Goal: Information Seeking & Learning: Get advice/opinions

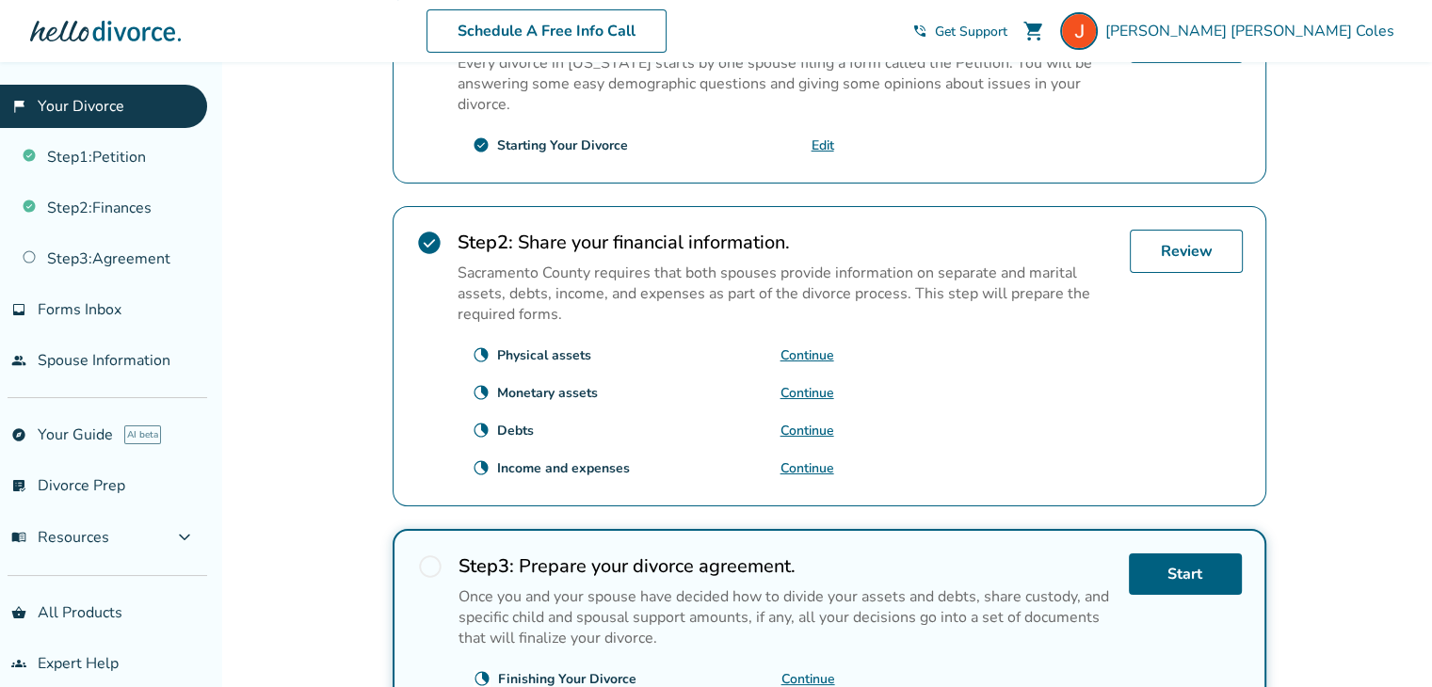
click at [817, 346] on link "Continue" at bounding box center [807, 355] width 54 height 18
click at [802, 384] on link "Continue" at bounding box center [807, 393] width 54 height 18
click at [796, 422] on link "Continue" at bounding box center [807, 431] width 54 height 18
click at [797, 384] on link "Continue" at bounding box center [807, 393] width 54 height 18
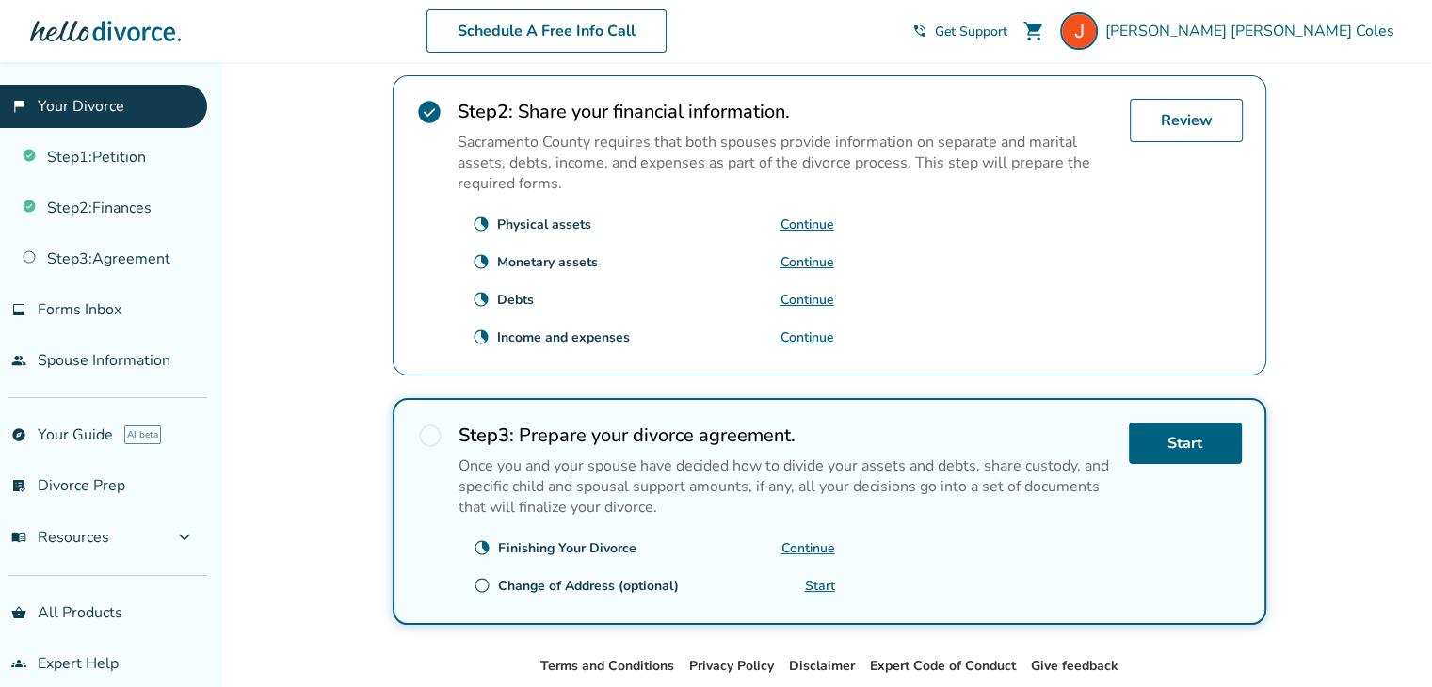
click at [1181, 148] on div "Review" at bounding box center [1185, 225] width 113 height 253
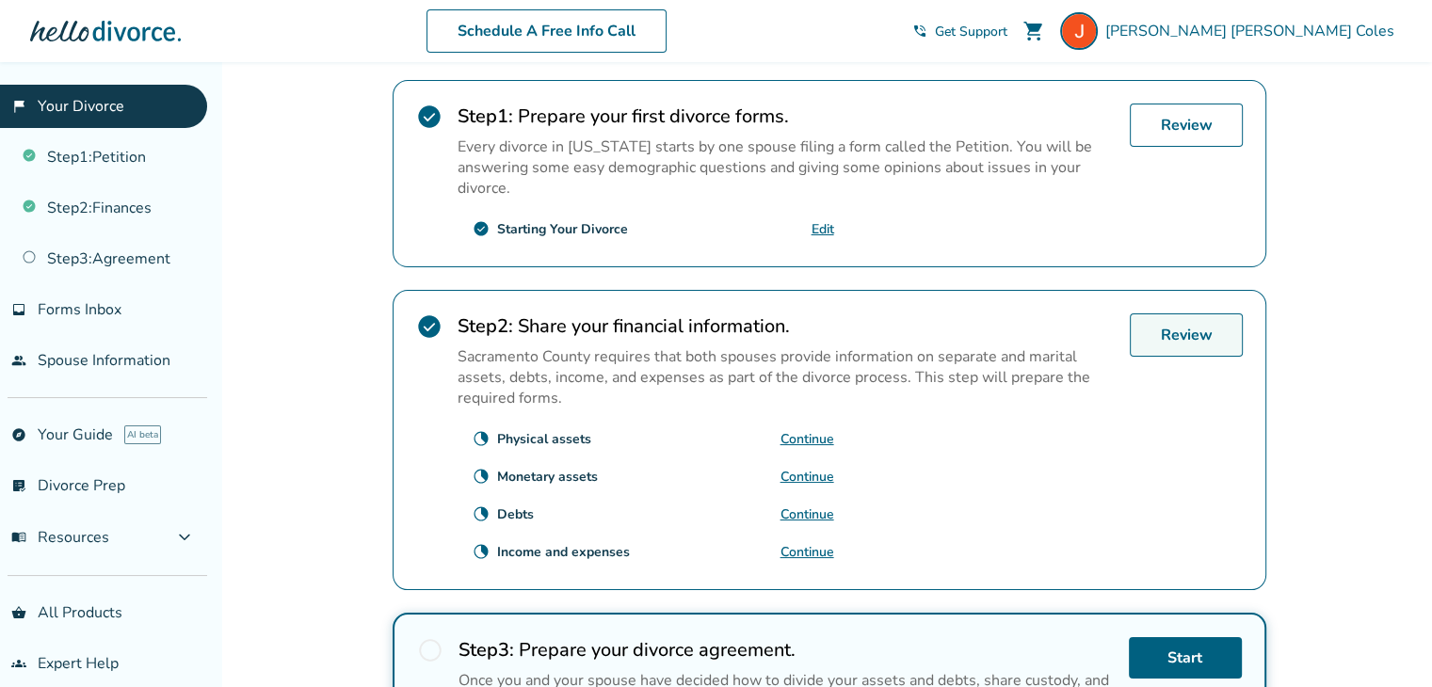
click at [1189, 313] on link "Review" at bounding box center [1185, 334] width 113 height 43
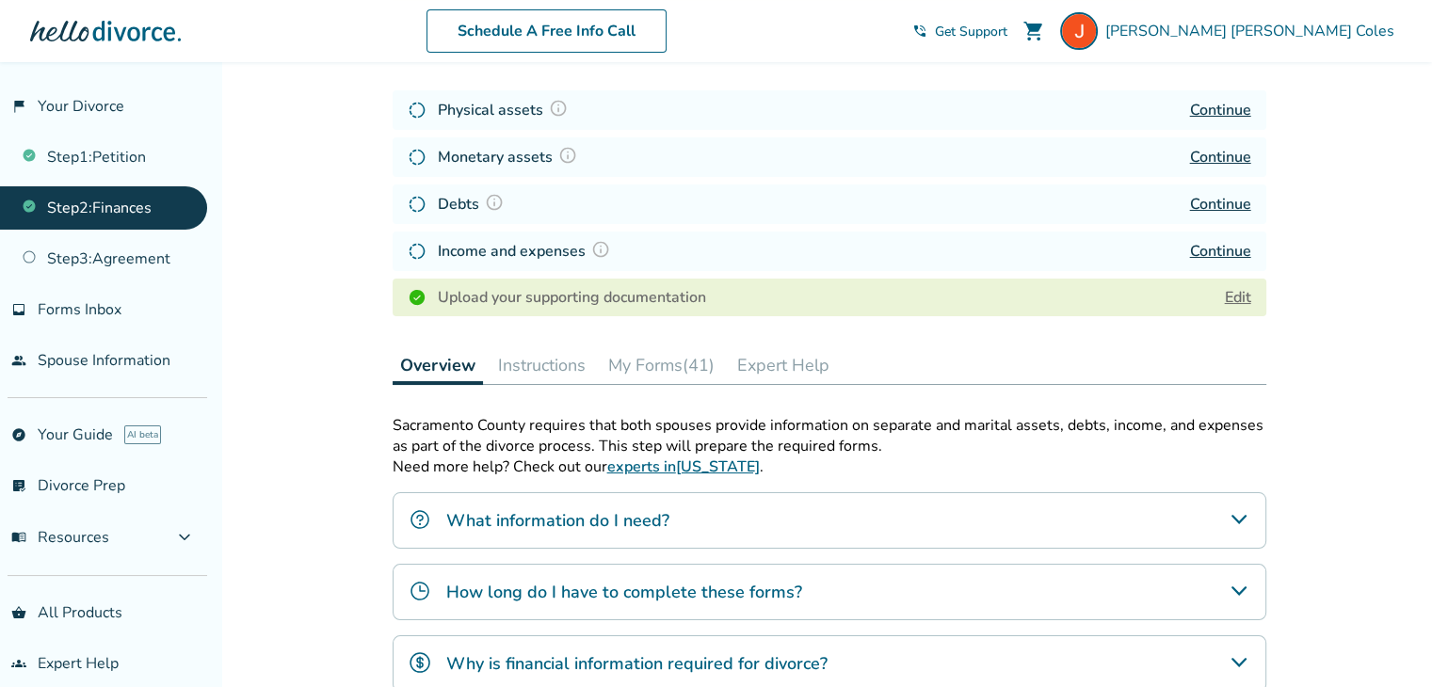
scroll to position [271, 0]
click at [1228, 295] on link "Edit" at bounding box center [1237, 297] width 26 height 21
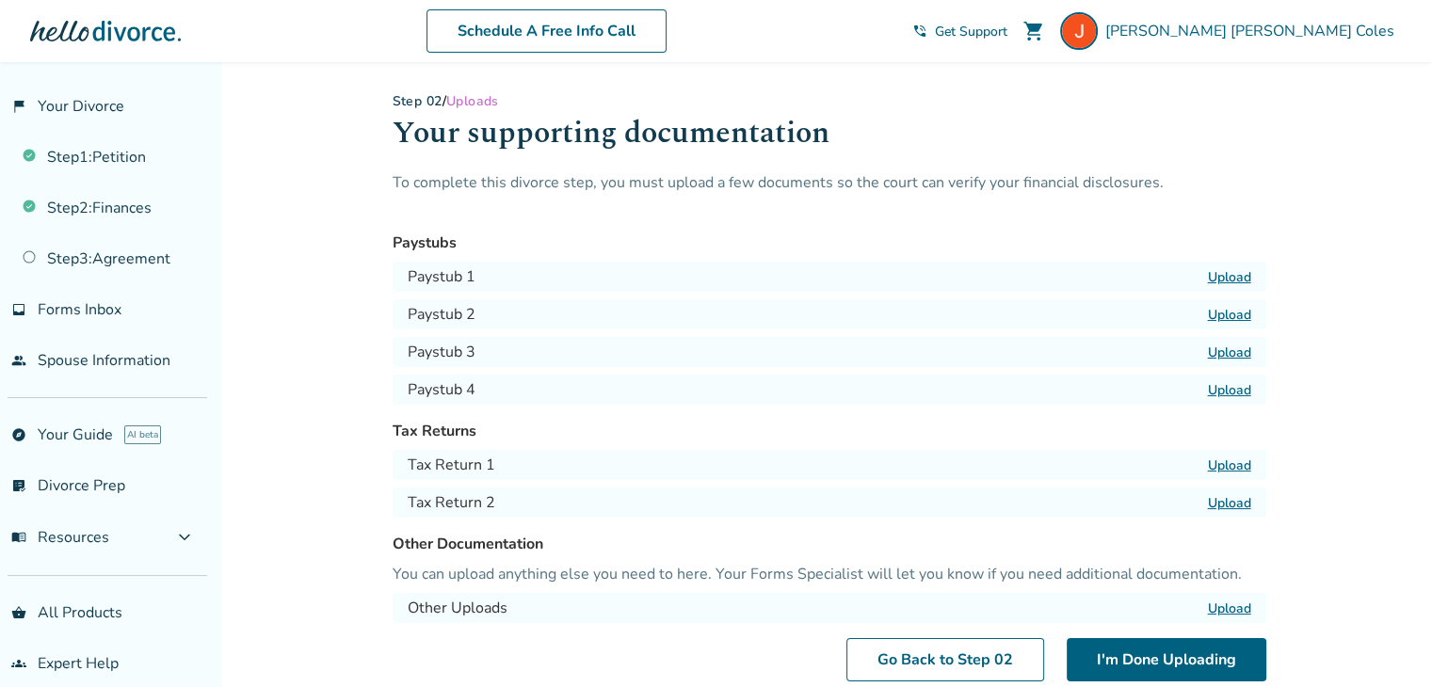
click at [1230, 275] on label "Upload" at bounding box center [1229, 277] width 43 height 18
click at [0, 0] on input "Upload" at bounding box center [0, 0] width 0 height 0
click at [1234, 317] on label "Upload" at bounding box center [1229, 315] width 43 height 18
click at [0, 0] on input "Upload" at bounding box center [0, 0] width 0 height 0
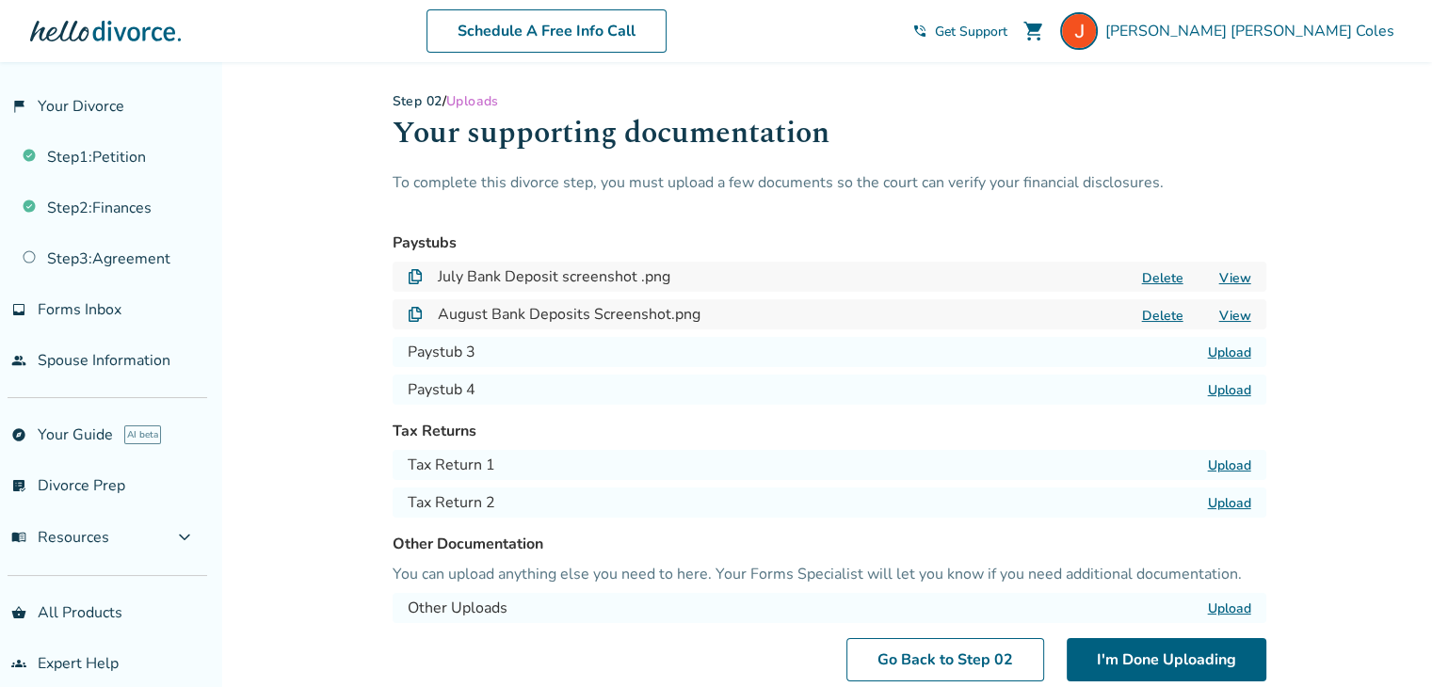
scroll to position [113, 0]
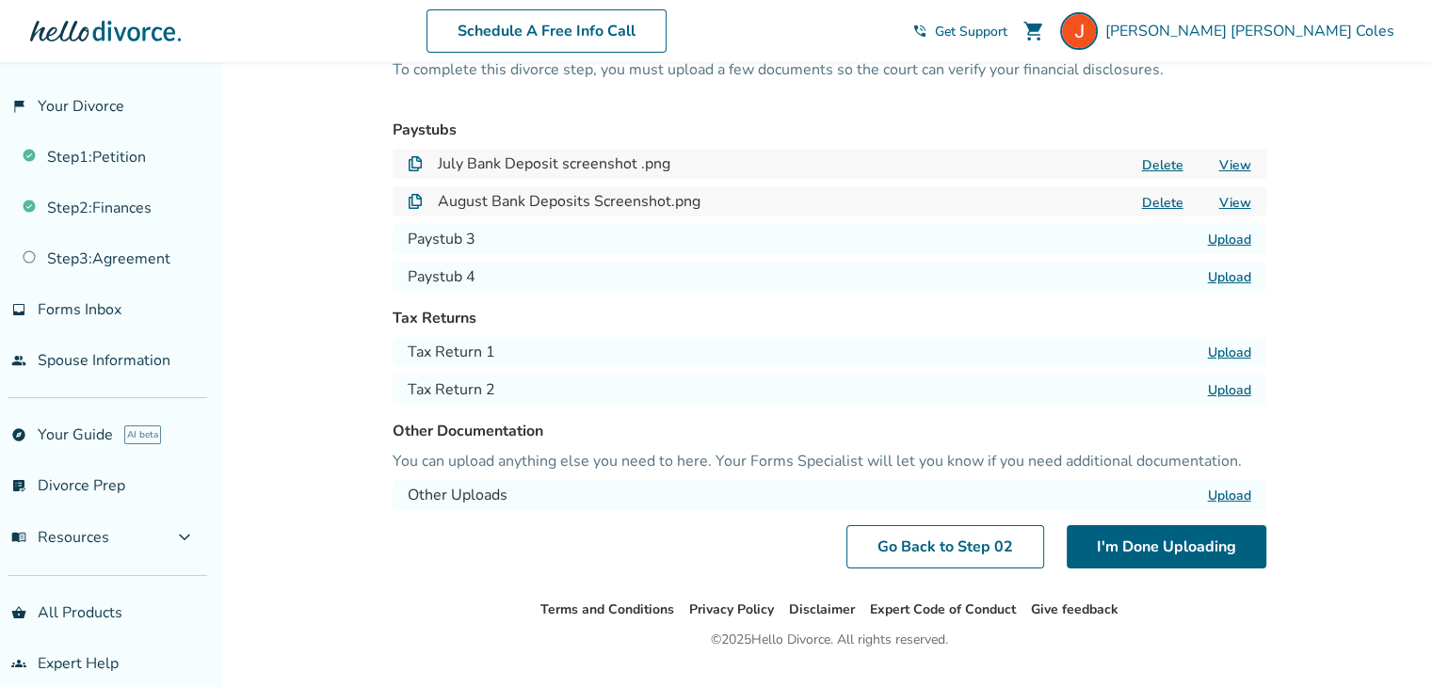
click at [1240, 494] on label "Upload" at bounding box center [1229, 496] width 43 height 18
click at [0, 0] on input "Upload" at bounding box center [0, 0] width 0 height 0
click at [1132, 546] on button "I'm Done Uploading" at bounding box center [1166, 546] width 200 height 43
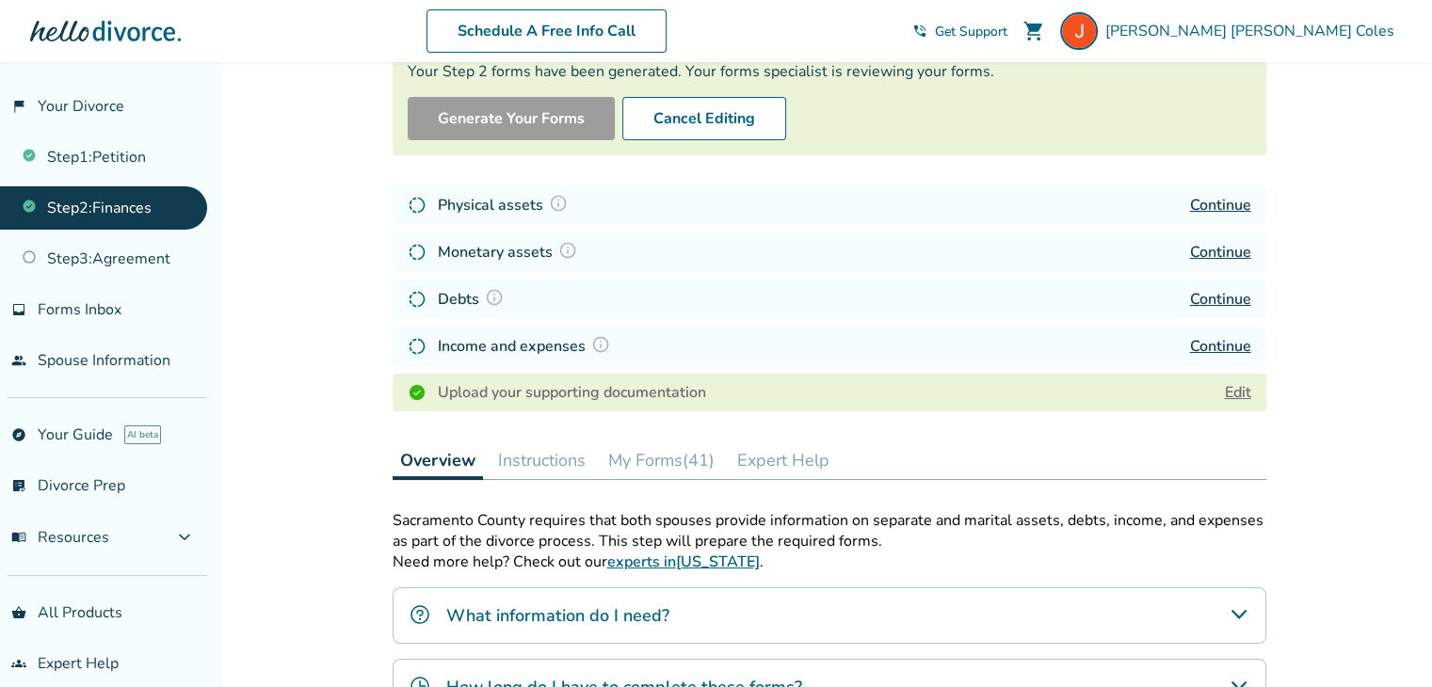
scroll to position [177, 0]
click at [1240, 389] on link "Edit" at bounding box center [1237, 391] width 26 height 21
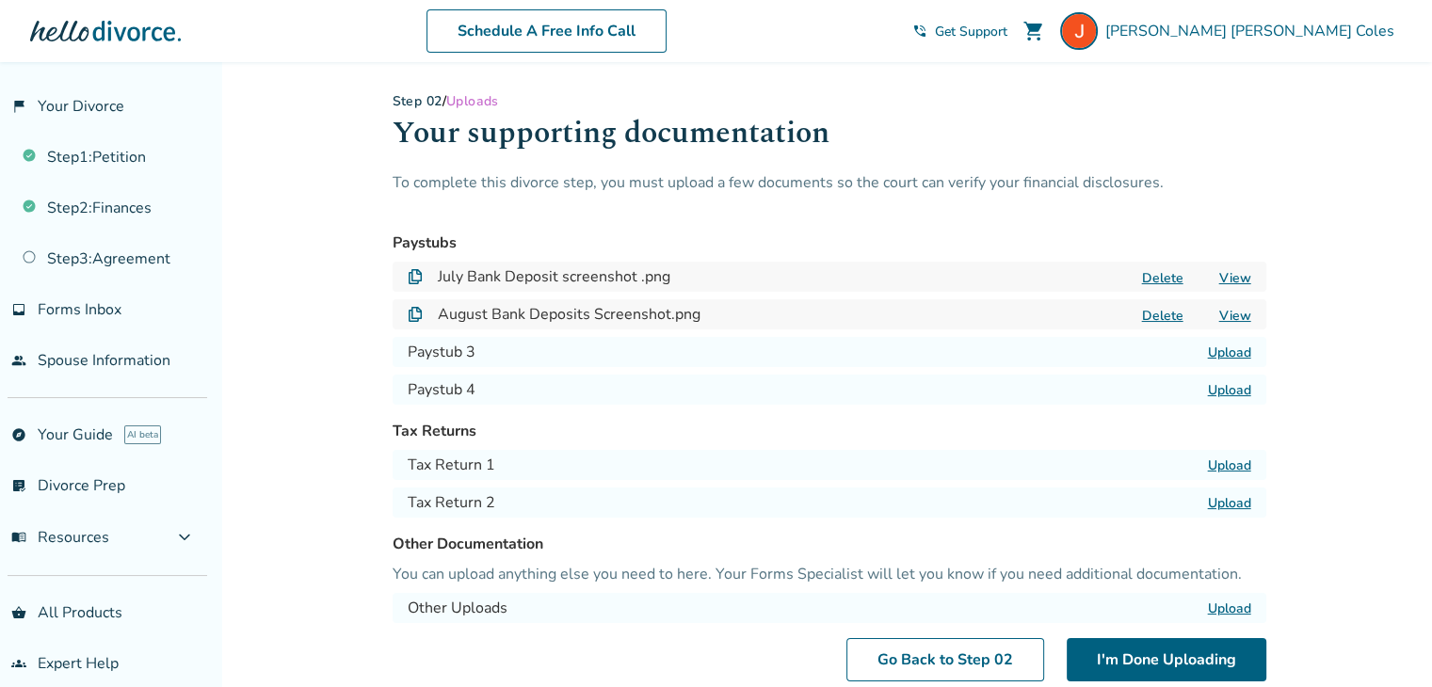
click at [1228, 359] on label "Upload" at bounding box center [1229, 353] width 43 height 18
click at [0, 0] on input "Upload" at bounding box center [0, 0] width 0 height 0
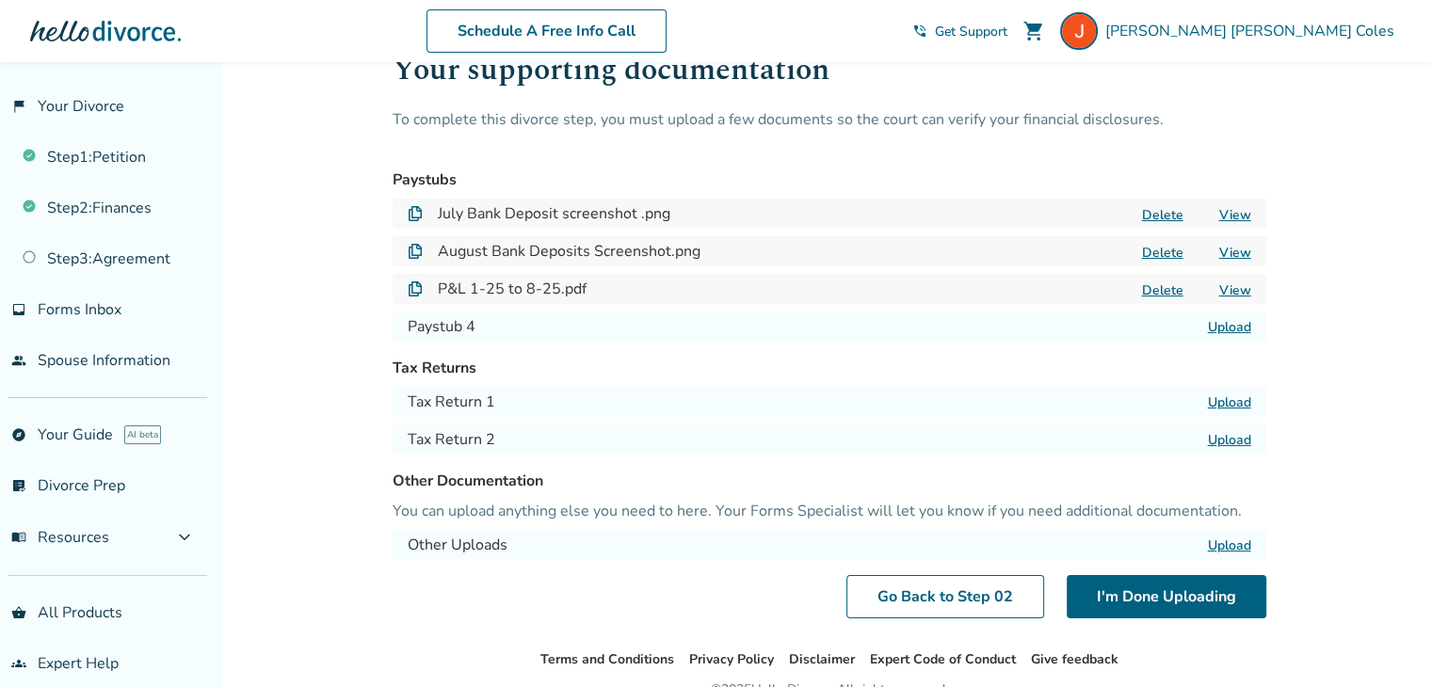
scroll to position [155, 0]
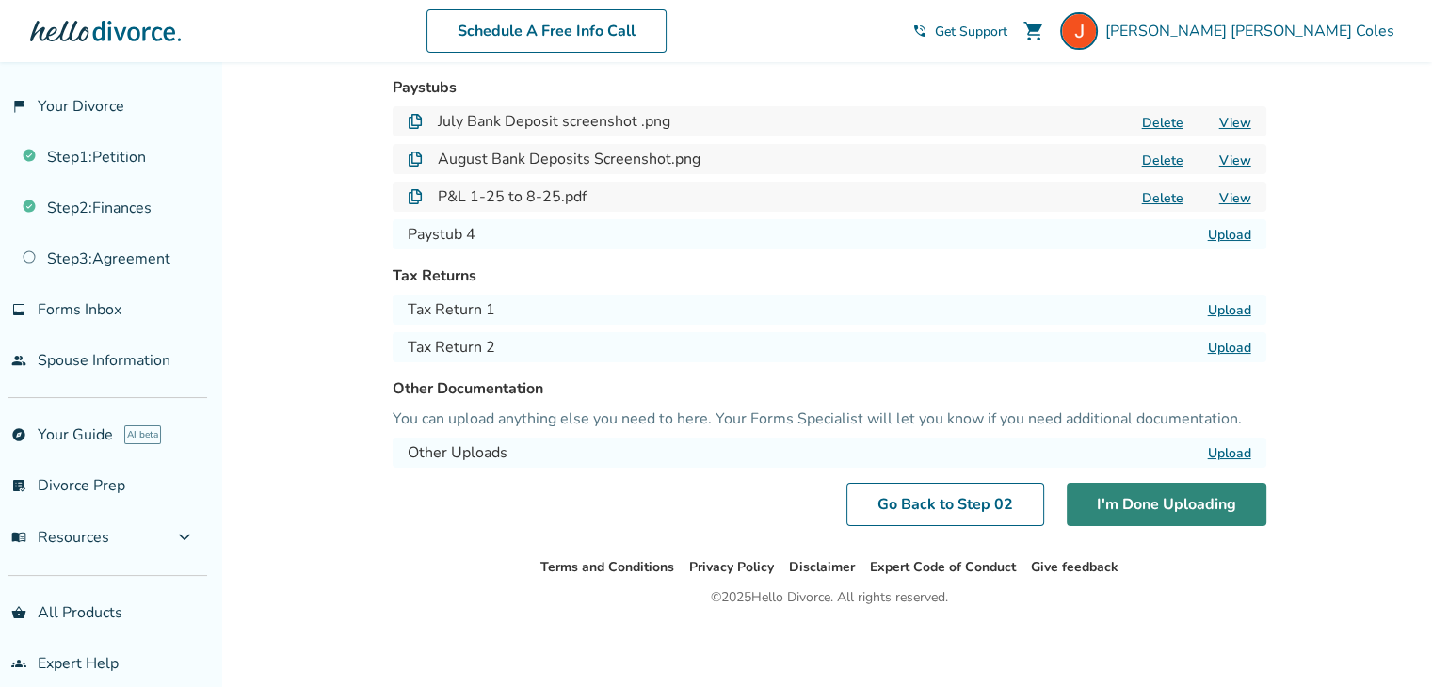
click at [1122, 505] on button "I'm Done Uploading" at bounding box center [1166, 504] width 200 height 43
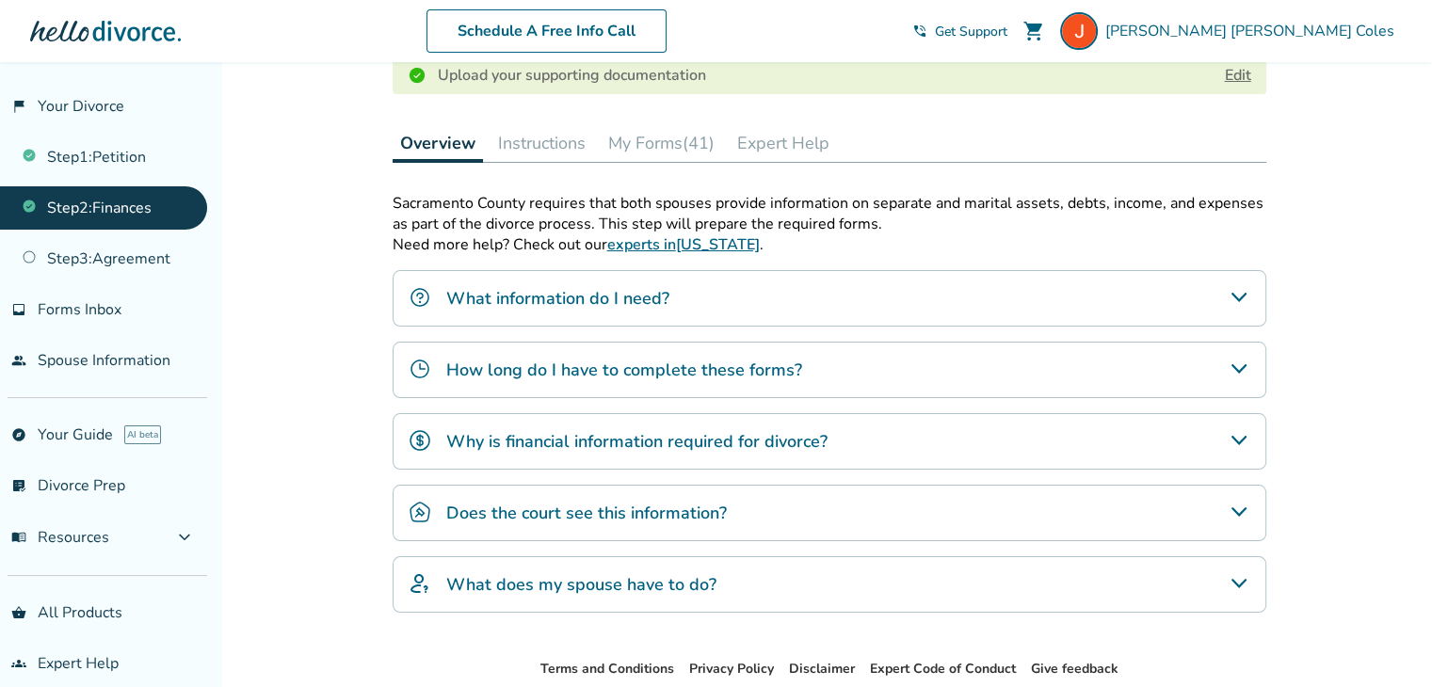
scroll to position [592, 0]
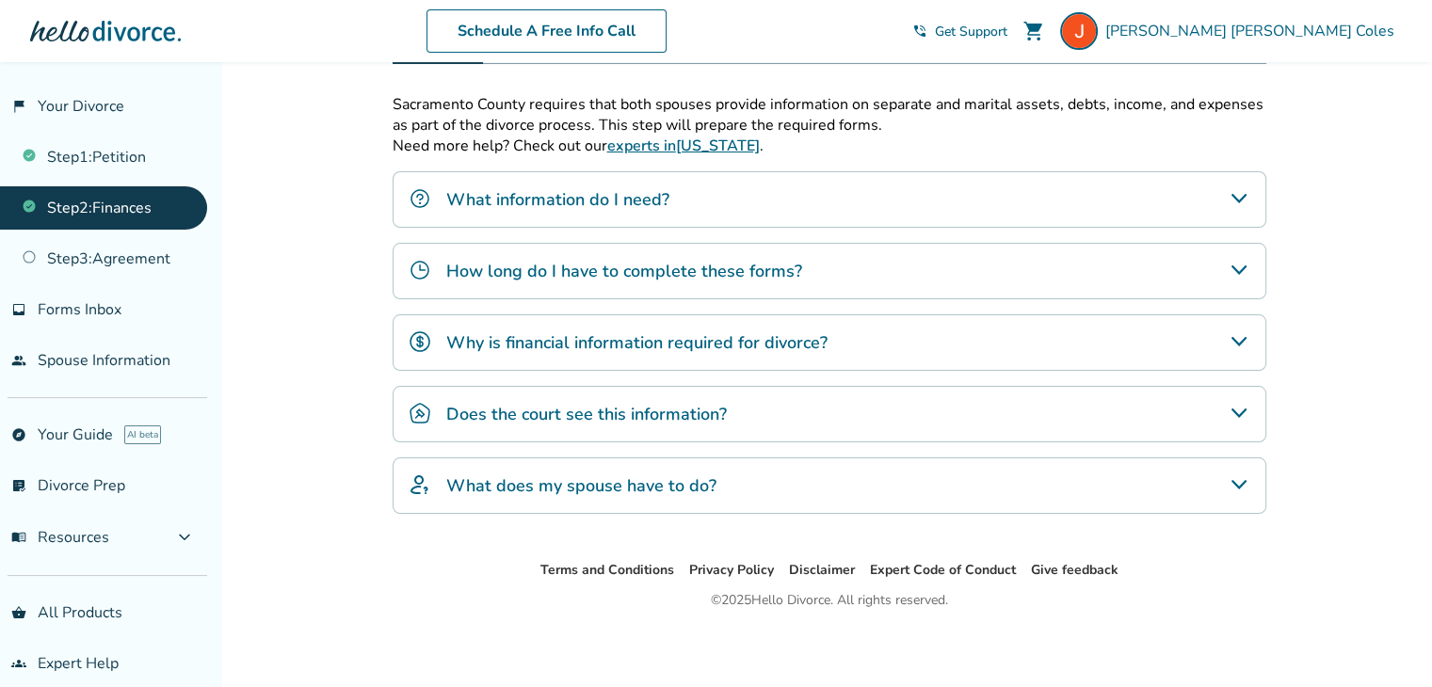
click at [1235, 266] on icon "How long do I have to complete these forms?" at bounding box center [1237, 269] width 15 height 9
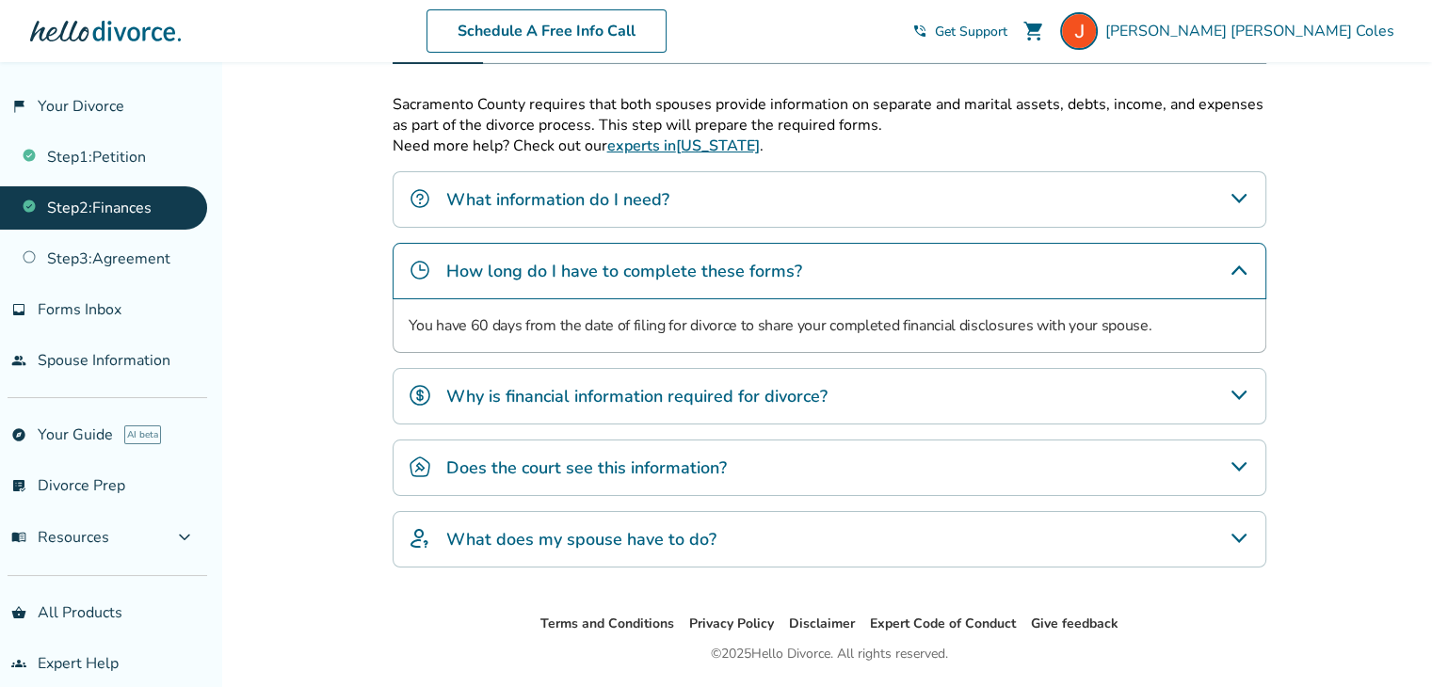
click at [1235, 266] on icon "How long do I have to complete these forms?" at bounding box center [1238, 269] width 15 height 9
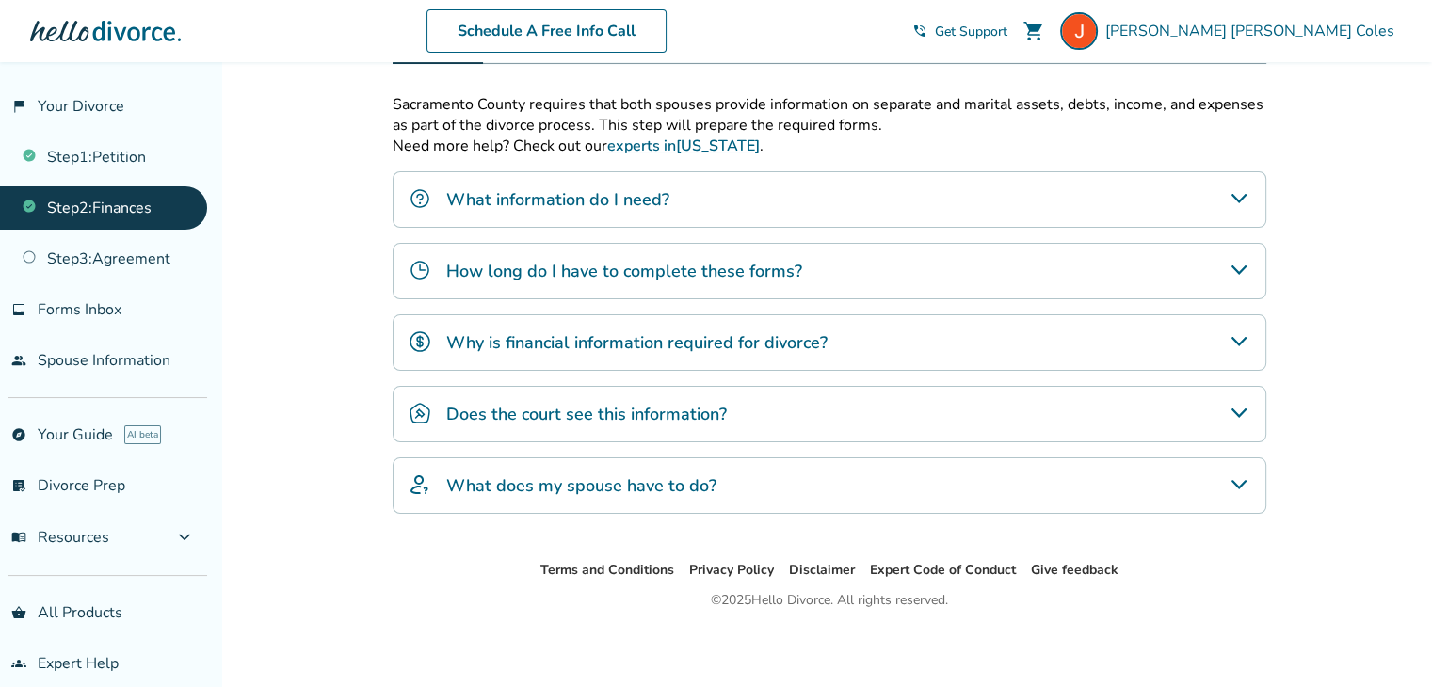
click at [1245, 404] on icon "Does the court see this information?" at bounding box center [1238, 413] width 23 height 23
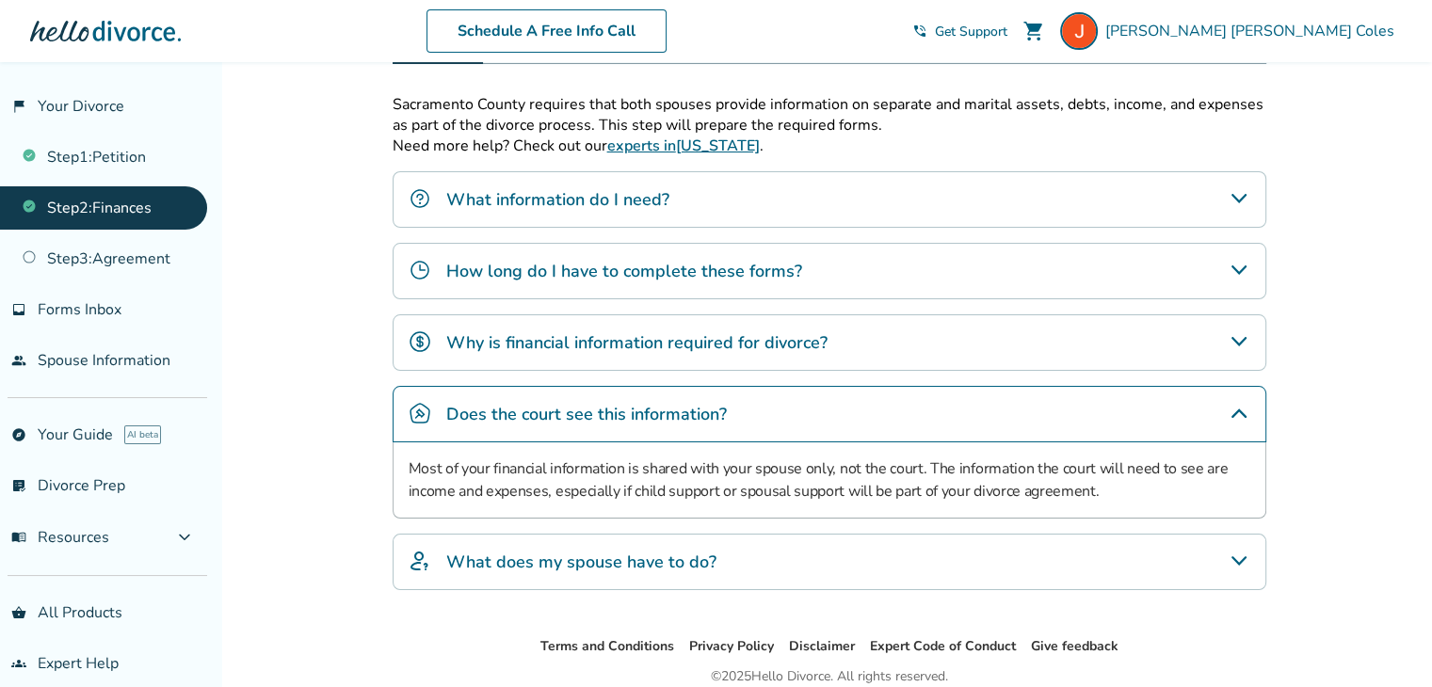
click at [1240, 408] on icon "Does the court see this information?" at bounding box center [1238, 412] width 15 height 9
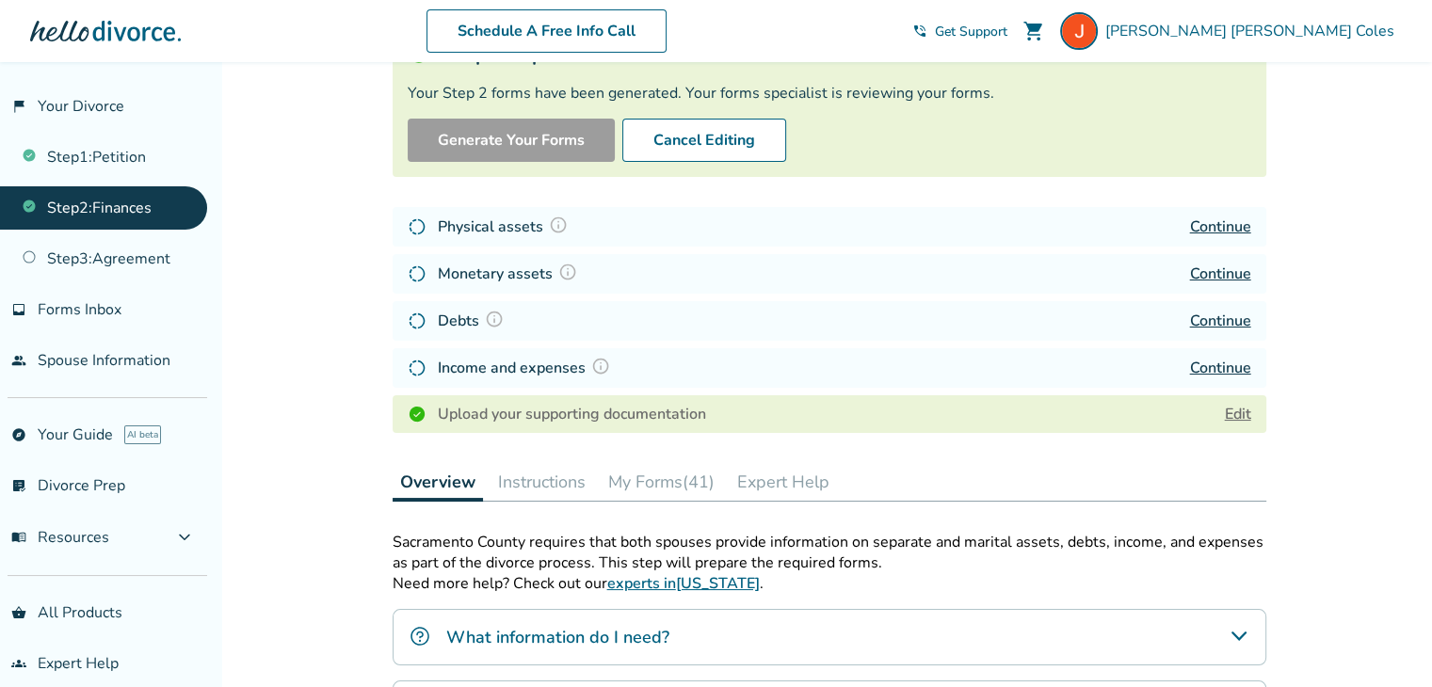
scroll to position [0, 0]
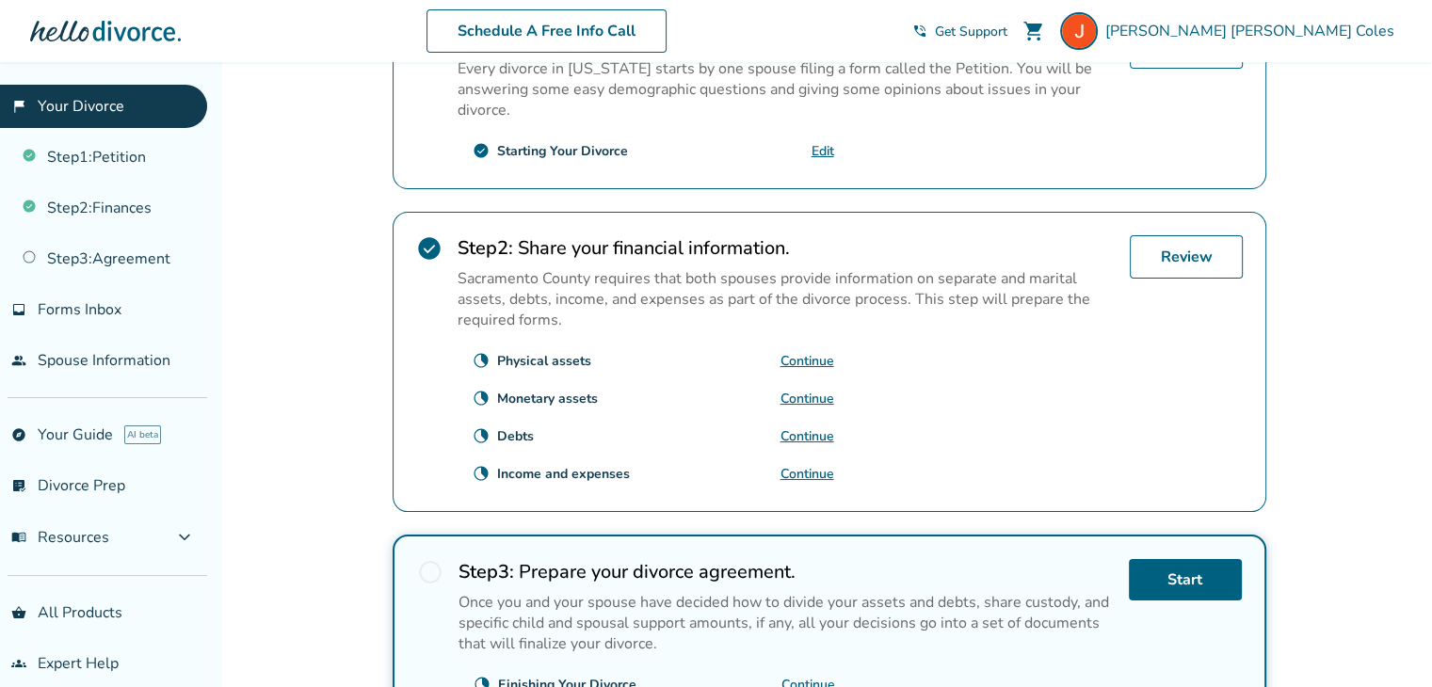
scroll to position [610, 0]
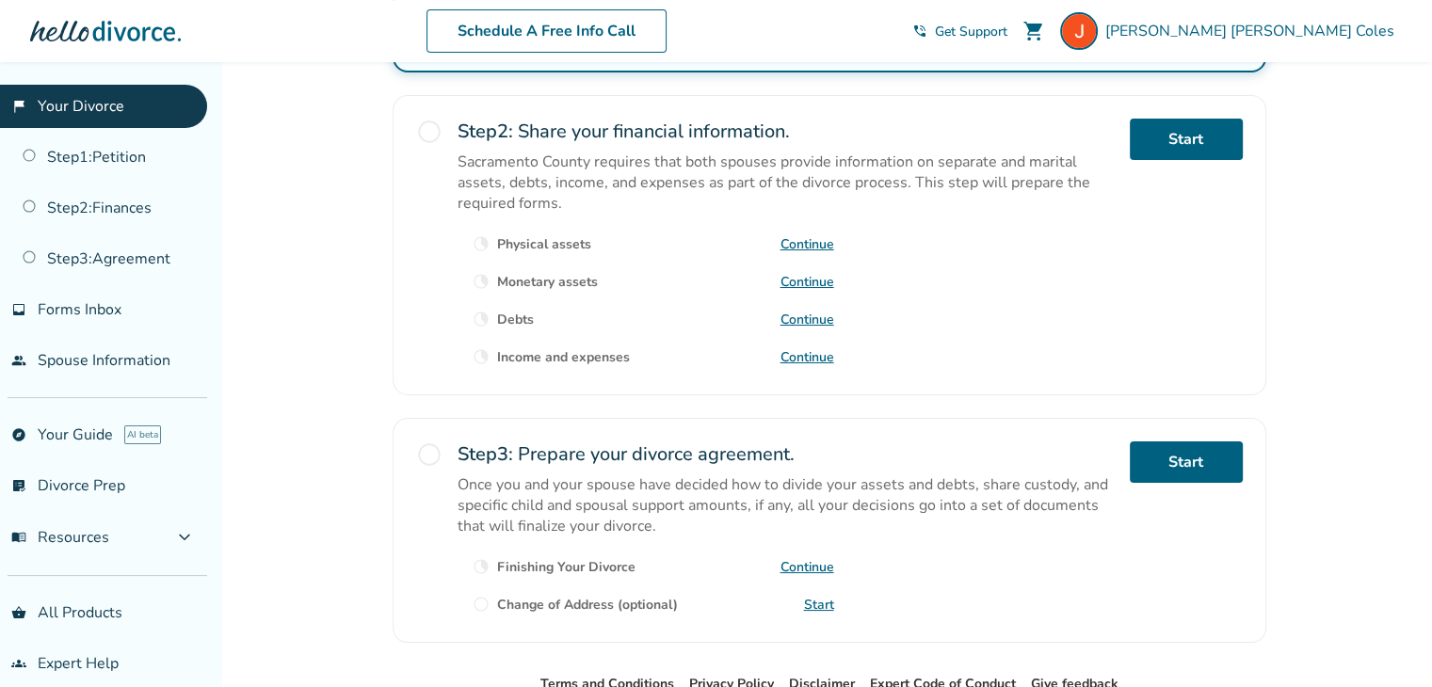
click at [809, 348] on link "Continue" at bounding box center [807, 357] width 54 height 18
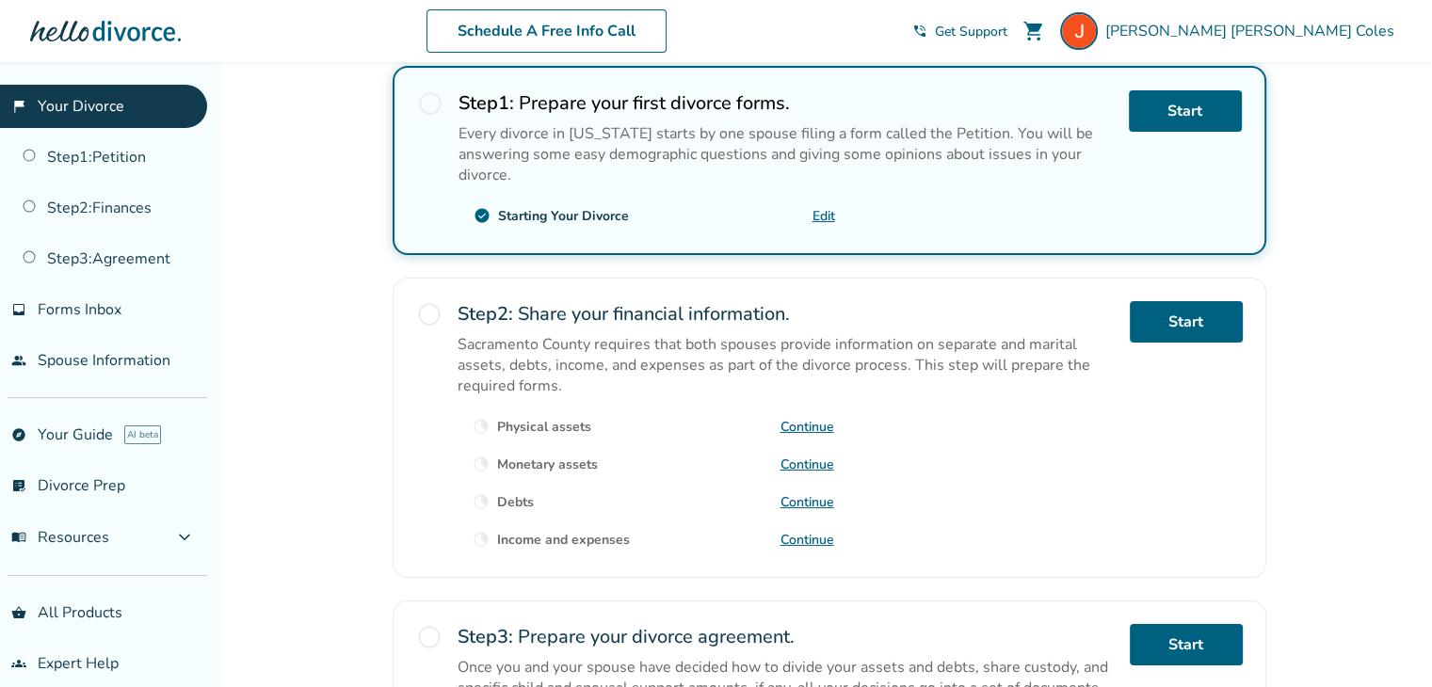
scroll to position [426, 0]
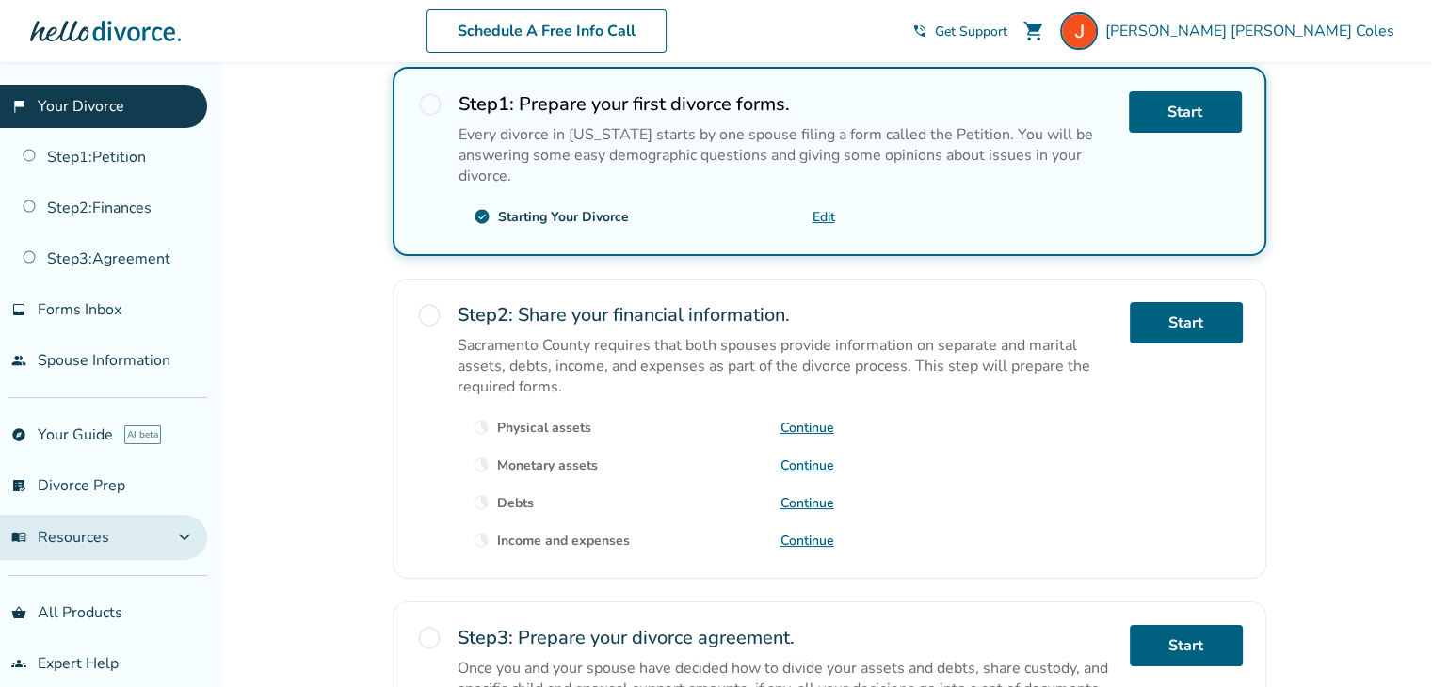
click at [120, 530] on button "menu_book Resources expand_more" at bounding box center [103, 537] width 207 height 45
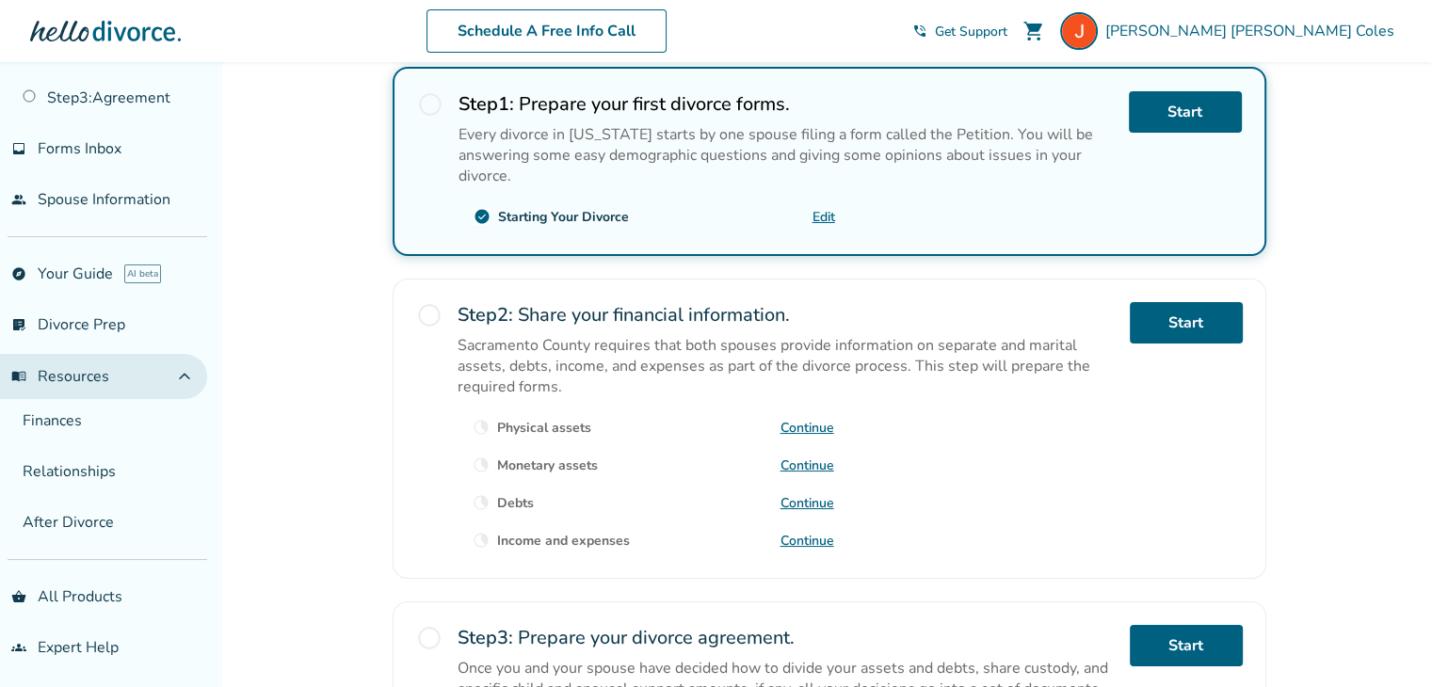
scroll to position [101, 0]
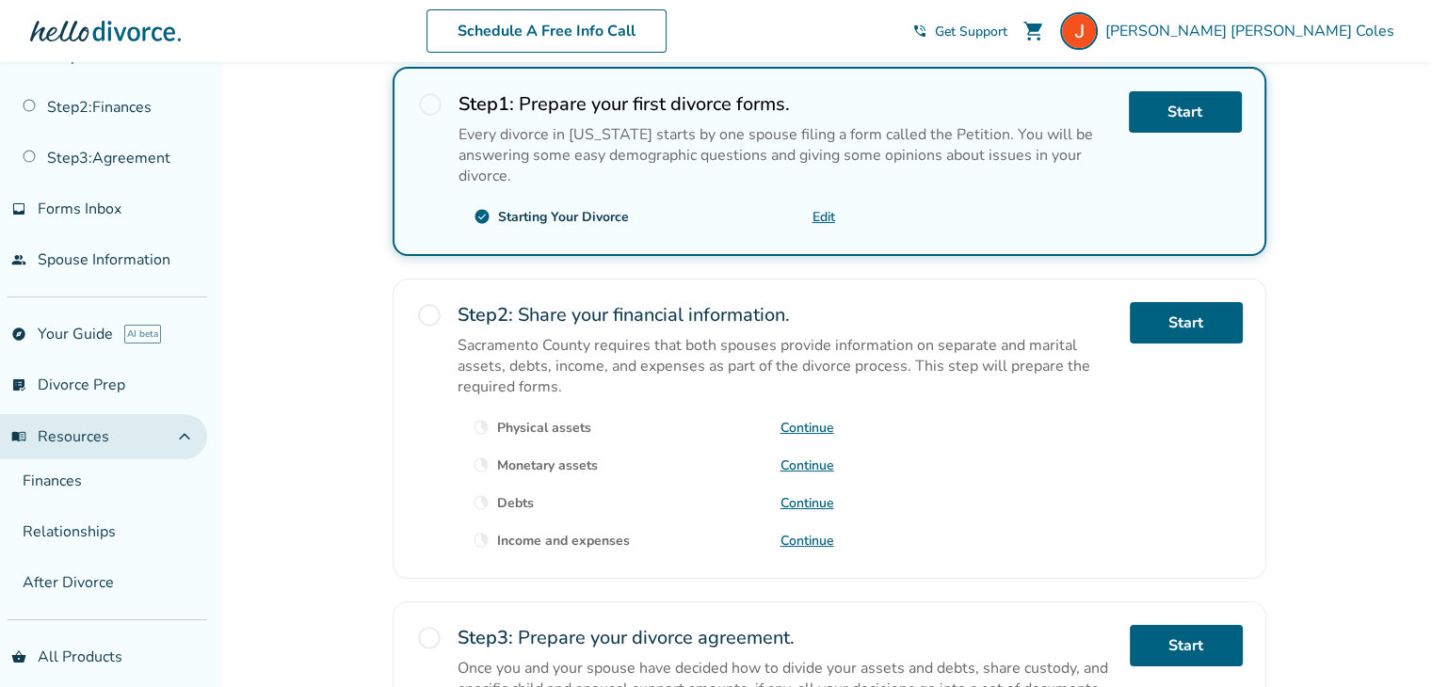
click at [175, 443] on span "expand_less" at bounding box center [184, 436] width 23 height 23
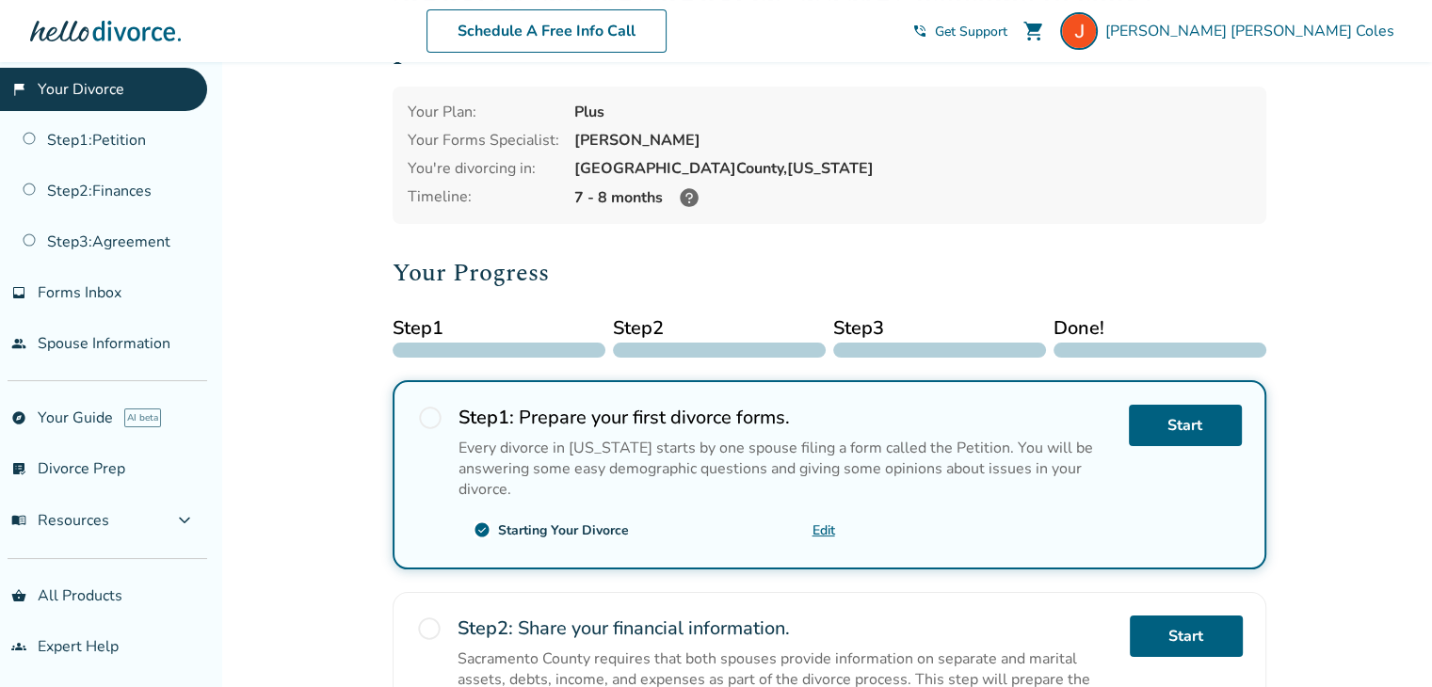
scroll to position [0, 0]
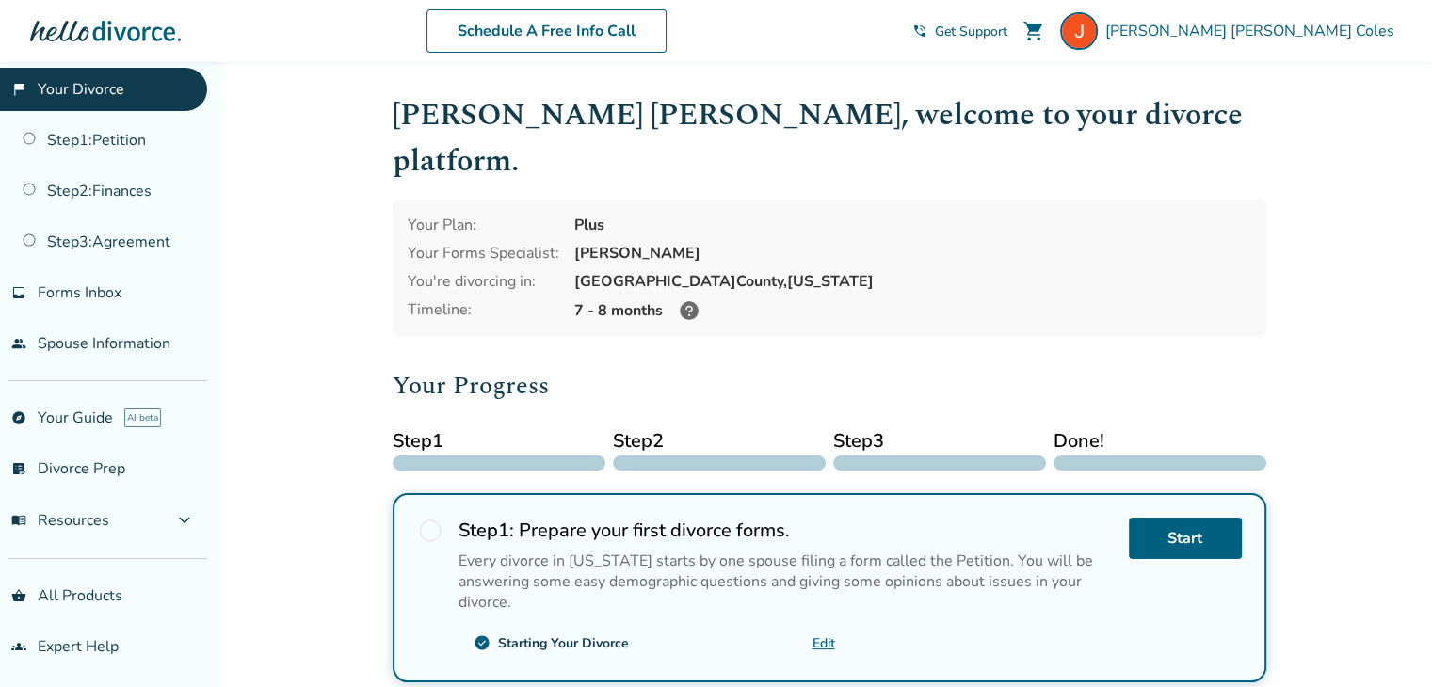
click at [153, 30] on div at bounding box center [105, 31] width 151 height 38
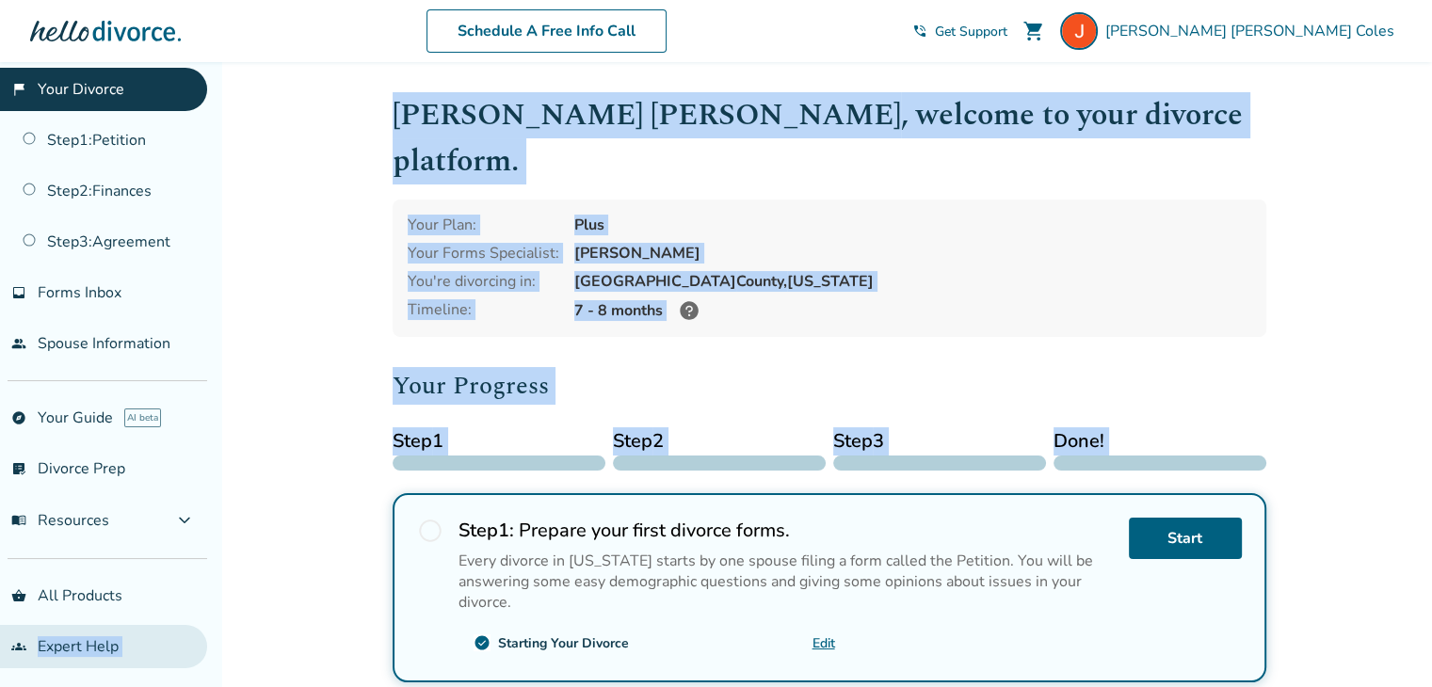
drag, startPoint x: 242, startPoint y: 468, endPoint x: 74, endPoint y: 622, distance: 227.8
click at [84, 651] on link "groups Expert Help" at bounding box center [103, 646] width 207 height 43
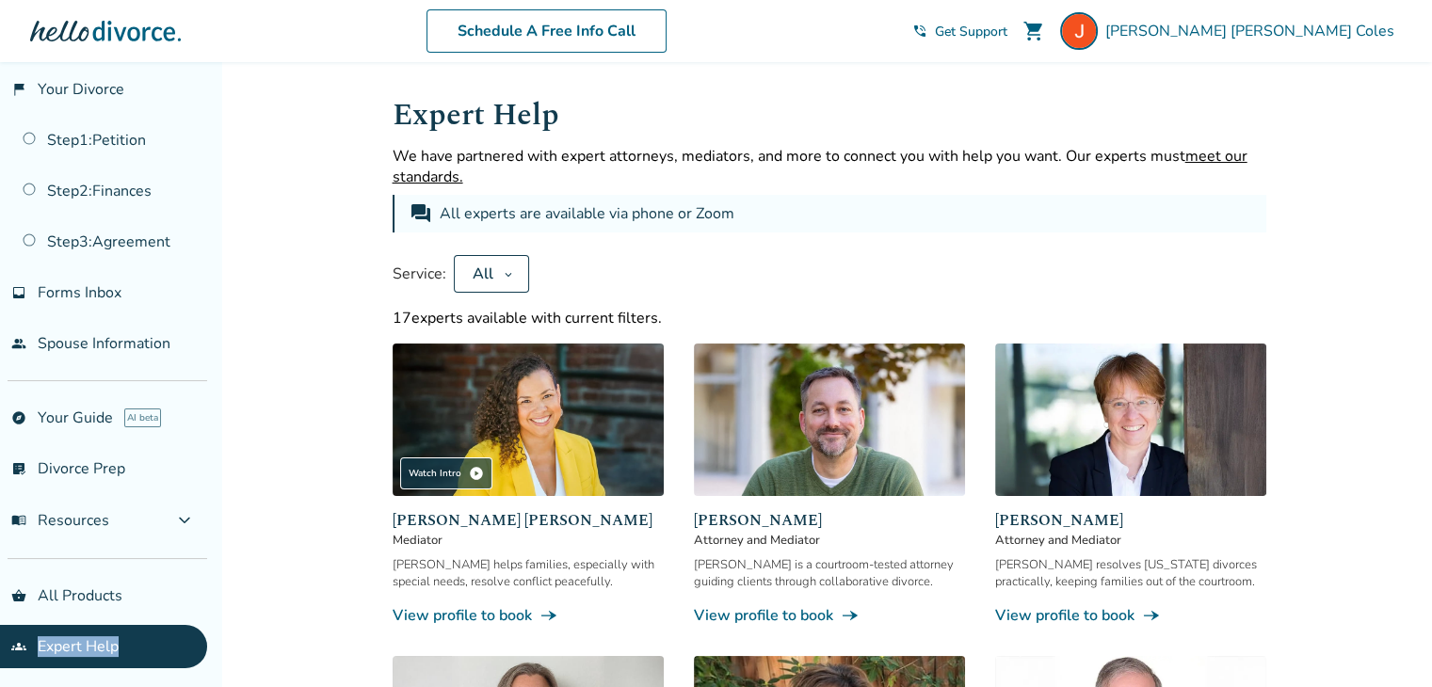
click at [513, 277] on button "All" at bounding box center [491, 274] width 75 height 38
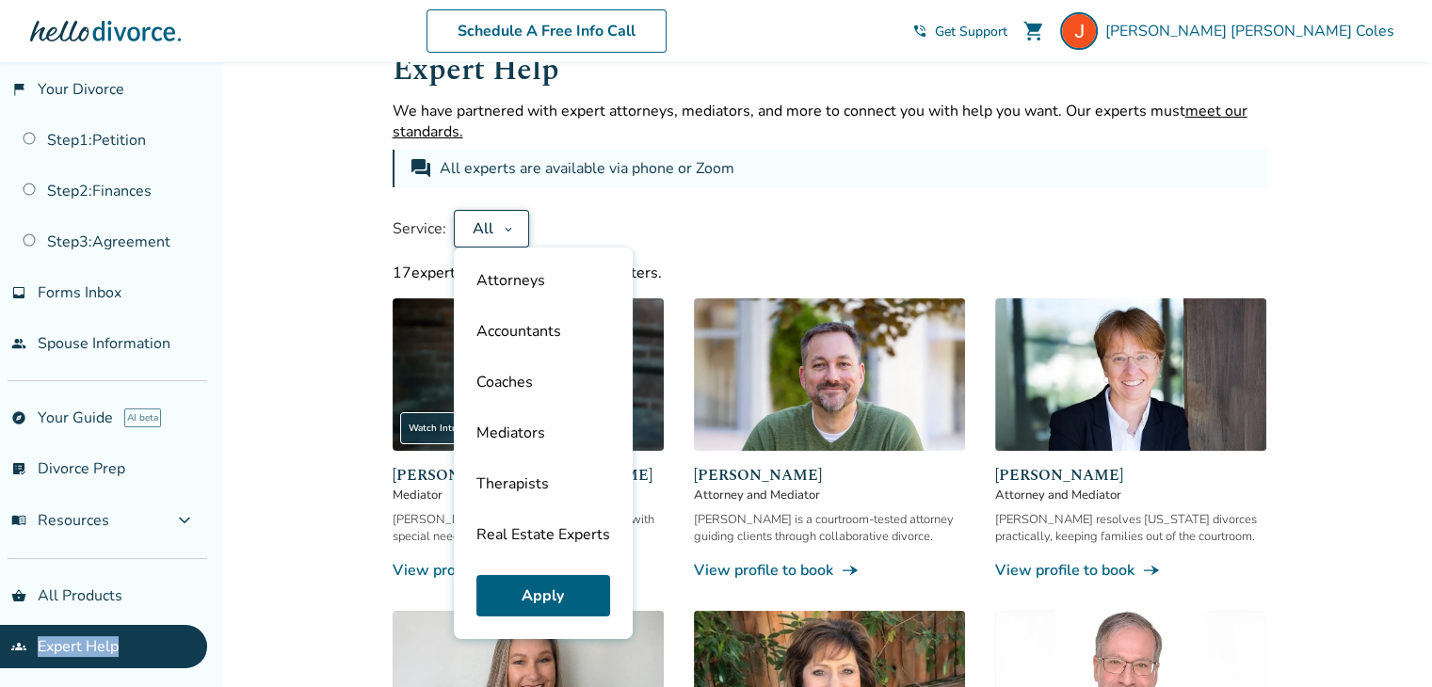
scroll to position [45, 0]
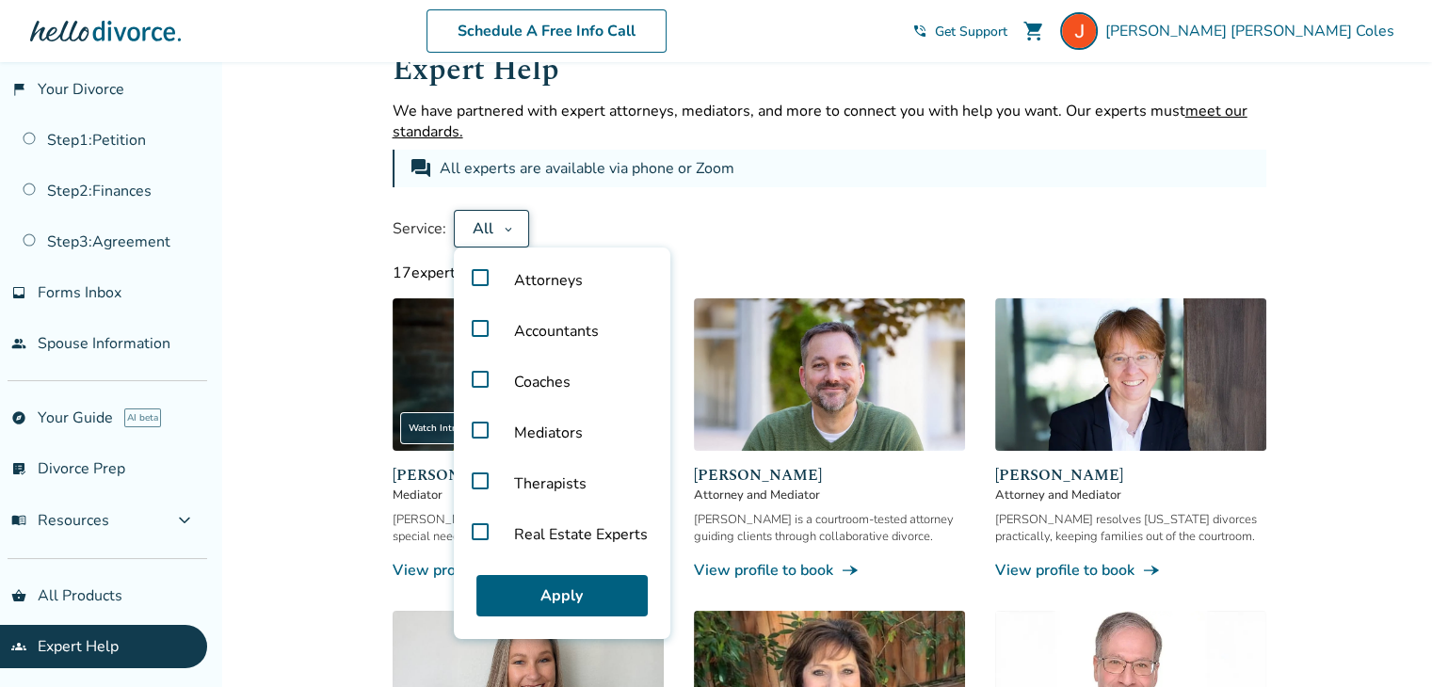
click at [573, 336] on span "Accountants" at bounding box center [556, 331] width 115 height 51
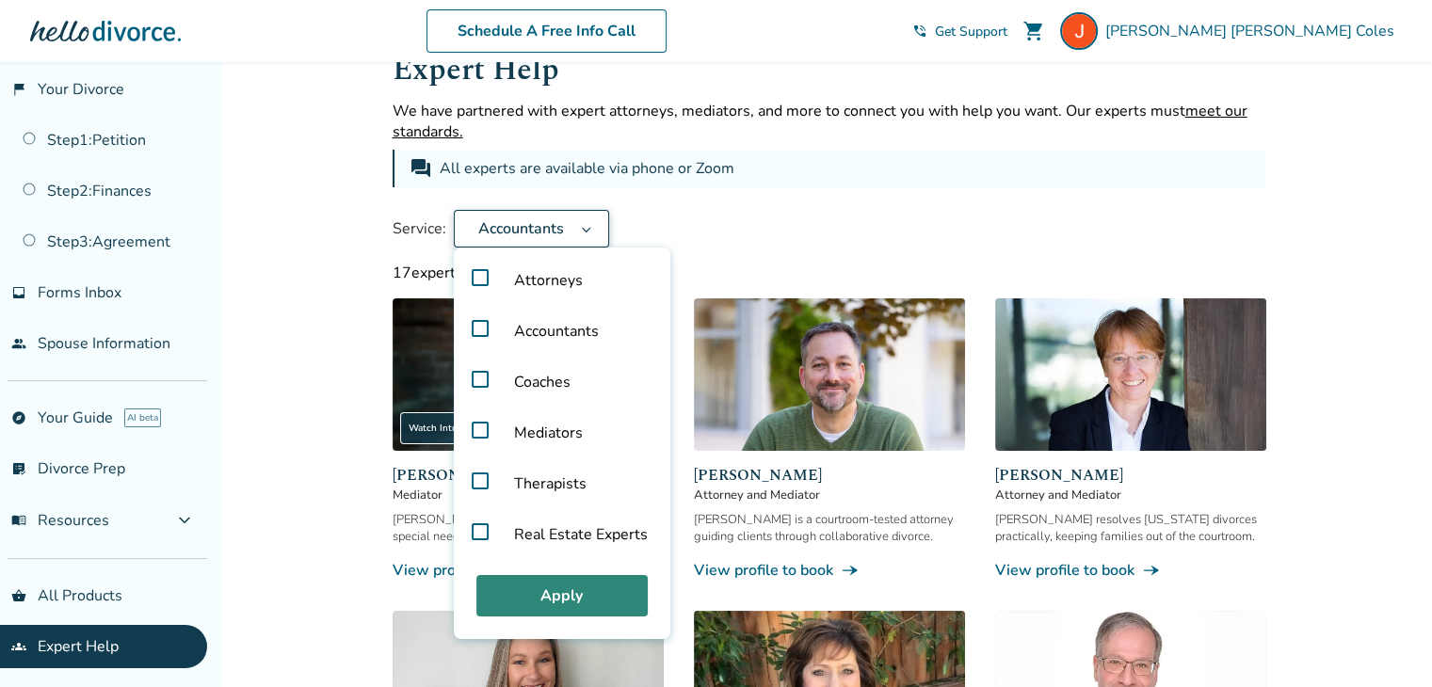
click at [574, 587] on button "Apply" at bounding box center [561, 595] width 171 height 41
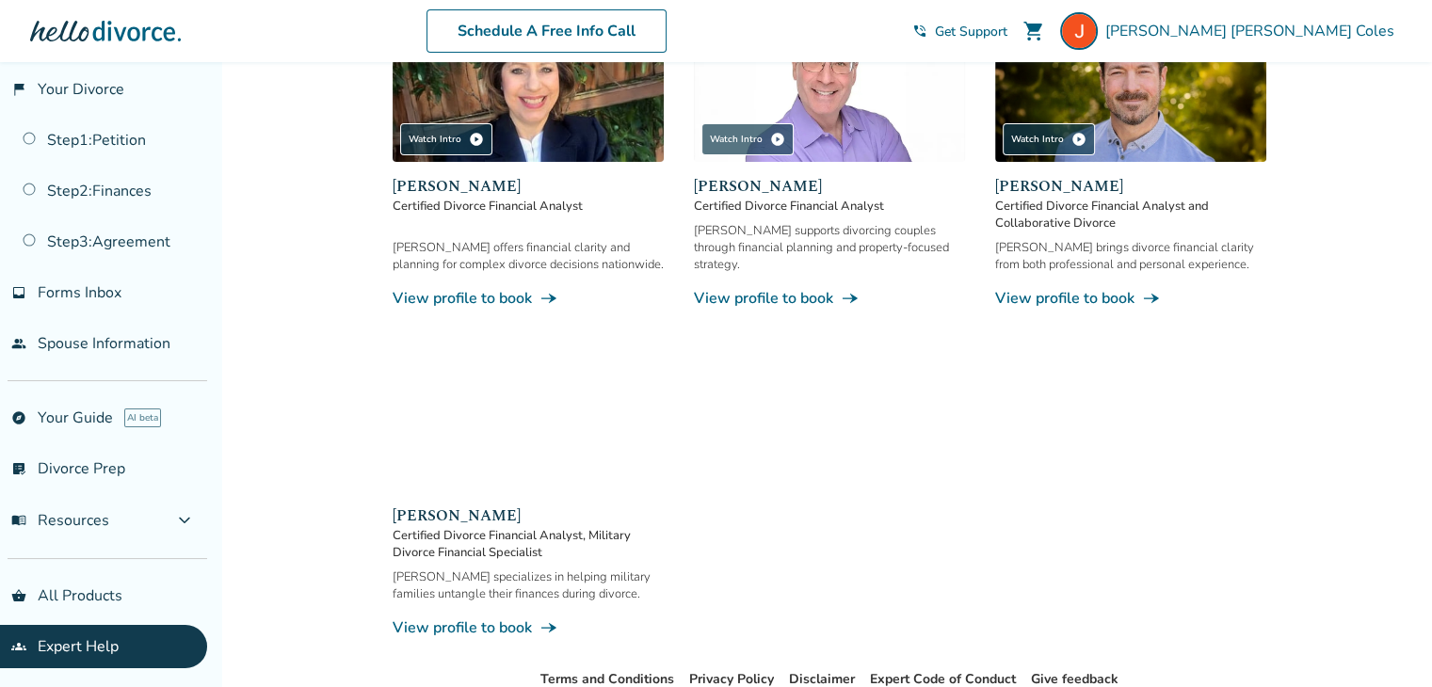
scroll to position [334, 0]
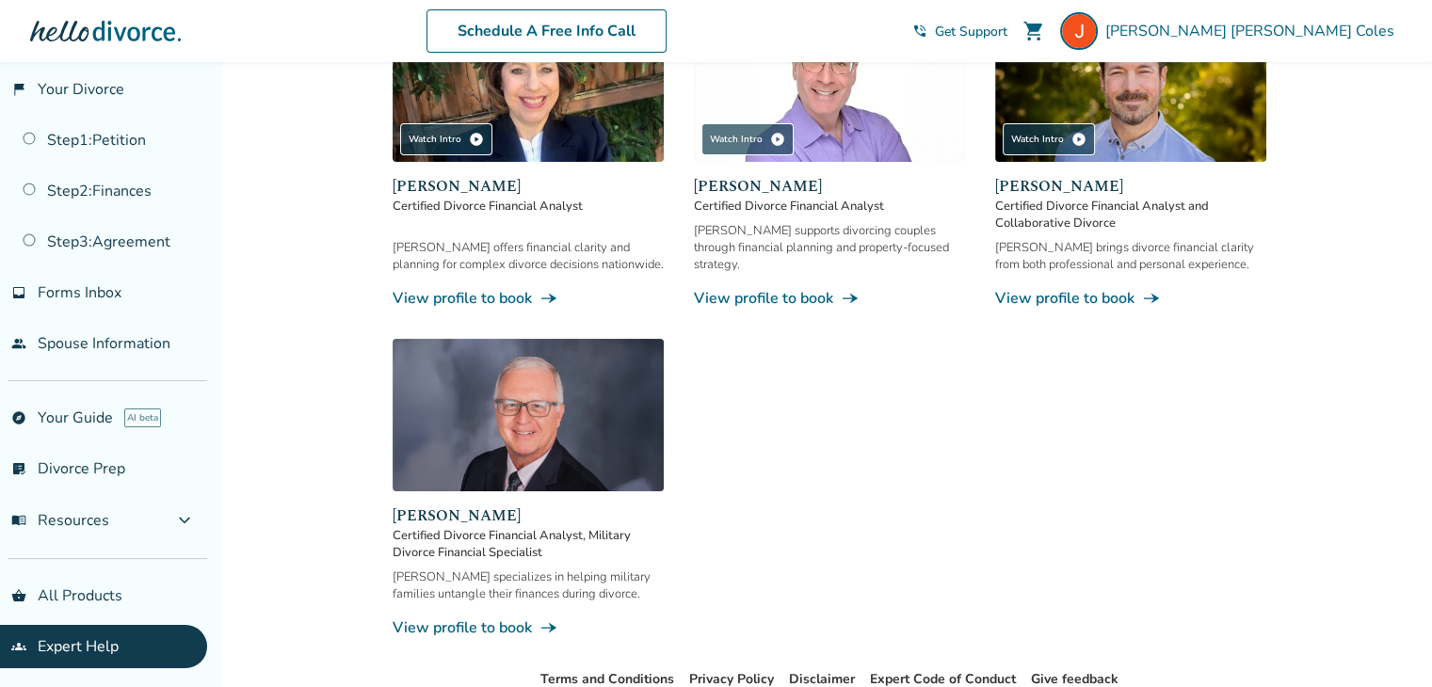
click at [821, 291] on link "View profile to book line_end_arrow_notch" at bounding box center [829, 298] width 271 height 21
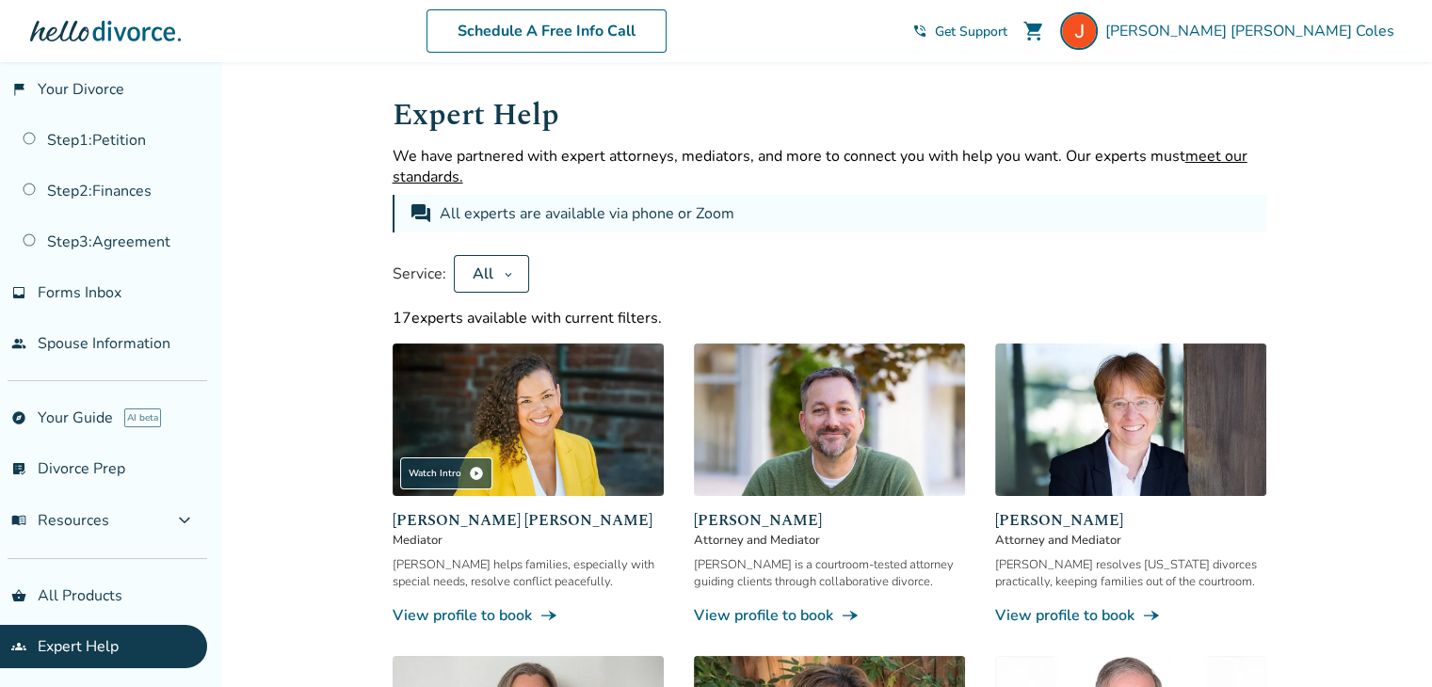
click at [497, 281] on button "All" at bounding box center [491, 274] width 75 height 38
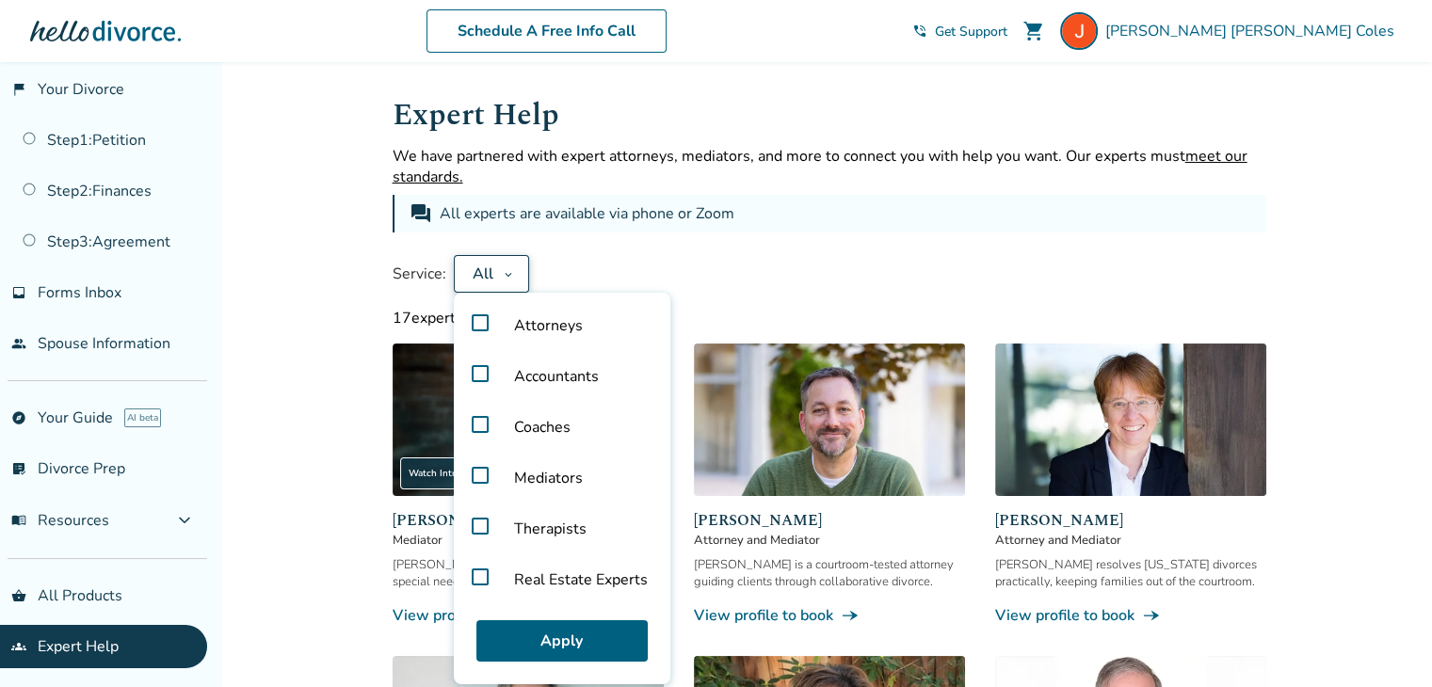
click at [530, 370] on span "Accountants" at bounding box center [556, 376] width 115 height 51
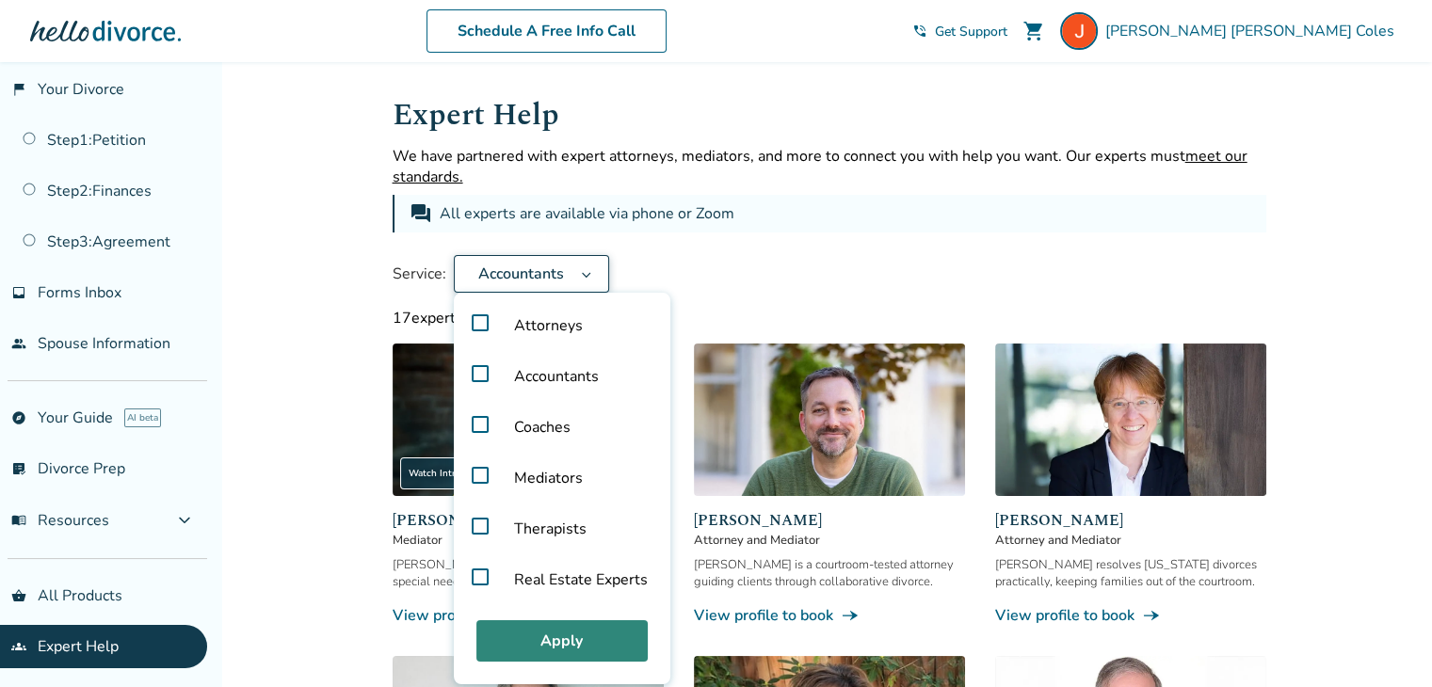
click at [595, 640] on button "Apply" at bounding box center [561, 640] width 171 height 41
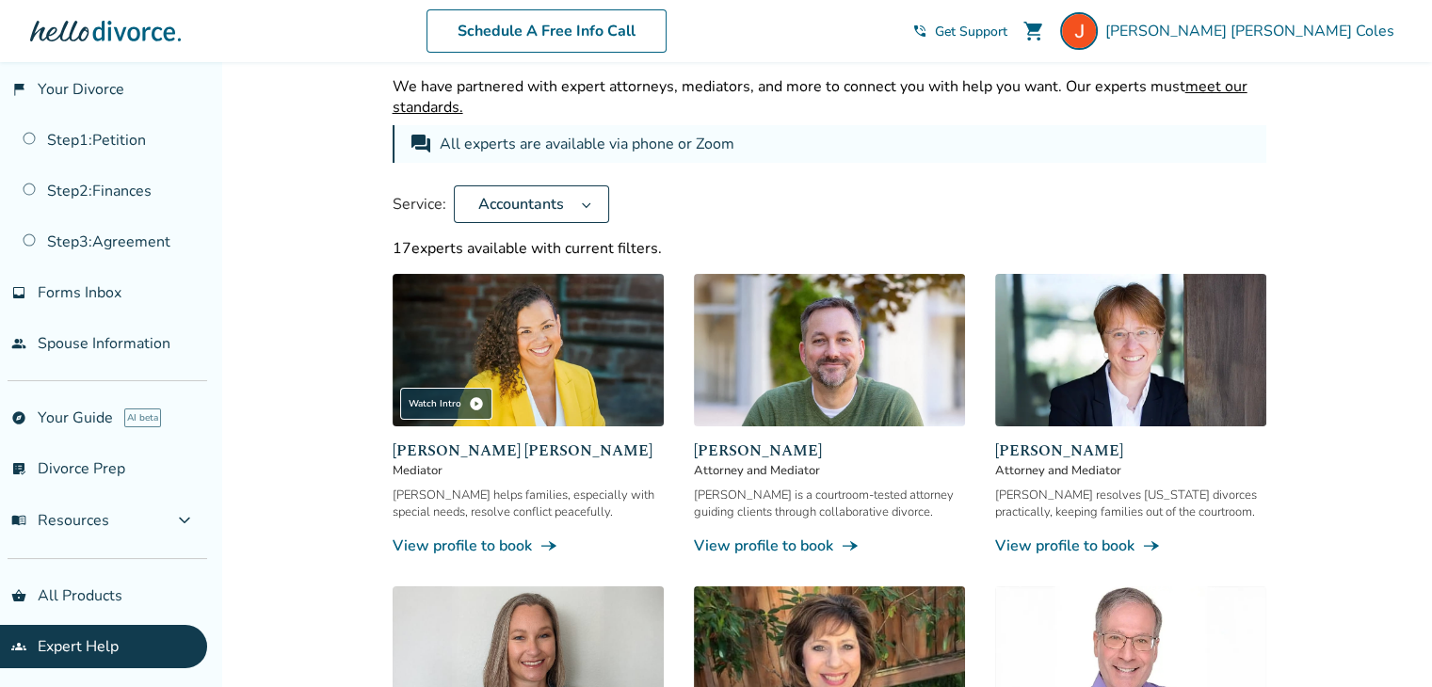
scroll to position [67, 0]
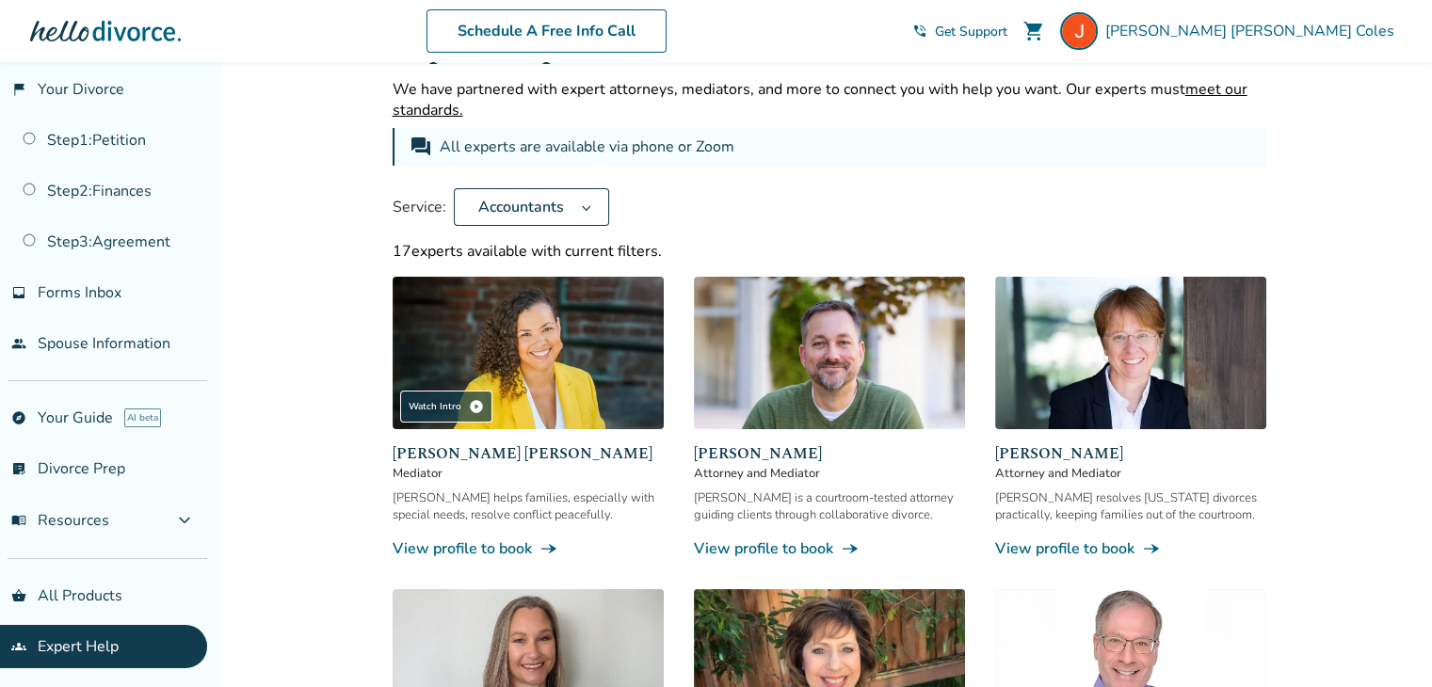
click at [582, 215] on button "Accountants" at bounding box center [531, 207] width 155 height 38
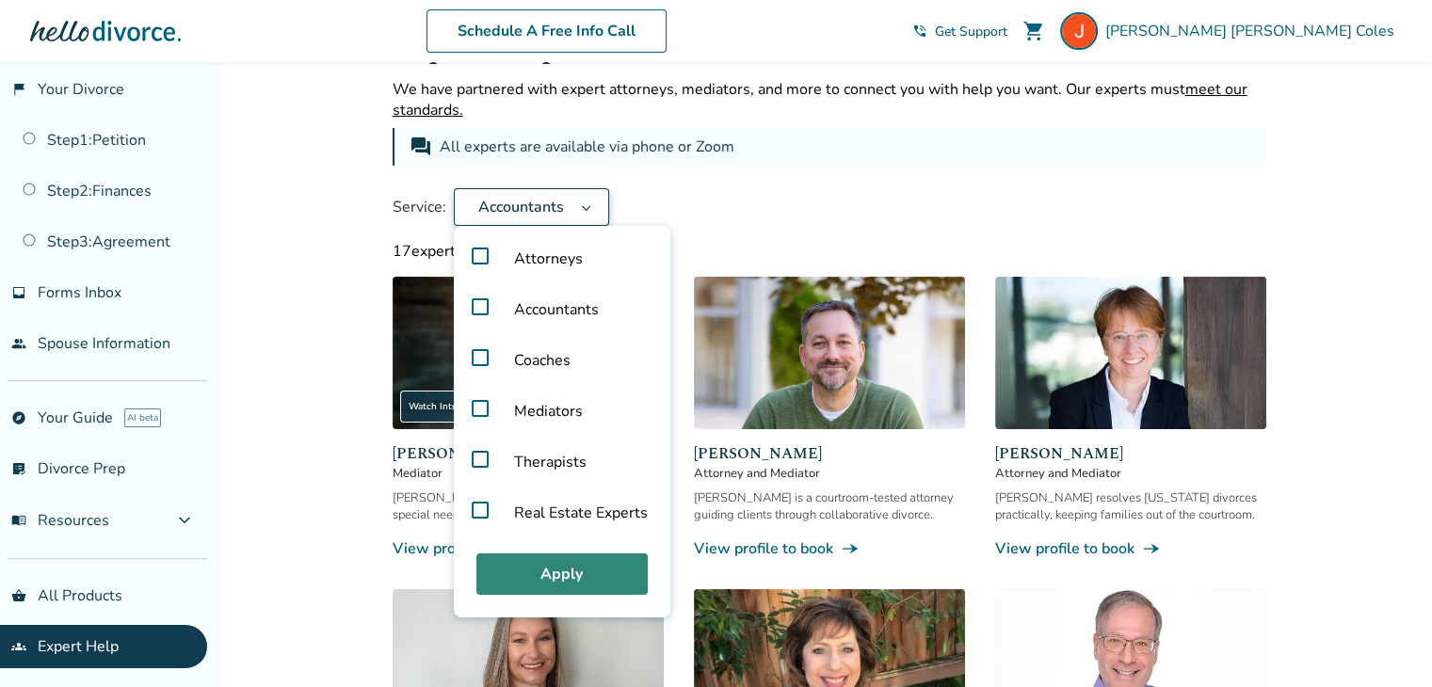
click at [600, 569] on button "Apply" at bounding box center [561, 573] width 171 height 41
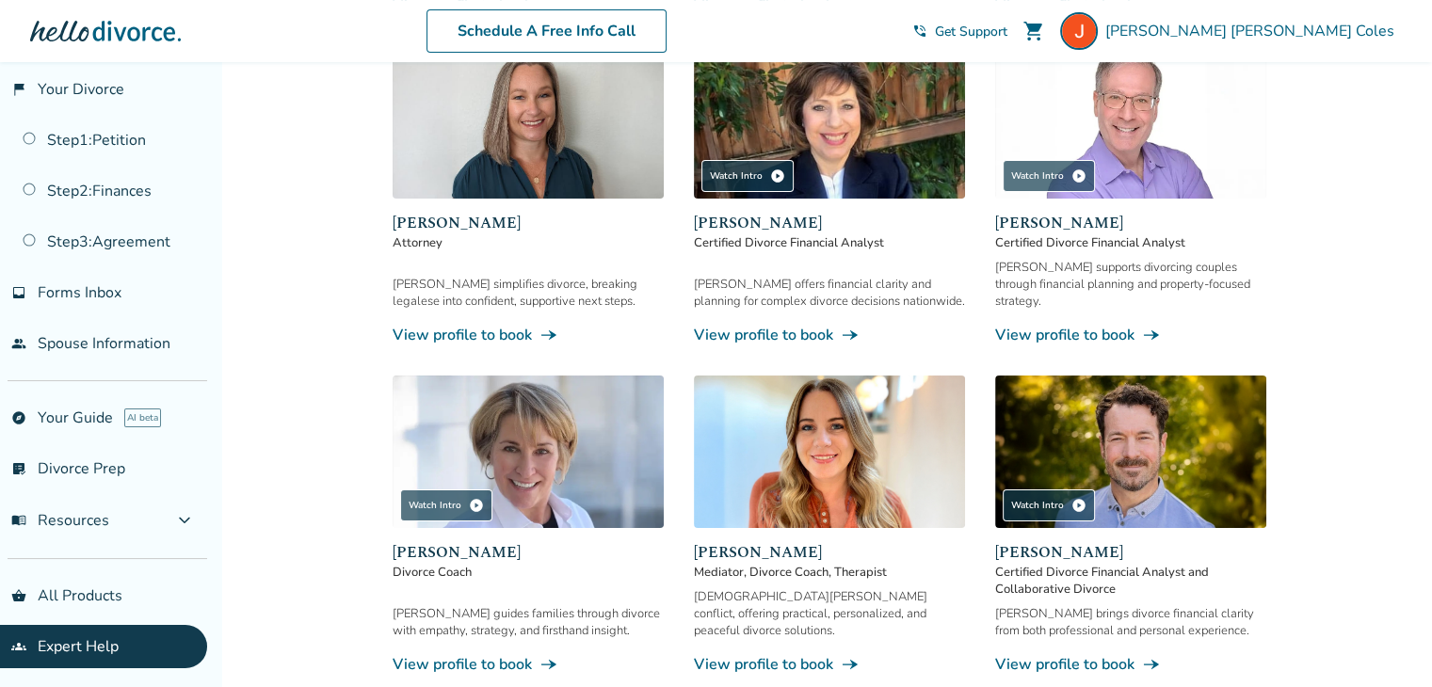
scroll to position [610, 0]
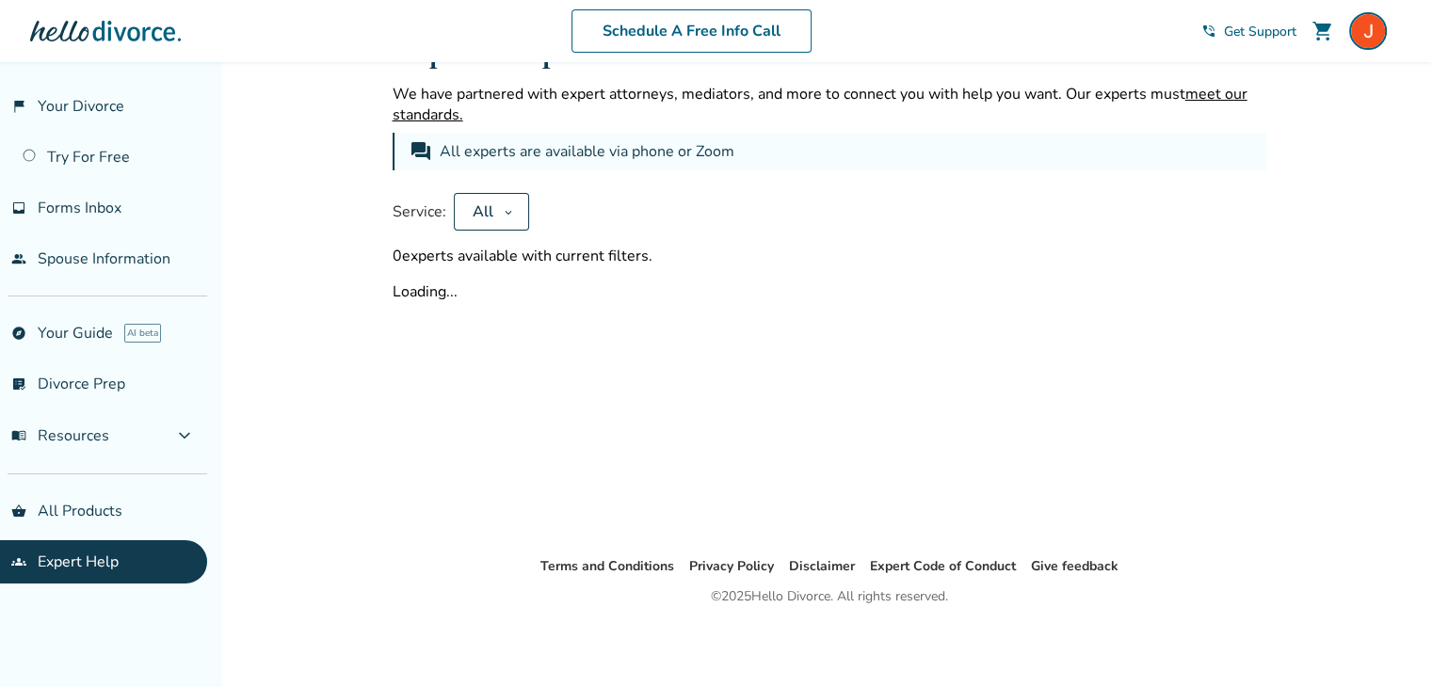
click at [504, 211] on icon at bounding box center [507, 213] width 7 height 4
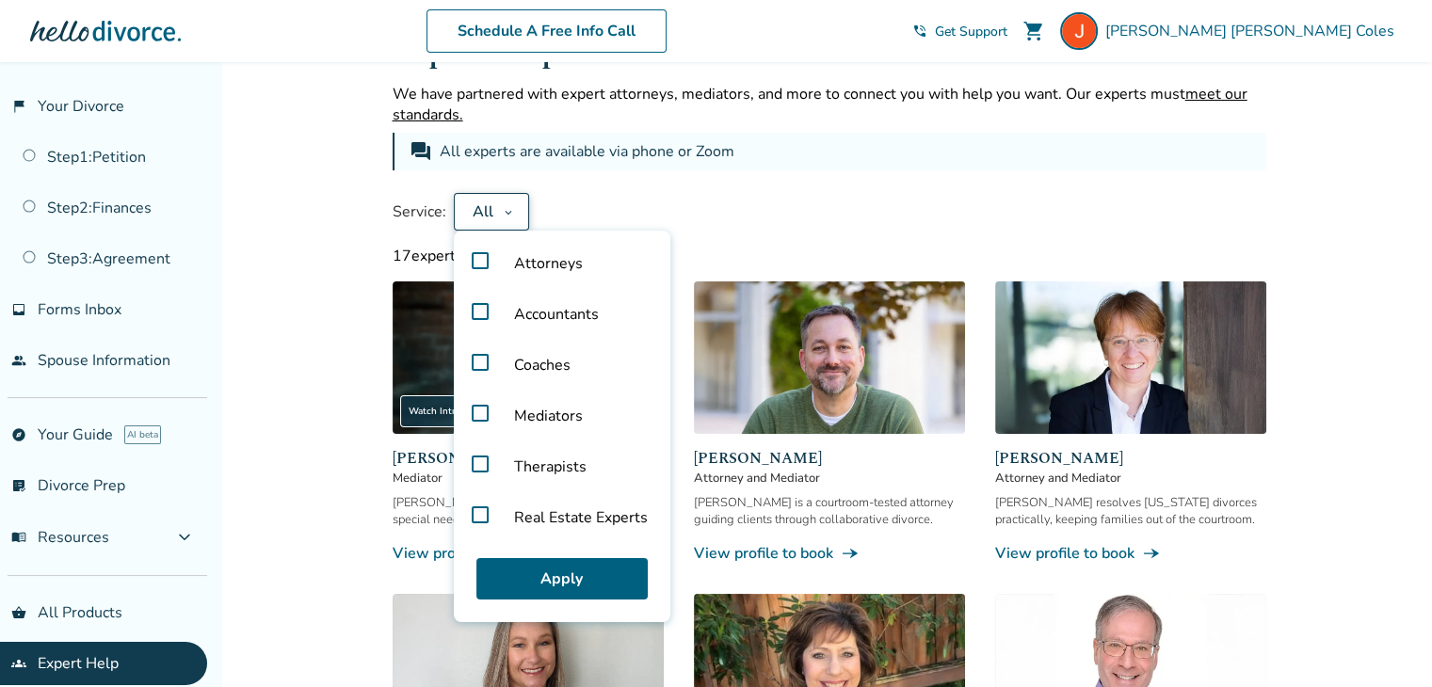
click at [478, 309] on label "Accountants" at bounding box center [561, 314] width 201 height 51
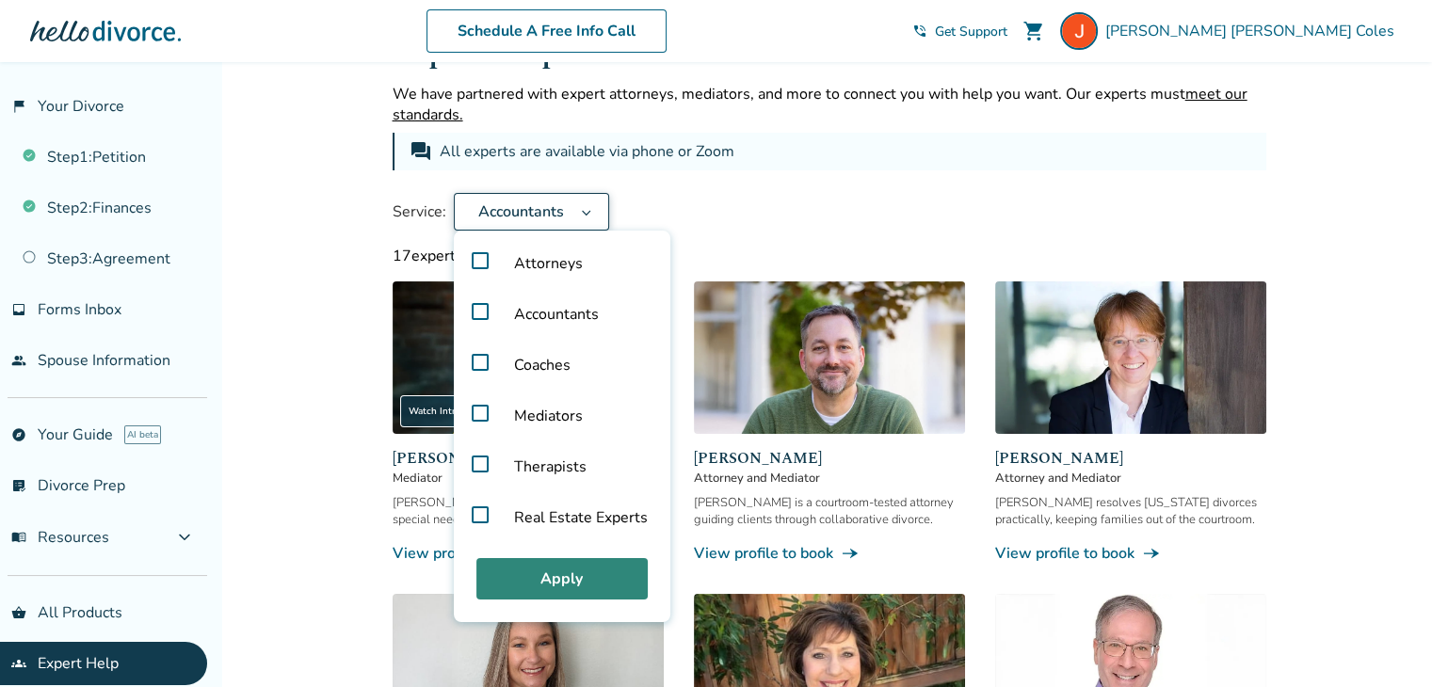
click at [601, 582] on button "Apply" at bounding box center [561, 578] width 171 height 41
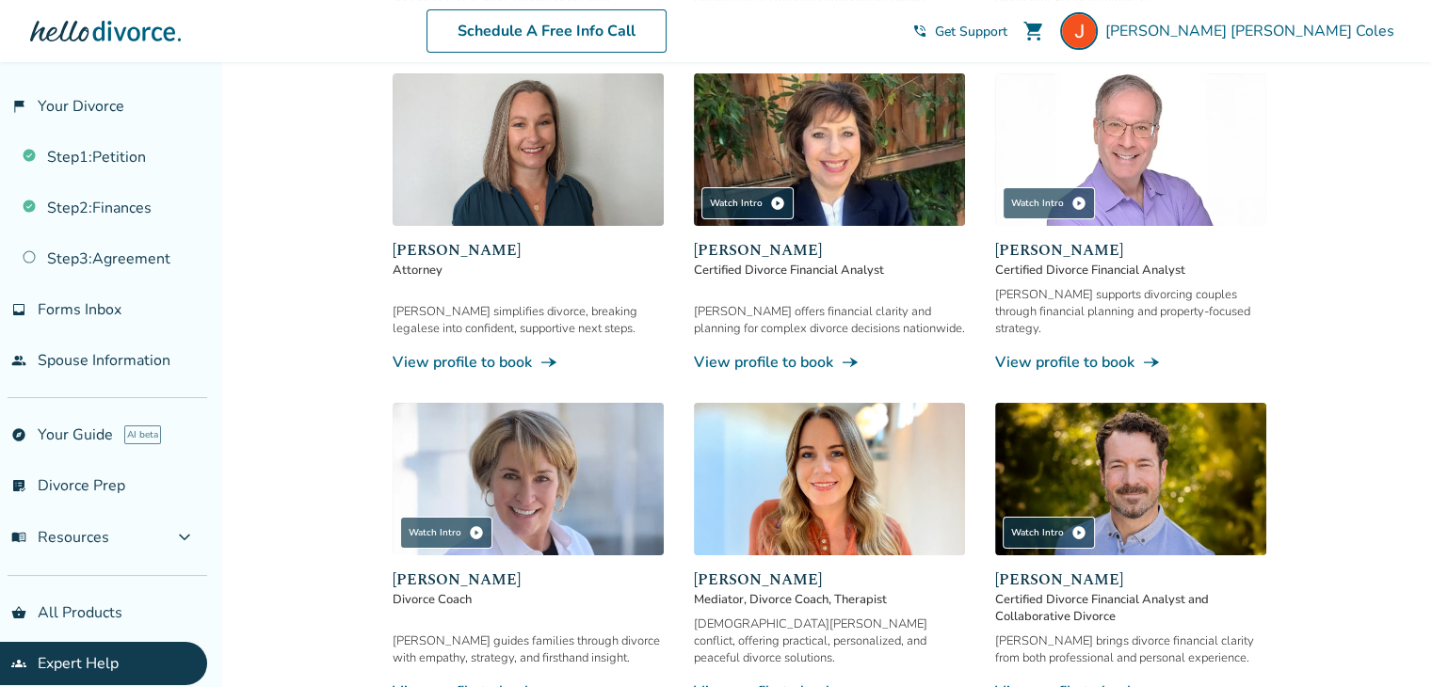
scroll to position [688, 0]
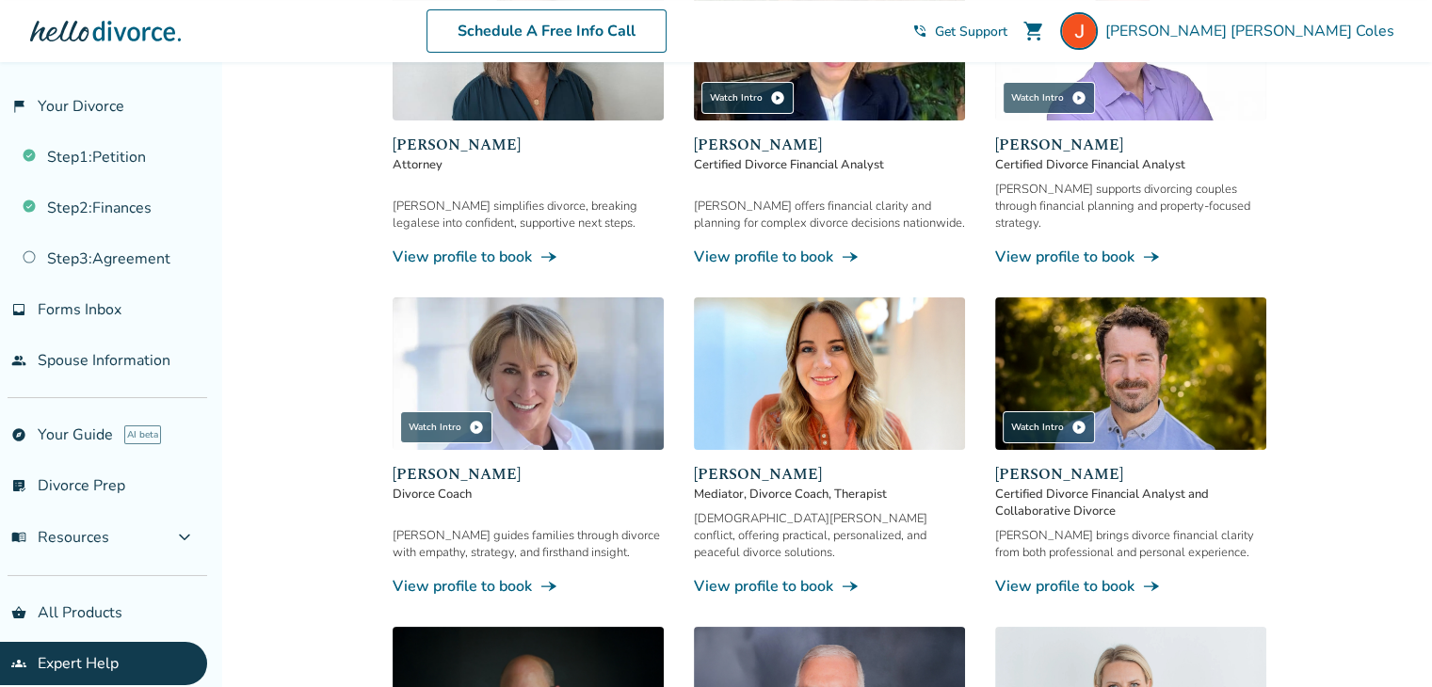
click at [1093, 576] on link "View profile to book line_end_arrow_notch" at bounding box center [1130, 586] width 271 height 21
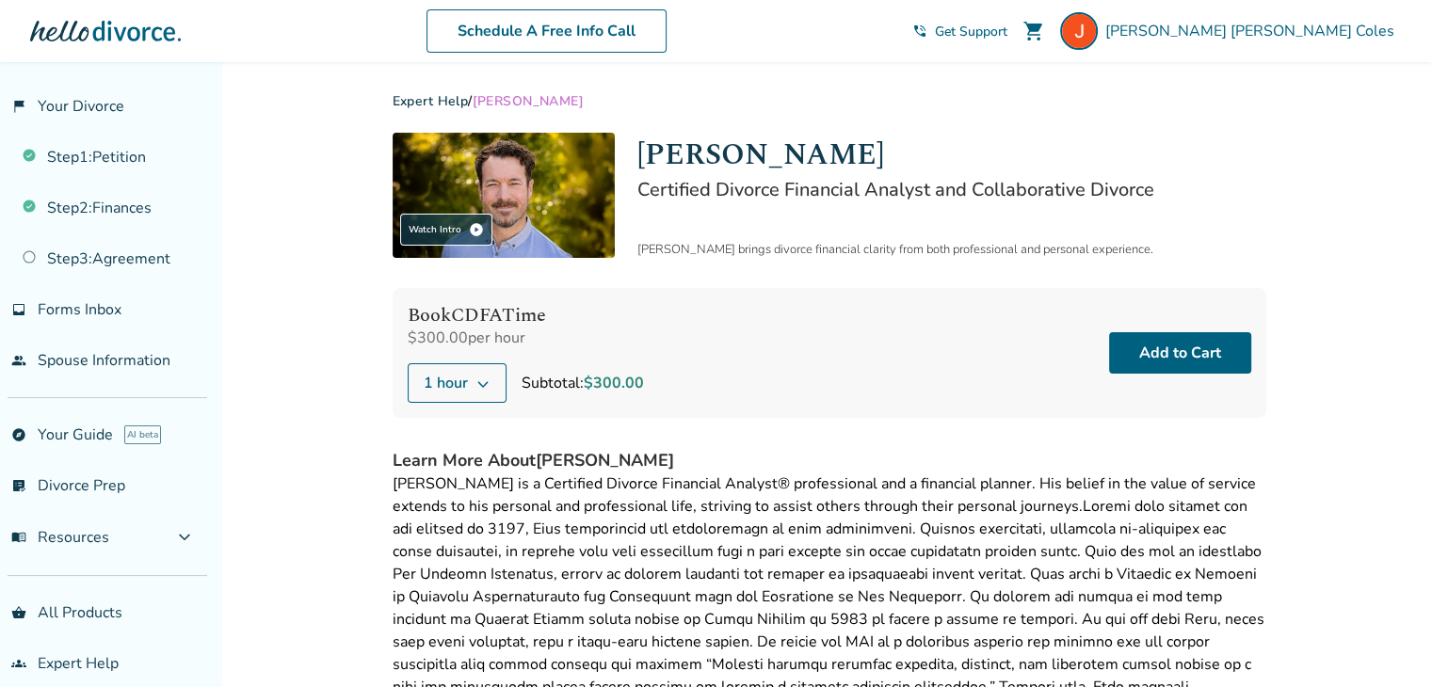
click at [456, 99] on link "Expert Help" at bounding box center [430, 101] width 76 height 18
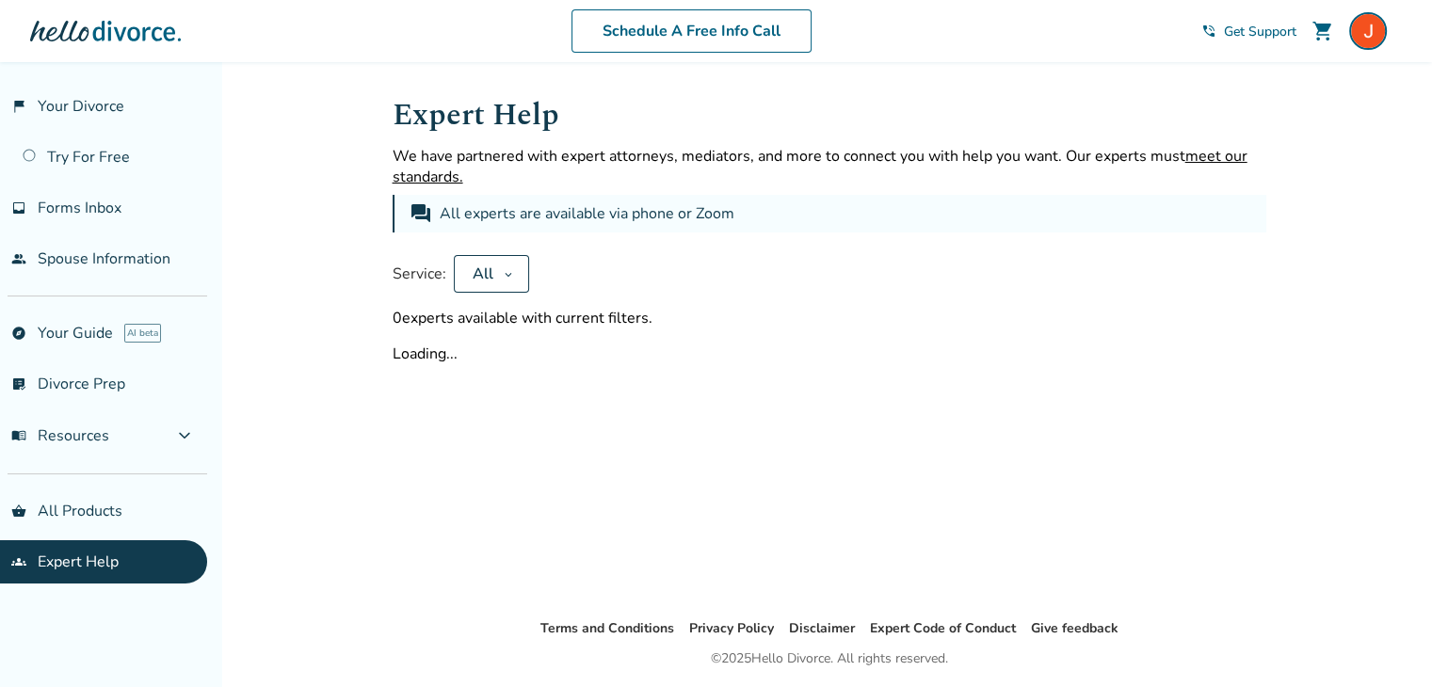
click at [508, 270] on icon at bounding box center [508, 273] width 9 height 15
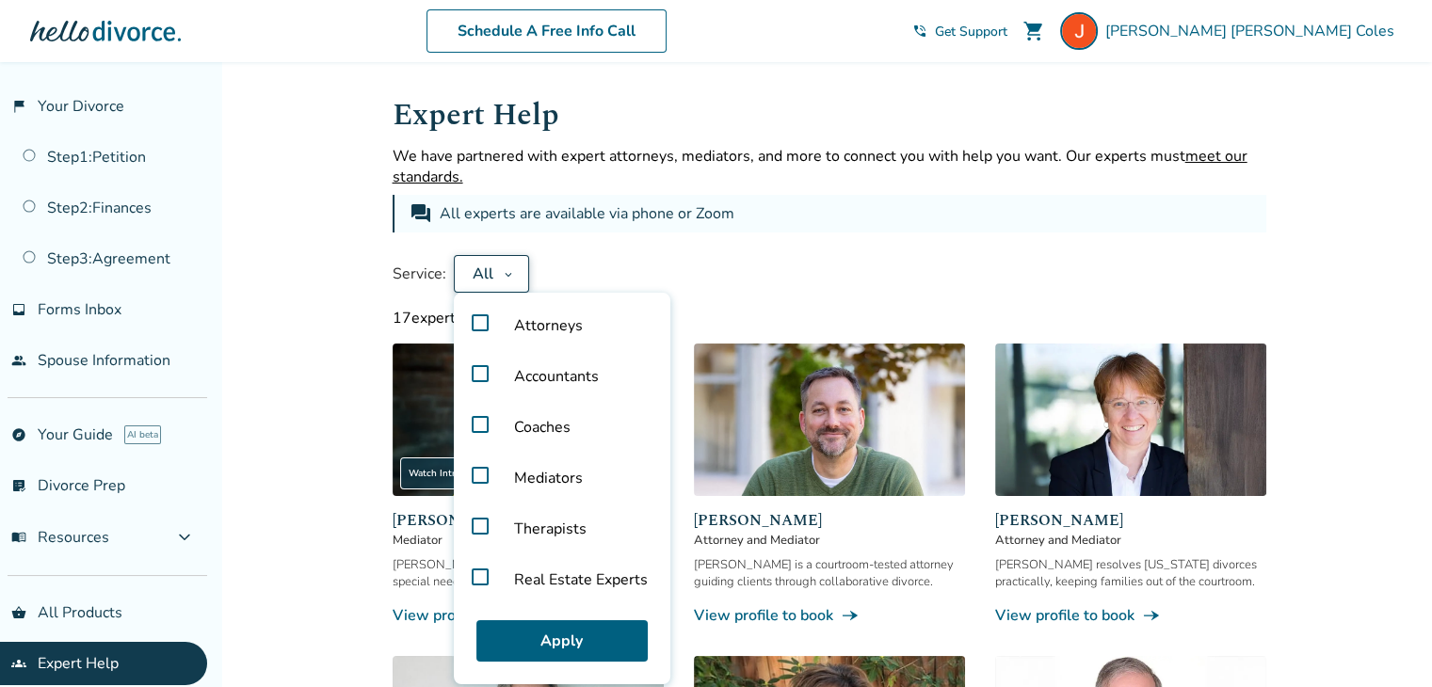
click at [480, 372] on label "Accountants" at bounding box center [561, 376] width 201 height 51
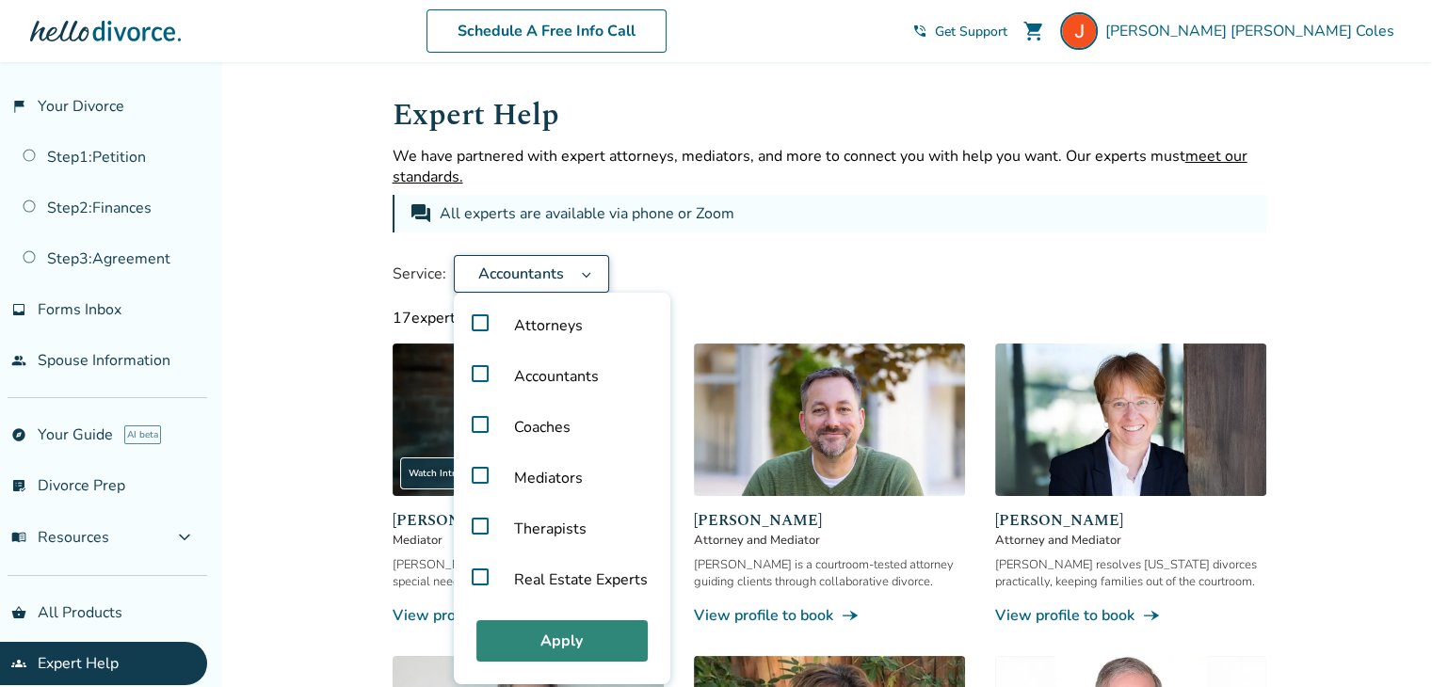
click at [595, 645] on button "Apply" at bounding box center [561, 640] width 171 height 41
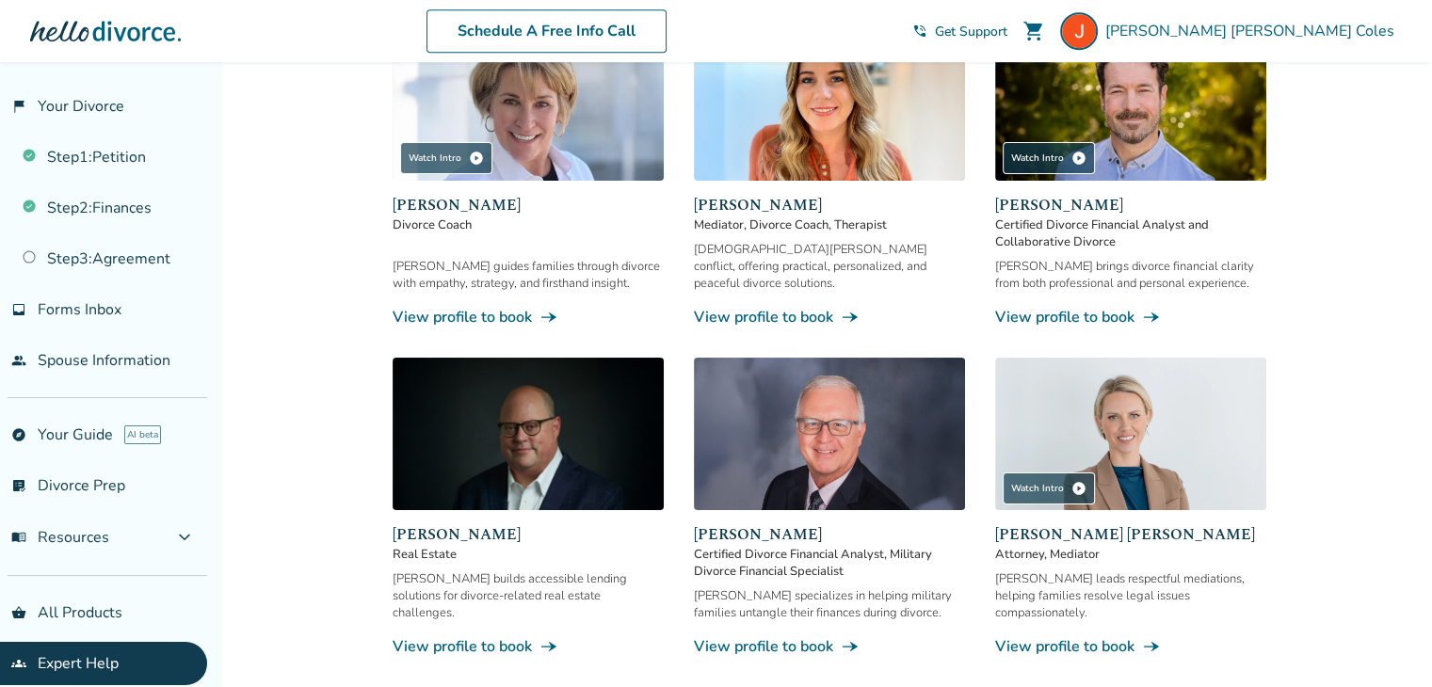
scroll to position [958, 0]
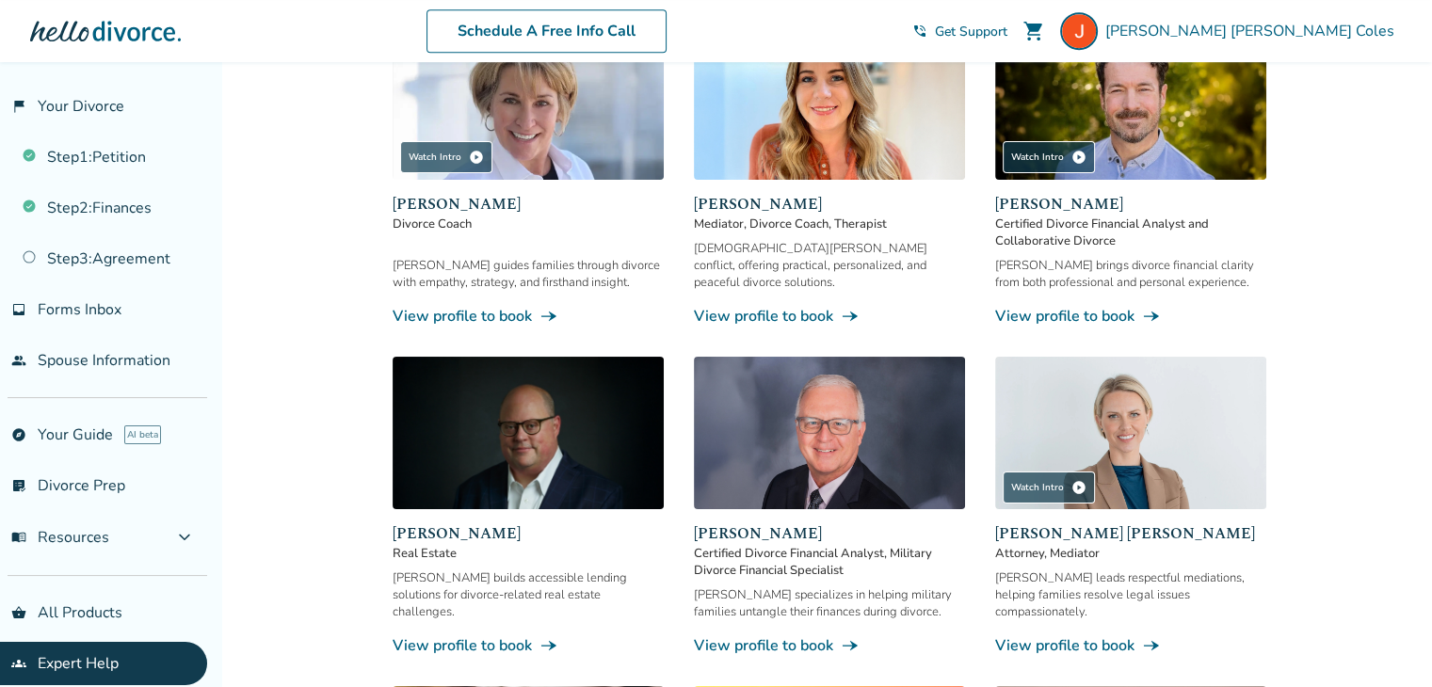
click at [756, 545] on span "Certified Divorce Financial Analyst, Military Divorce Financial Specialist" at bounding box center [829, 562] width 271 height 34
click at [816, 635] on link "View profile to book line_end_arrow_notch" at bounding box center [829, 645] width 271 height 21
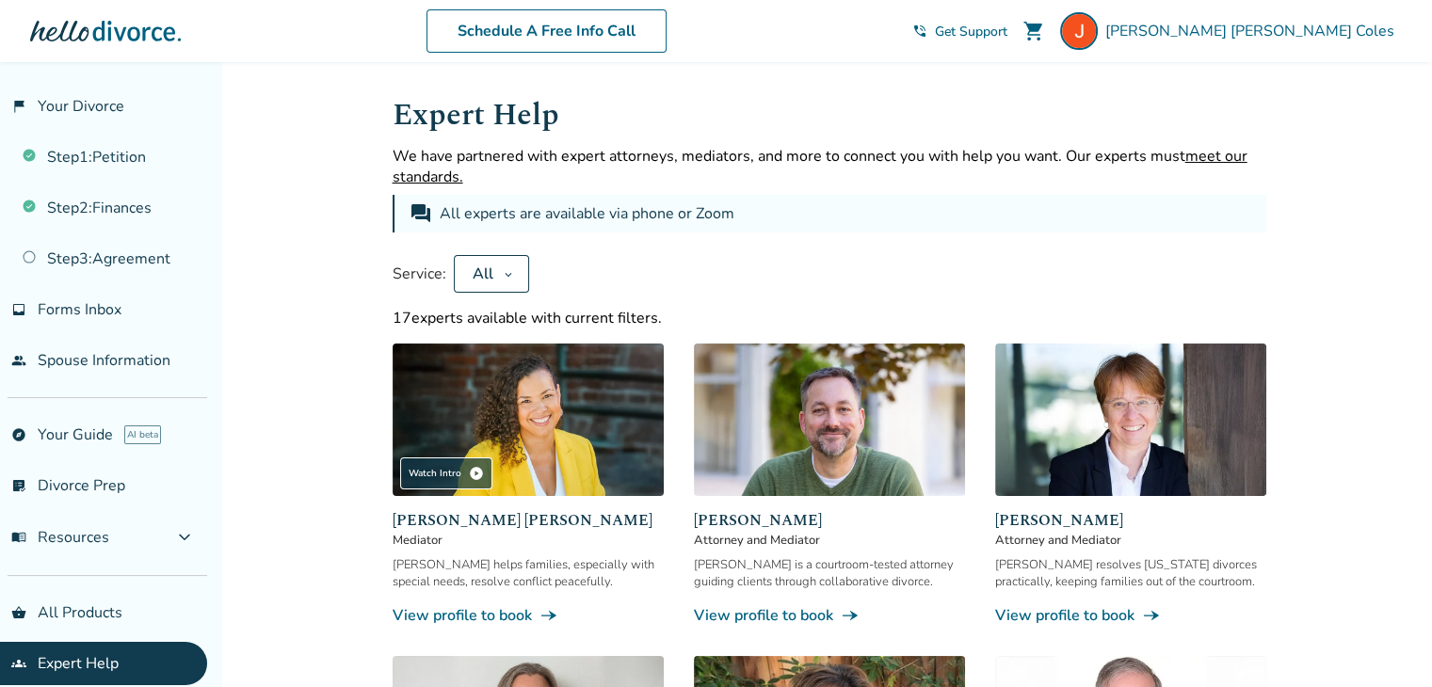
drag, startPoint x: 491, startPoint y: 273, endPoint x: 470, endPoint y: 271, distance: 21.7
click at [470, 271] on div "All" at bounding box center [483, 274] width 26 height 21
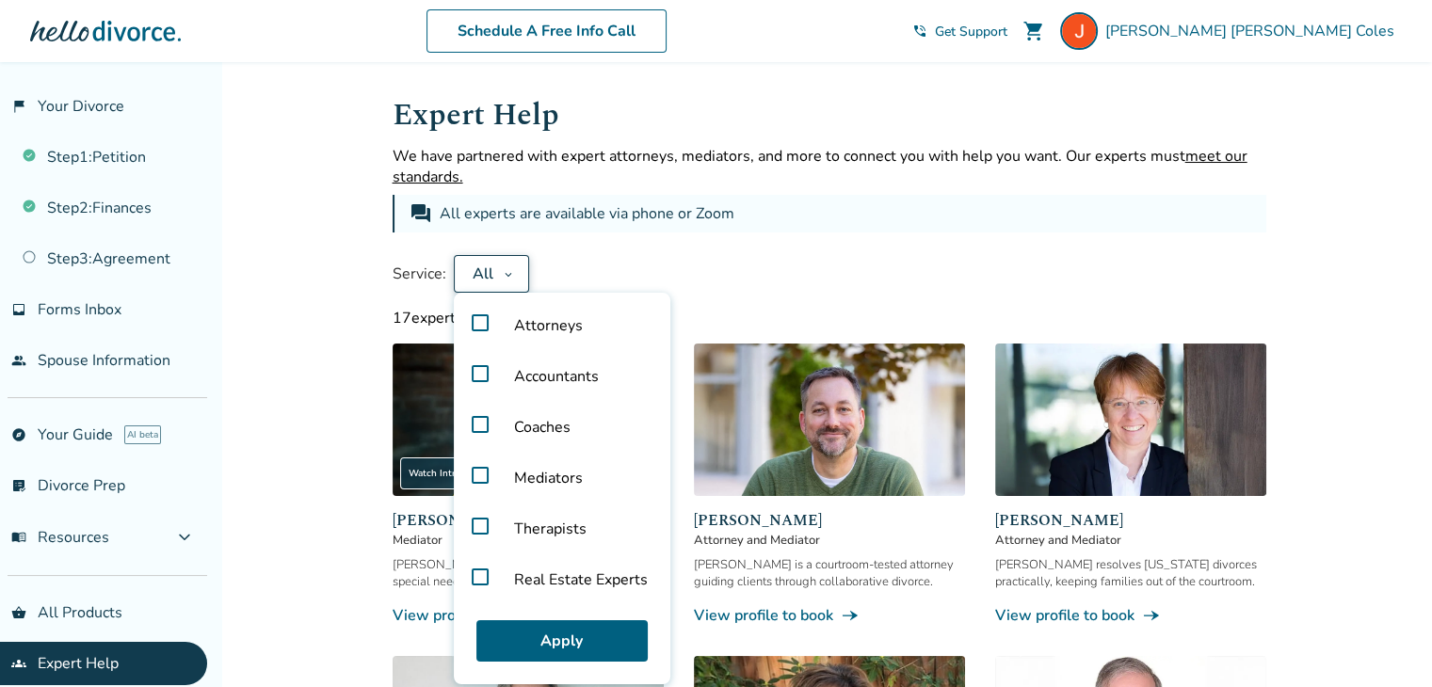
click at [482, 320] on label "Attorneys" at bounding box center [561, 325] width 201 height 51
click at [571, 645] on button "Apply" at bounding box center [561, 640] width 171 height 41
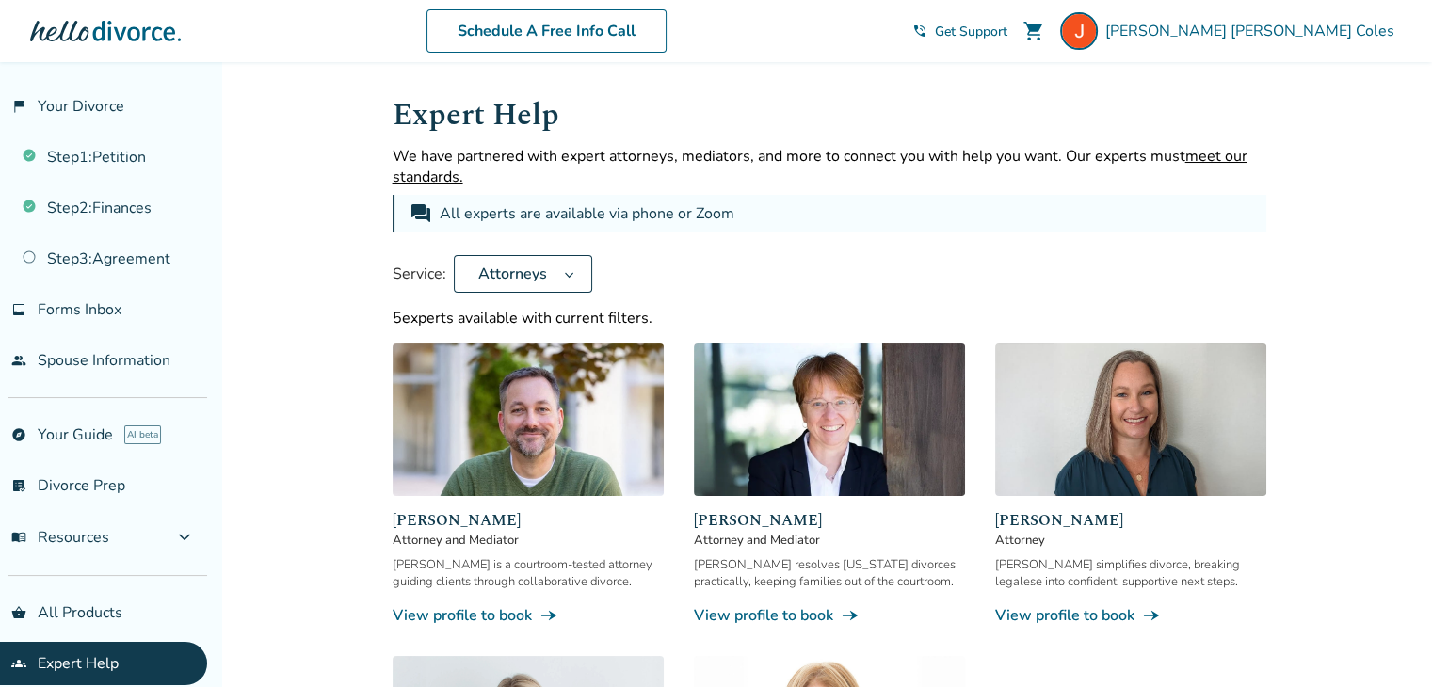
click at [522, 264] on span "Attorneys" at bounding box center [513, 274] width 84 height 21
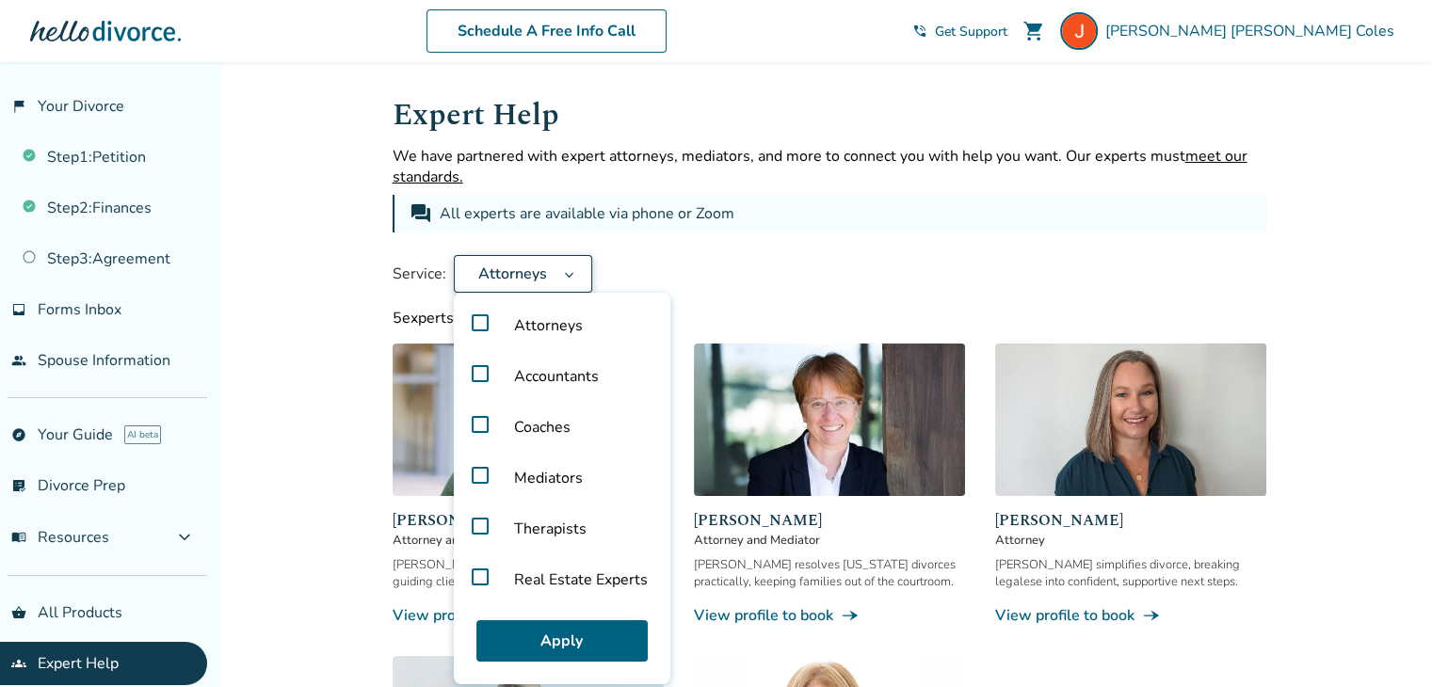
click at [479, 576] on label "Real Estate Experts" at bounding box center [561, 579] width 201 height 51
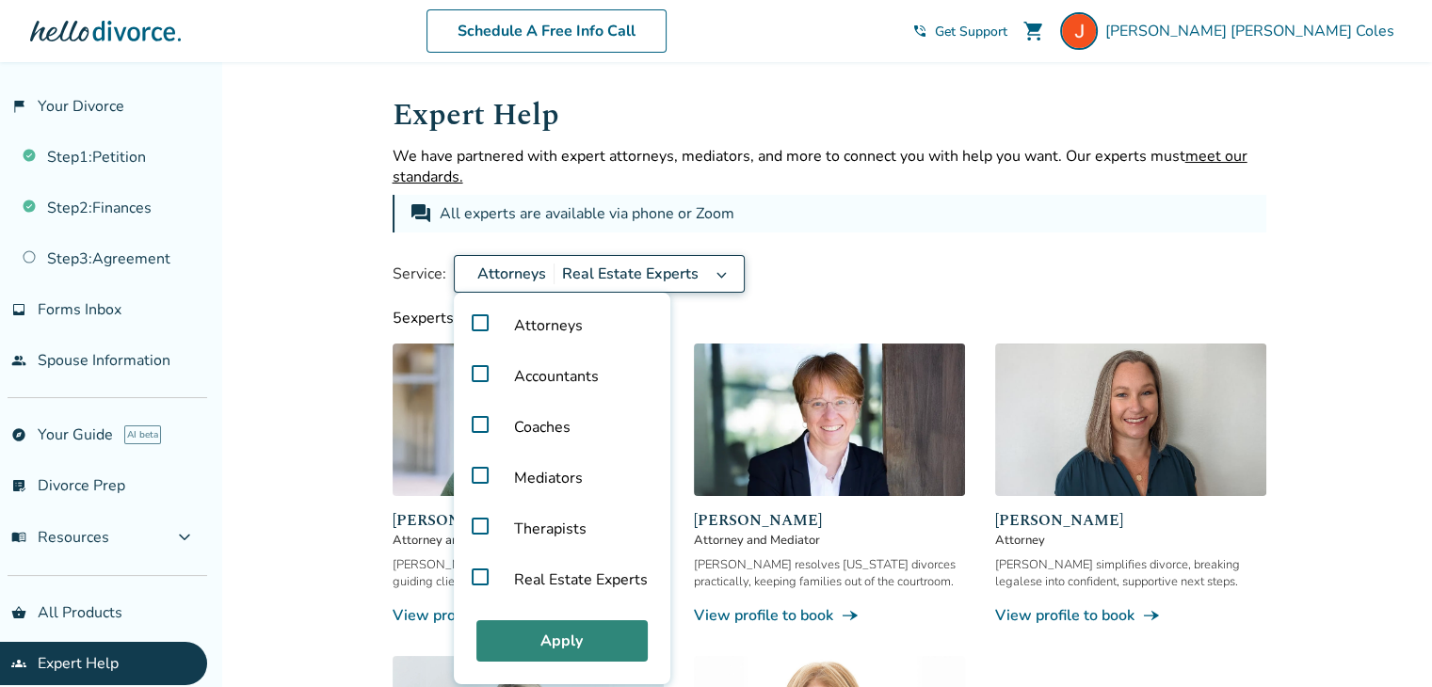
click at [561, 644] on button "Apply" at bounding box center [561, 640] width 171 height 41
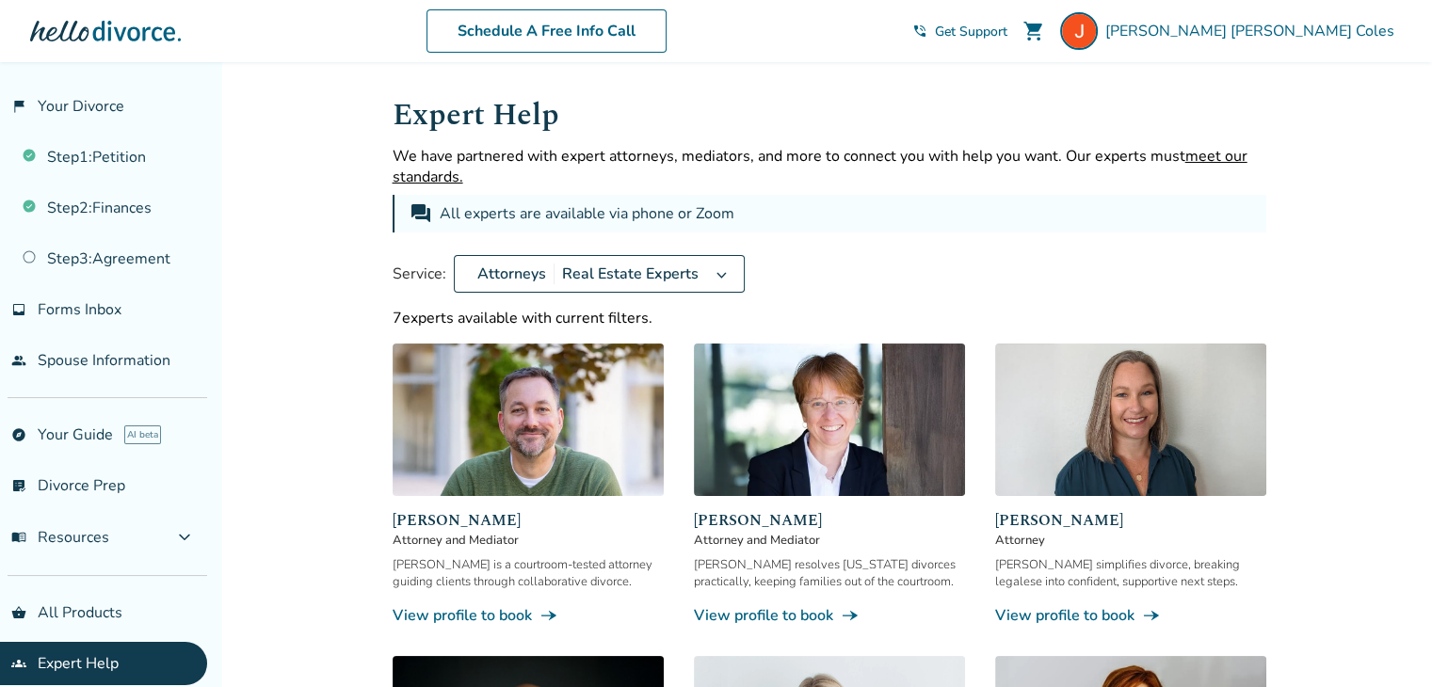
click at [666, 269] on span "Real Estate Experts" at bounding box center [629, 274] width 152 height 21
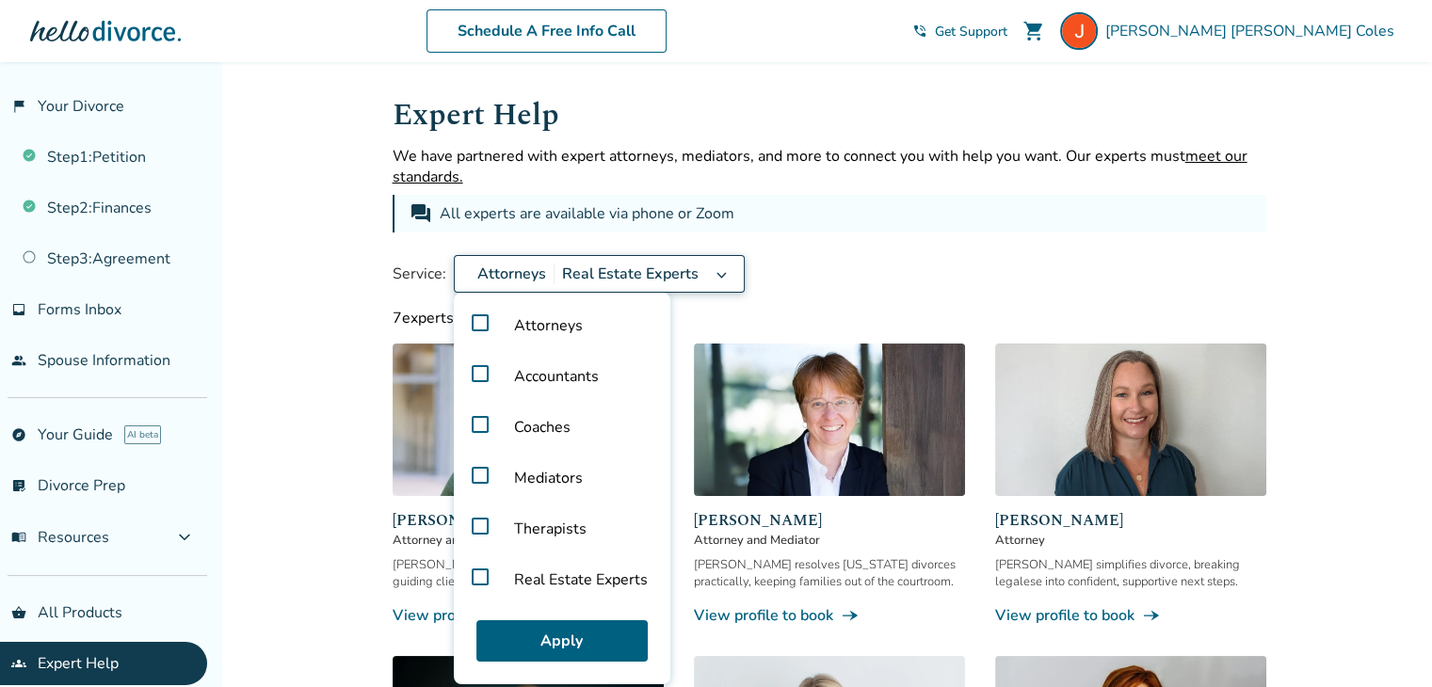
click at [787, 251] on div "Expert Help We have partnered with expert attorneys, mediators, and more to con…" at bounding box center [828, 680] width 873 height 1176
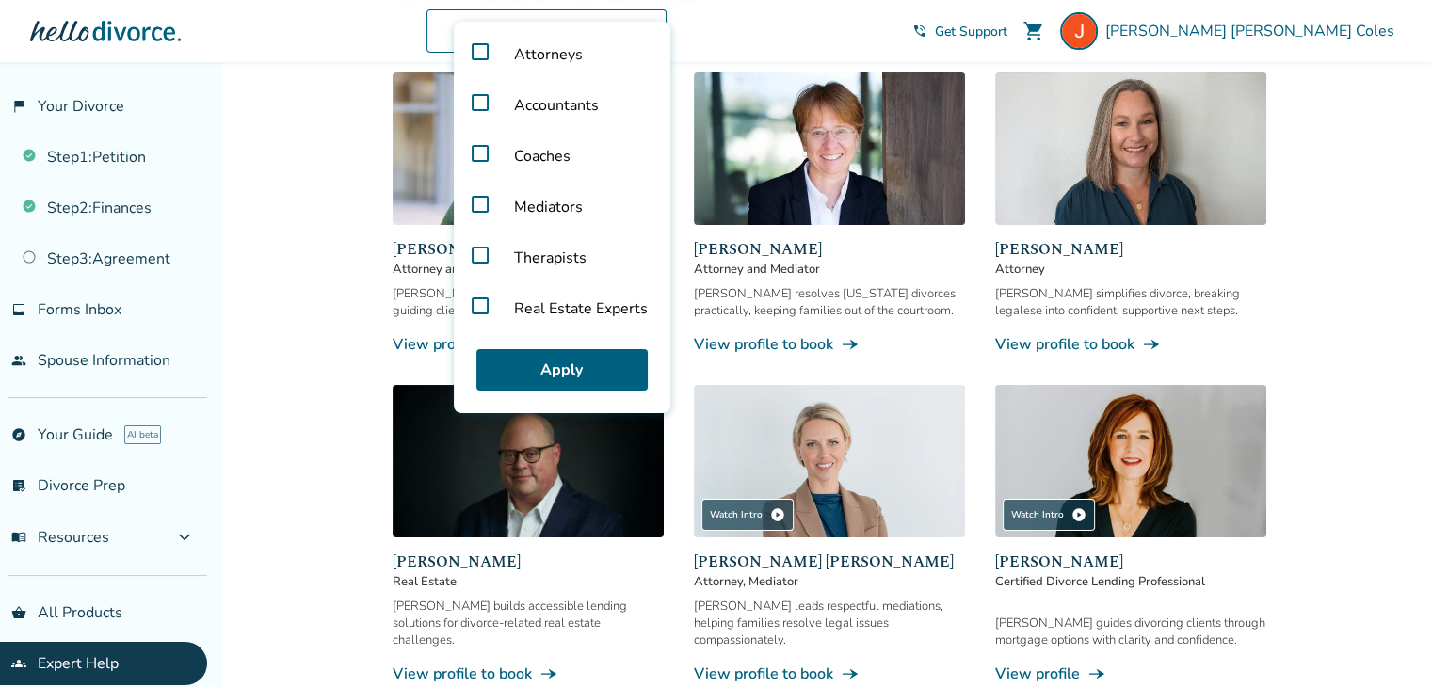
scroll to position [271, 0]
click at [584, 360] on button "Apply" at bounding box center [561, 369] width 171 height 41
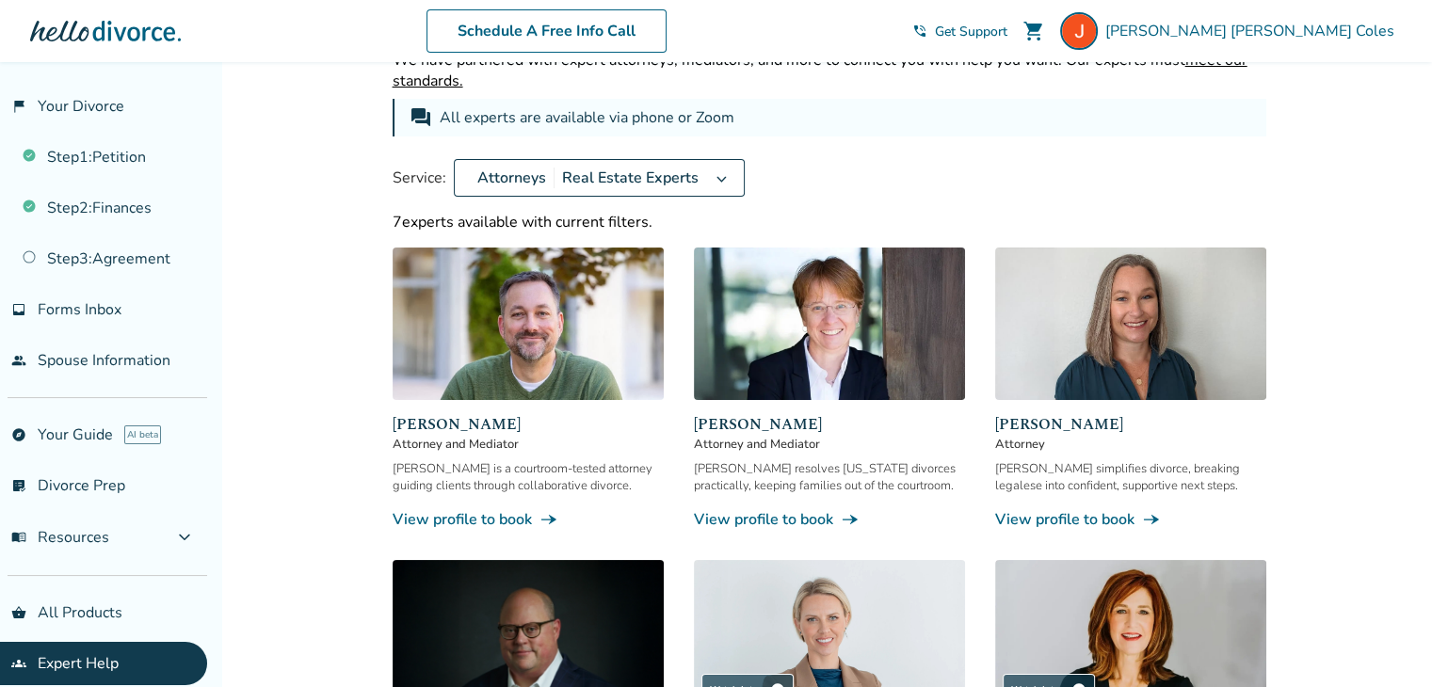
scroll to position [24, 0]
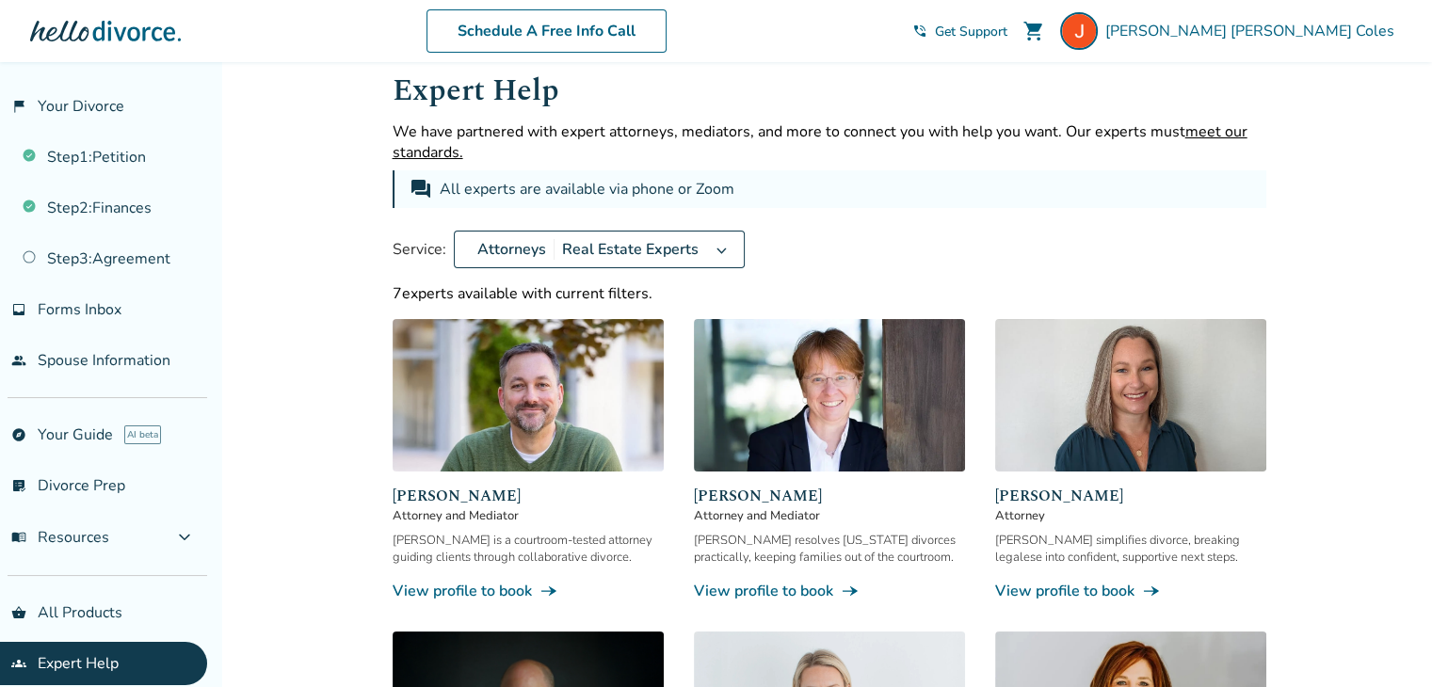
click at [630, 245] on span "Real Estate Experts" at bounding box center [629, 249] width 152 height 21
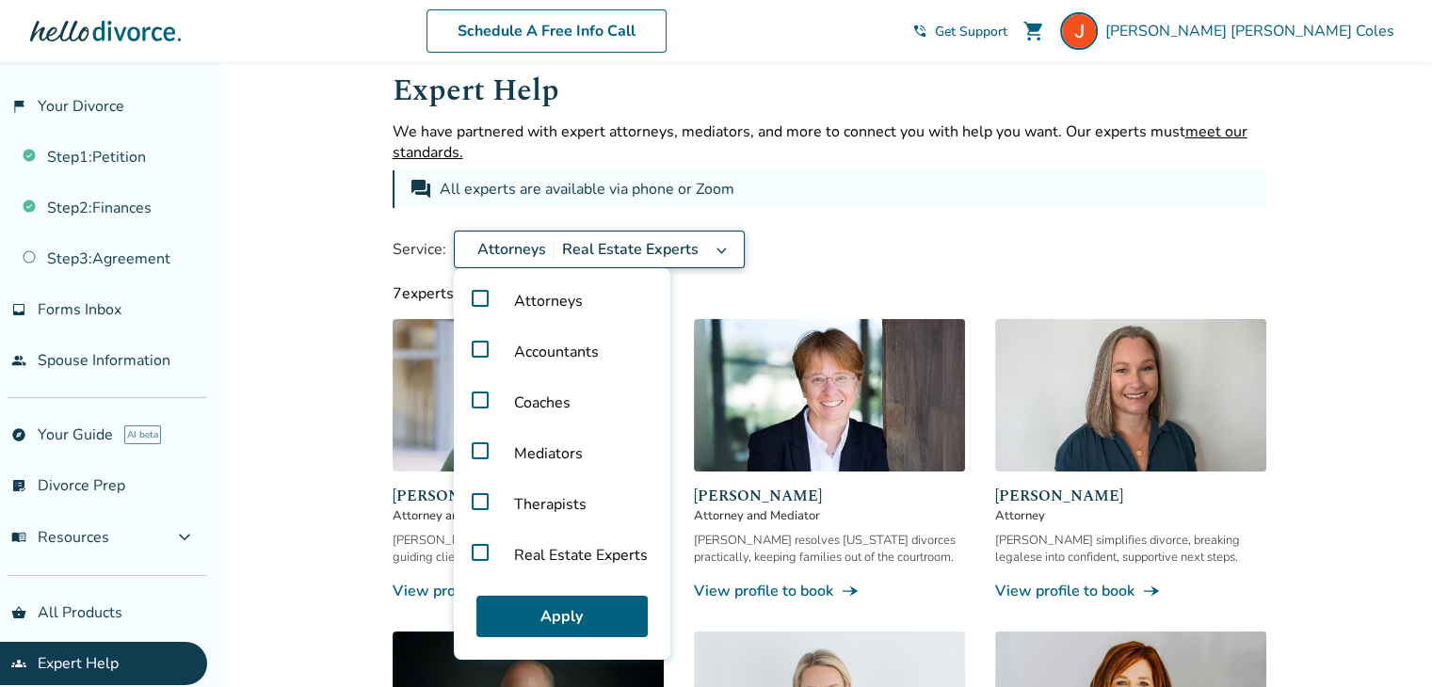
click at [478, 302] on label "Attorneys" at bounding box center [561, 301] width 201 height 51
click at [474, 551] on label "Real Estate Experts" at bounding box center [561, 555] width 201 height 51
click at [478, 346] on label "Accountants" at bounding box center [561, 352] width 201 height 51
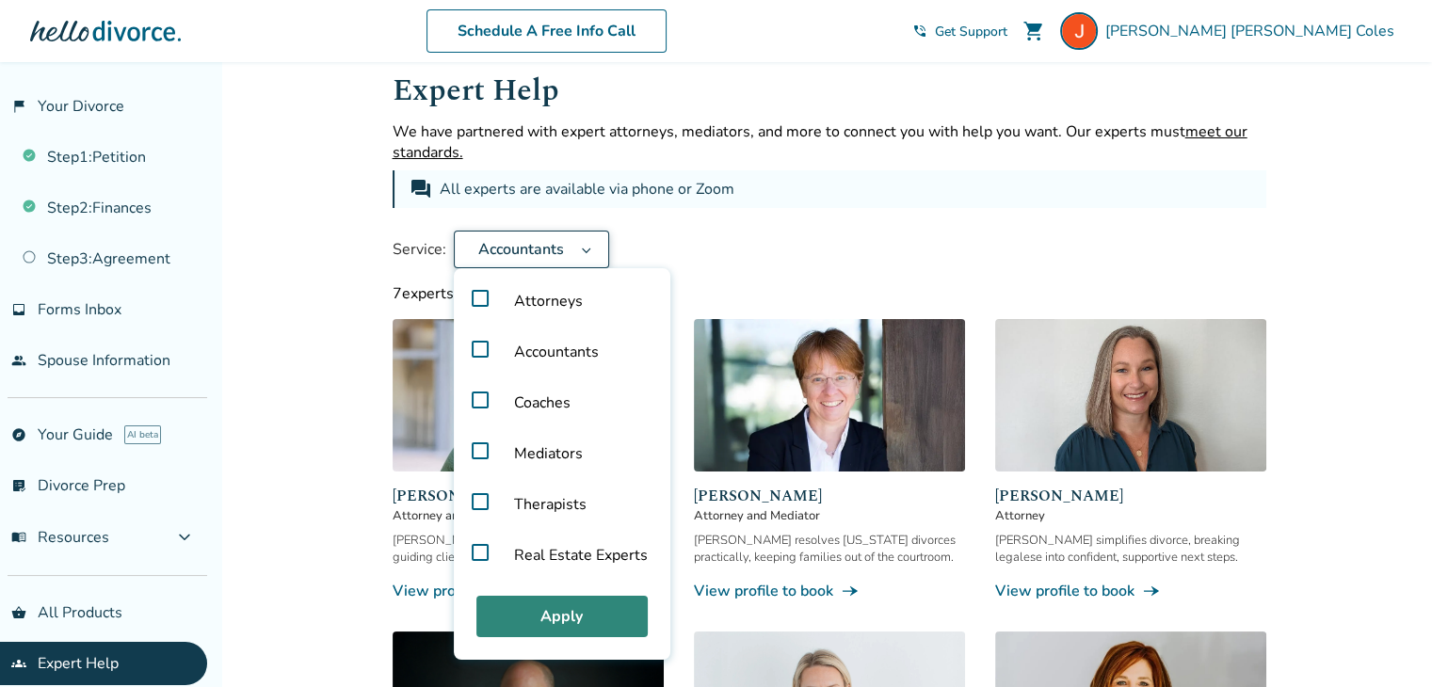
click at [568, 614] on button "Apply" at bounding box center [561, 616] width 171 height 41
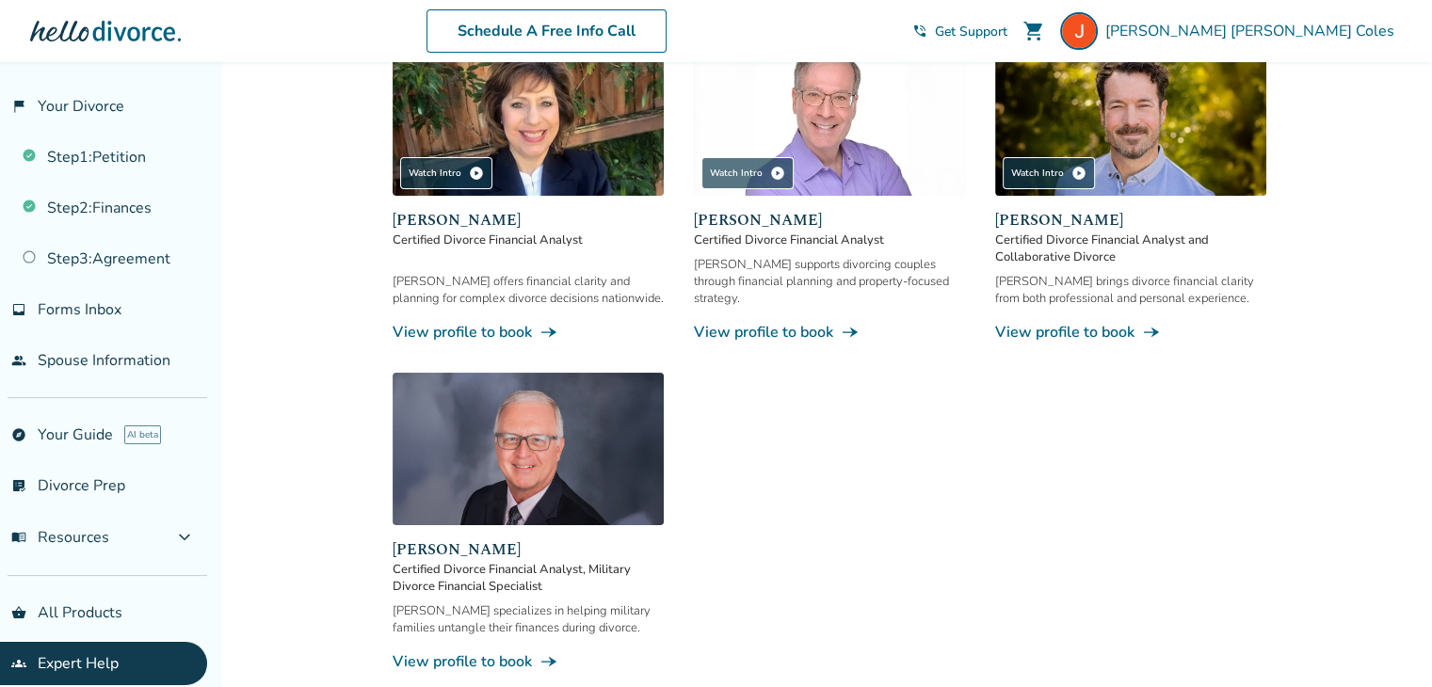
scroll to position [301, 0]
click at [531, 486] on img at bounding box center [527, 448] width 271 height 152
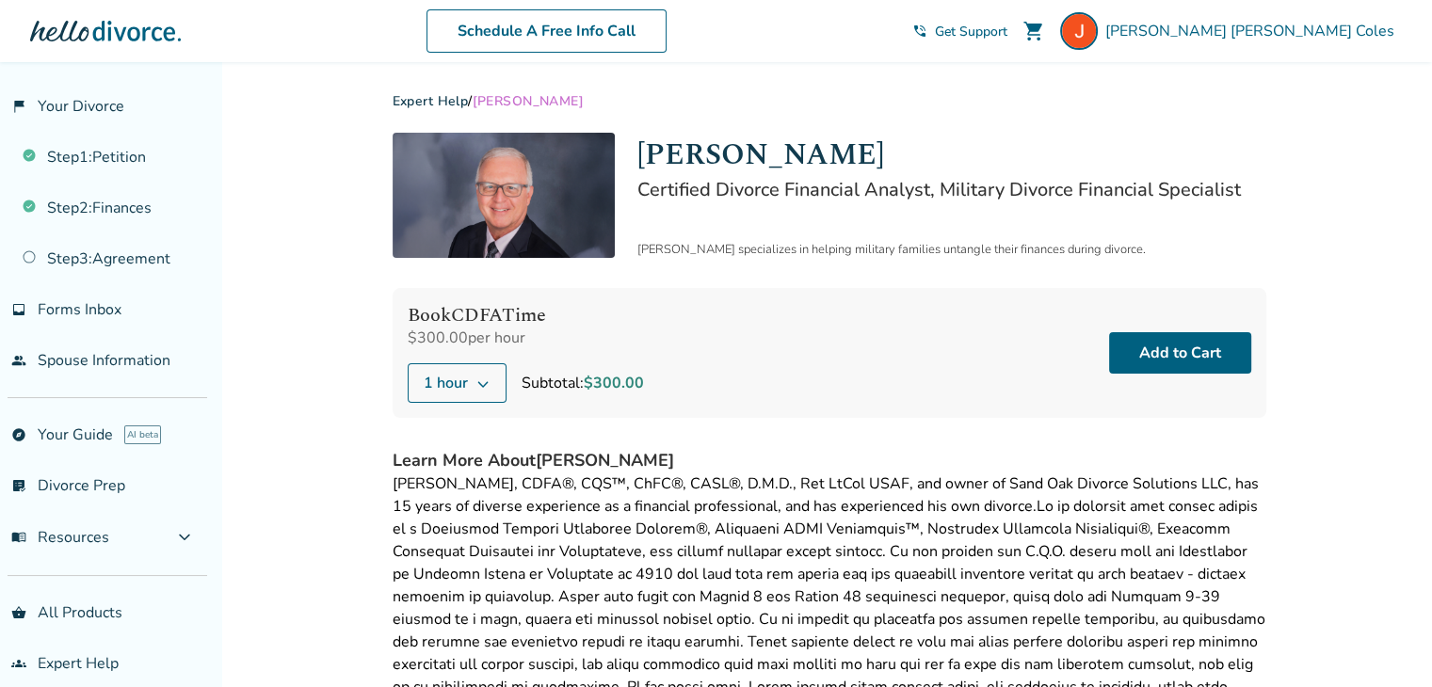
drag, startPoint x: 828, startPoint y: 120, endPoint x: 1153, endPoint y: 385, distance: 419.4
click at [1153, 385] on div "Add to Cart" at bounding box center [1180, 353] width 142 height 100
click at [1156, 355] on button "Add to Cart" at bounding box center [1180, 352] width 142 height 41
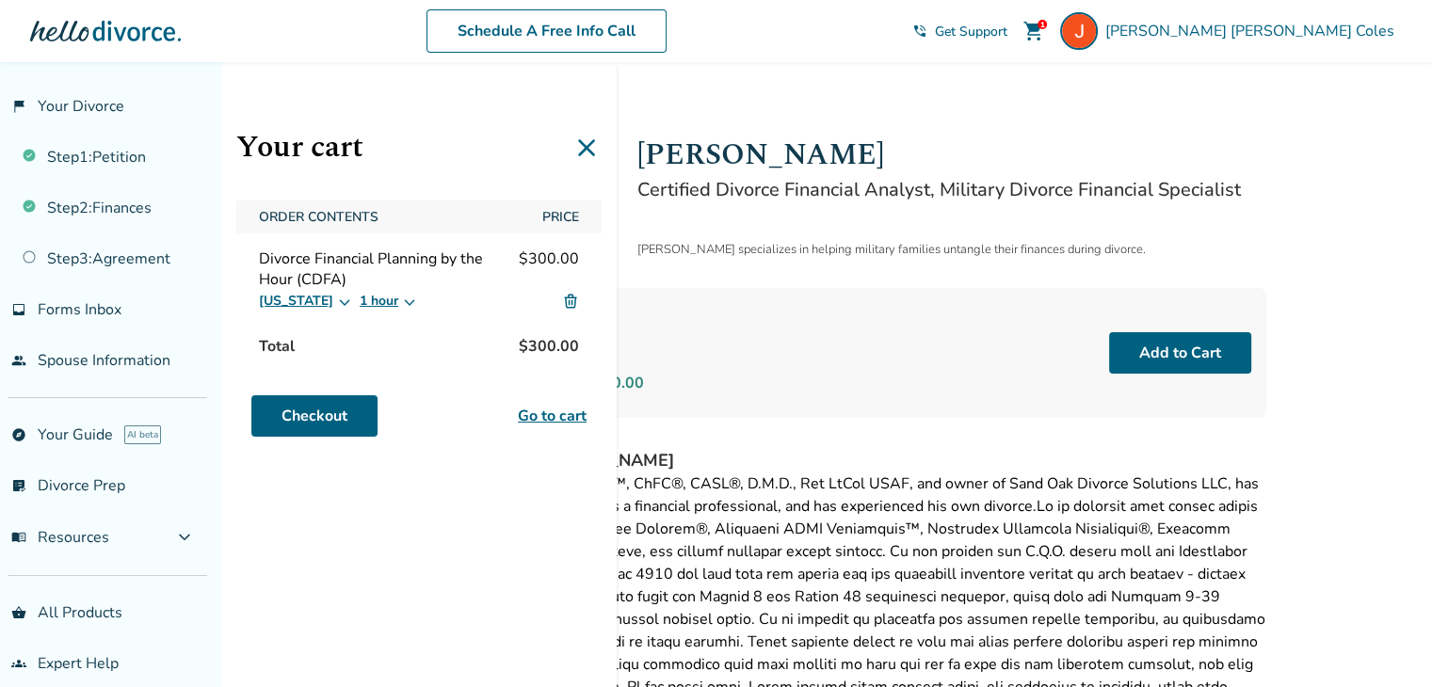
click at [591, 138] on icon at bounding box center [586, 148] width 30 height 30
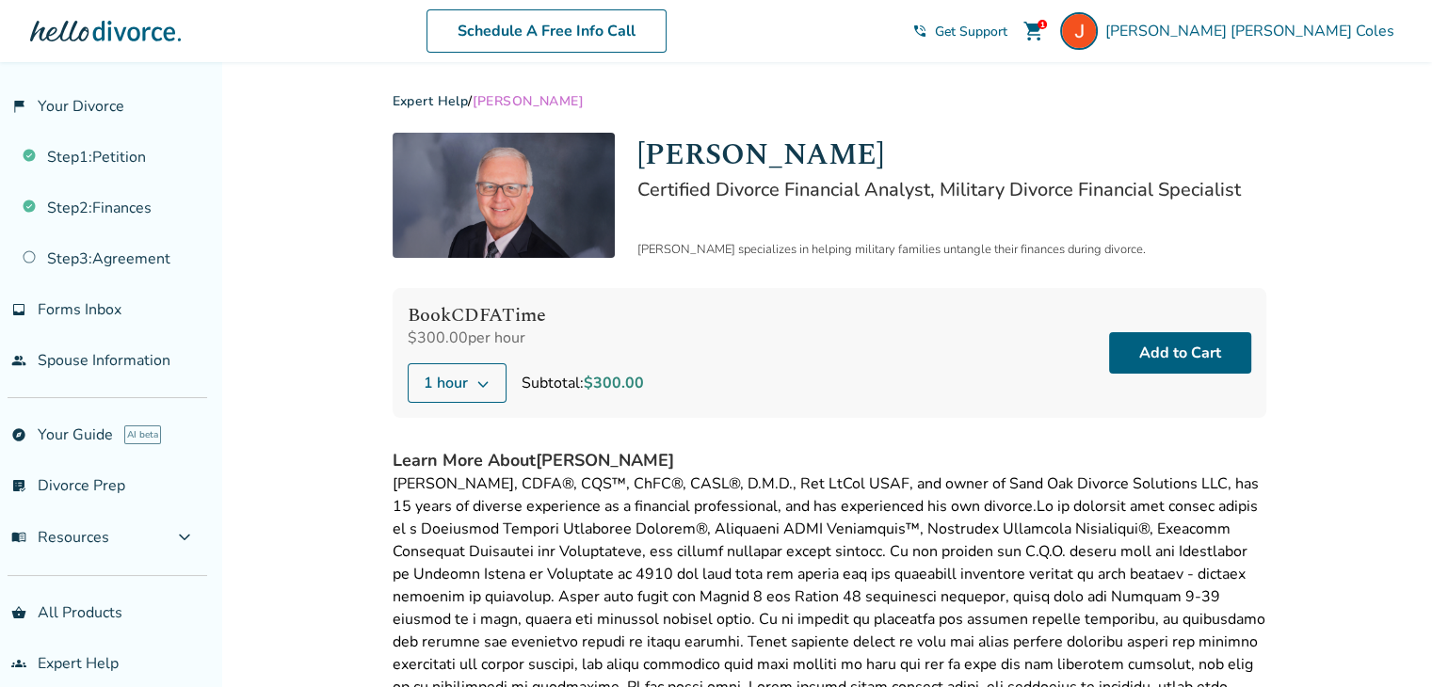
click at [420, 98] on link "Expert Help" at bounding box center [430, 101] width 76 height 18
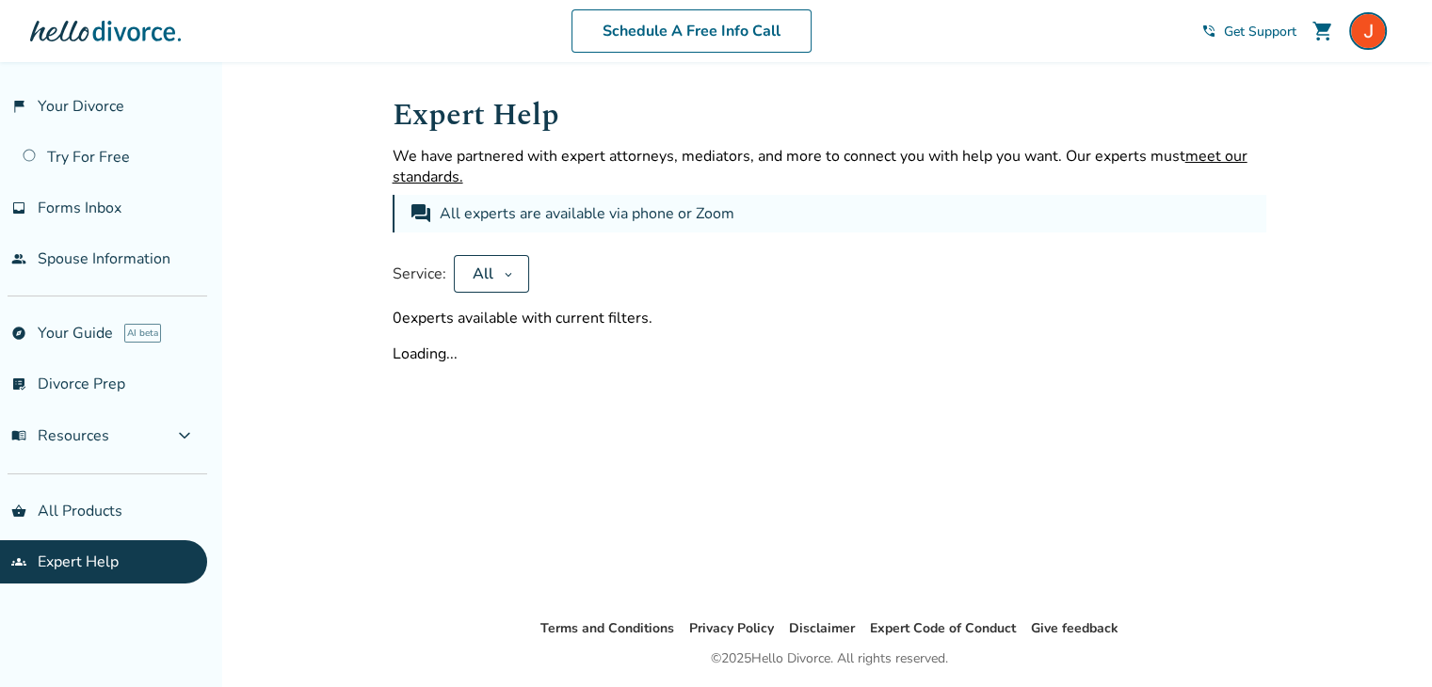
click at [494, 280] on button "All" at bounding box center [491, 274] width 75 height 38
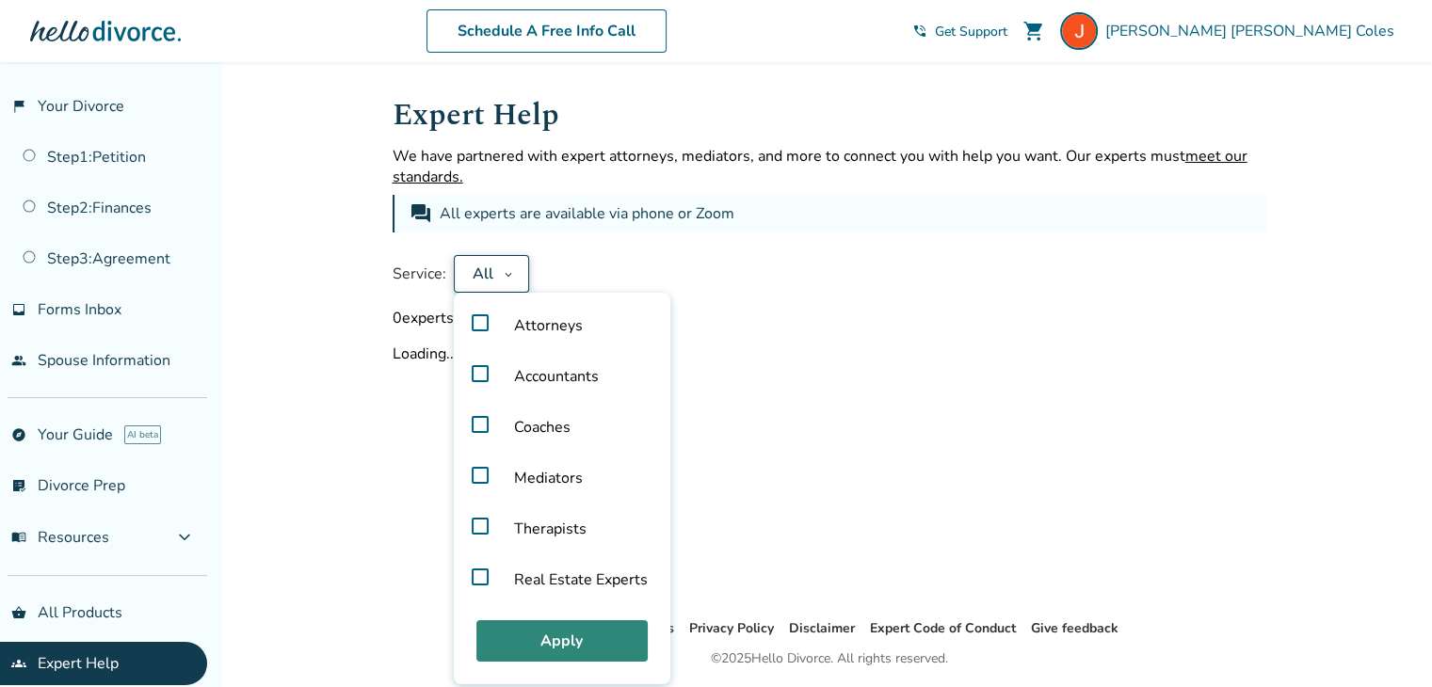
click at [512, 333] on span "Attorneys" at bounding box center [548, 325] width 99 height 51
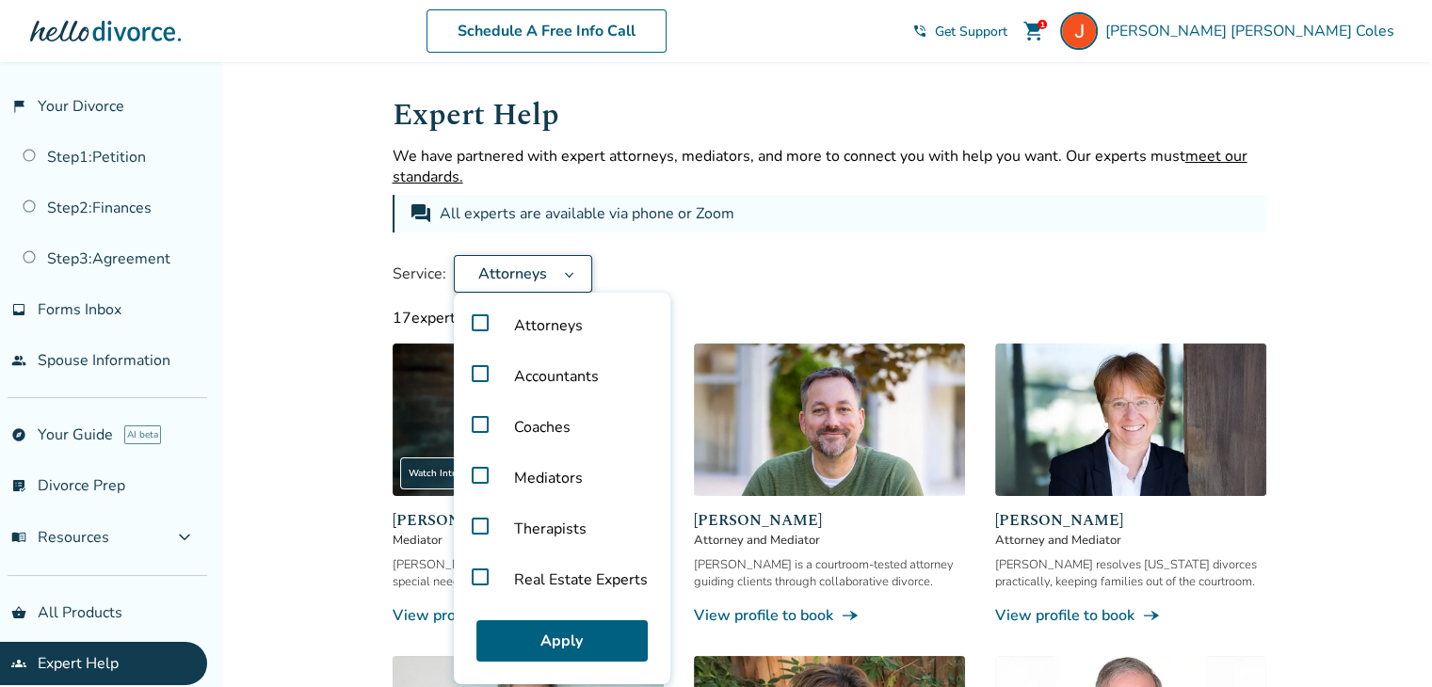
click at [473, 323] on label "Attorneys" at bounding box center [561, 325] width 201 height 51
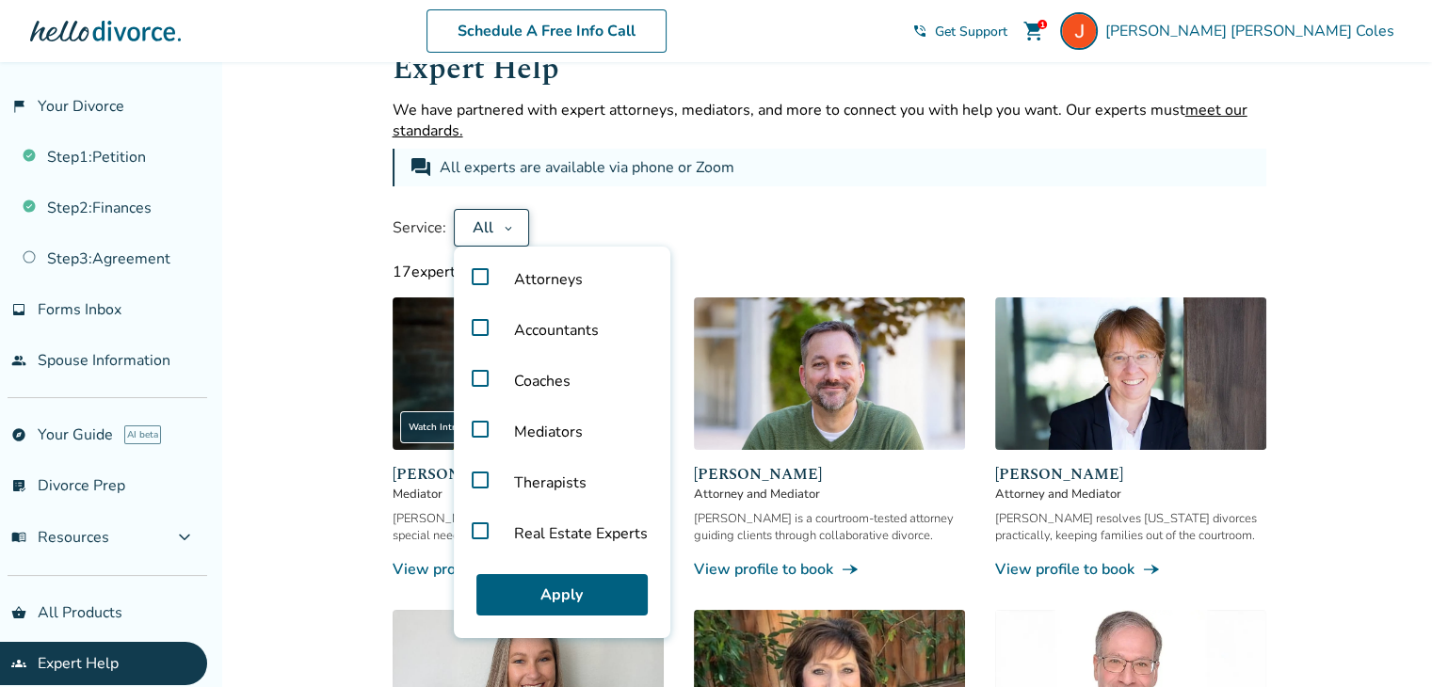
scroll to position [44, 0]
